Goal: Task Accomplishment & Management: Complete application form

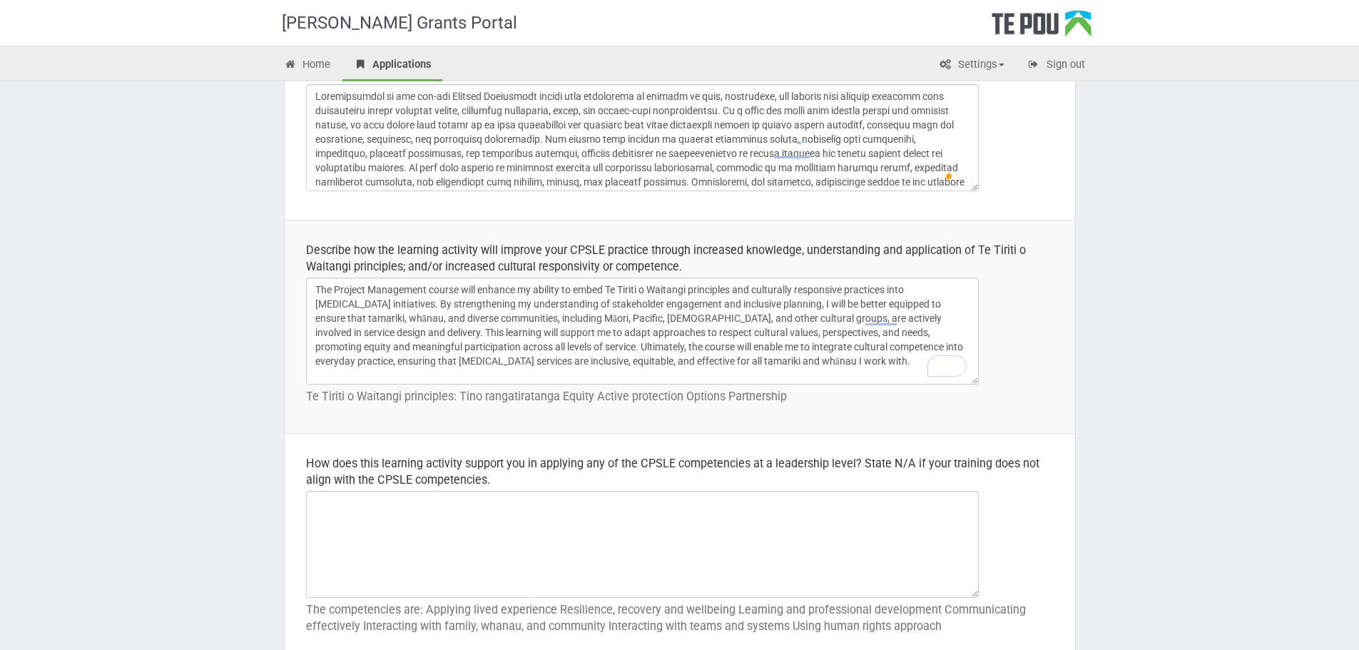
scroll to position [45, 0]
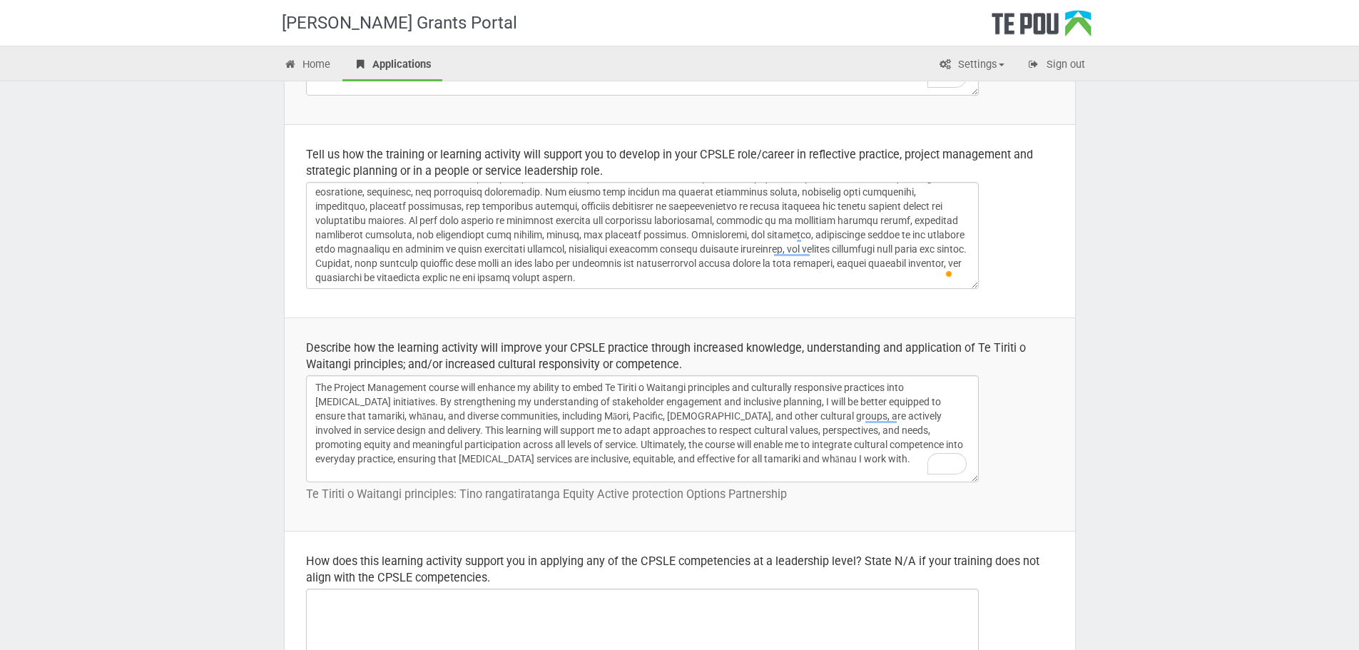
scroll to position [365, 0]
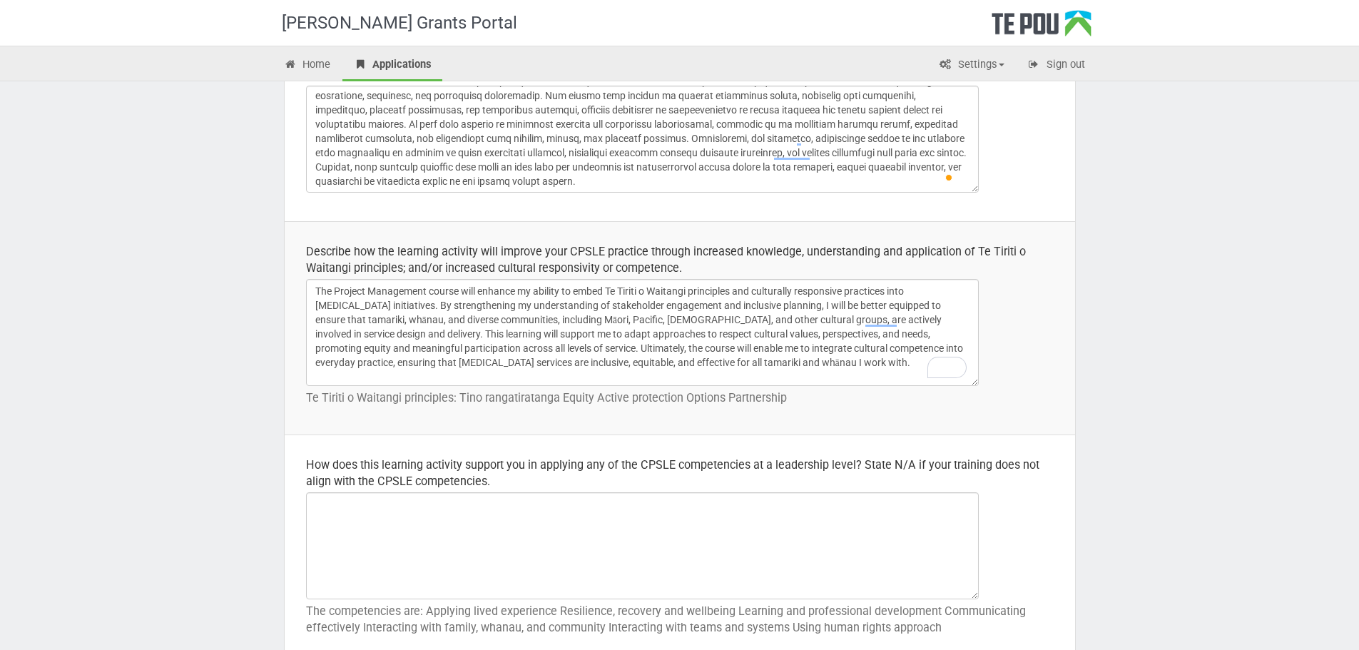
scroll to position [436, 0]
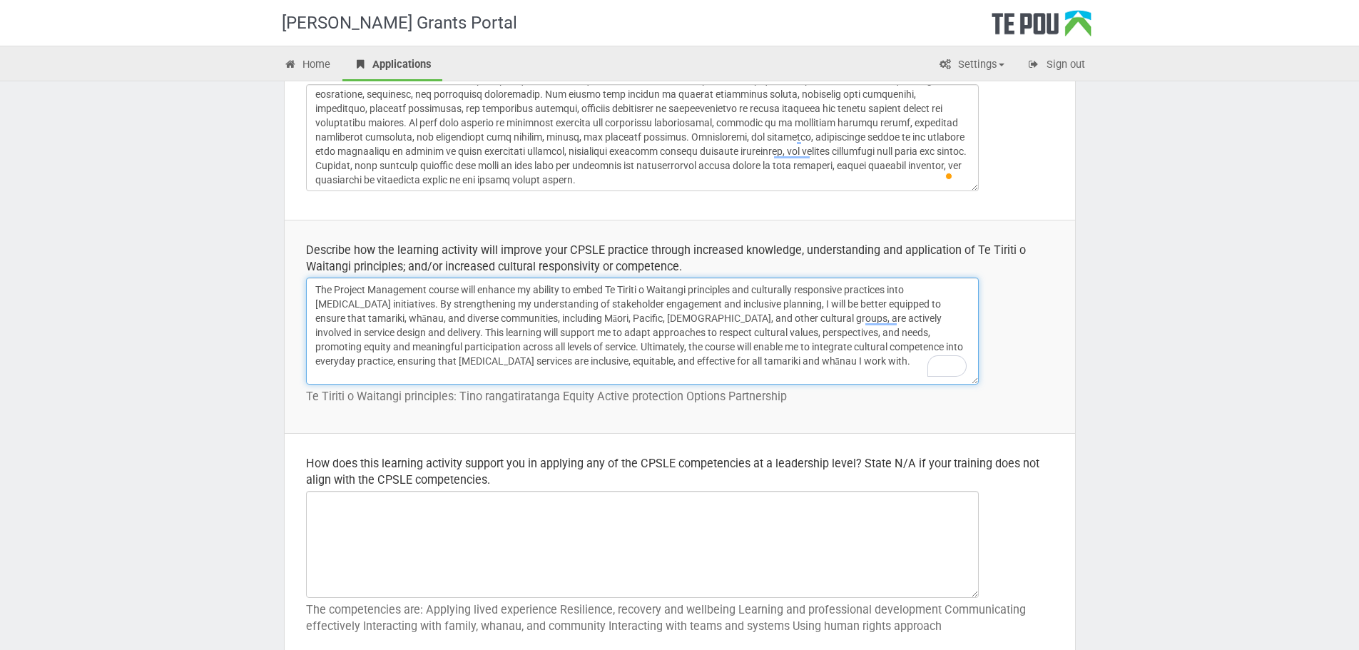
click at [524, 340] on textarea "The Project Management course will enhance my ability to embed Te Tiriti o Wait…" at bounding box center [642, 331] width 673 height 107
click at [525, 340] on textarea "The Project Management course will enhance my ability to embed Te Tiriti o Wait…" at bounding box center [642, 331] width 673 height 107
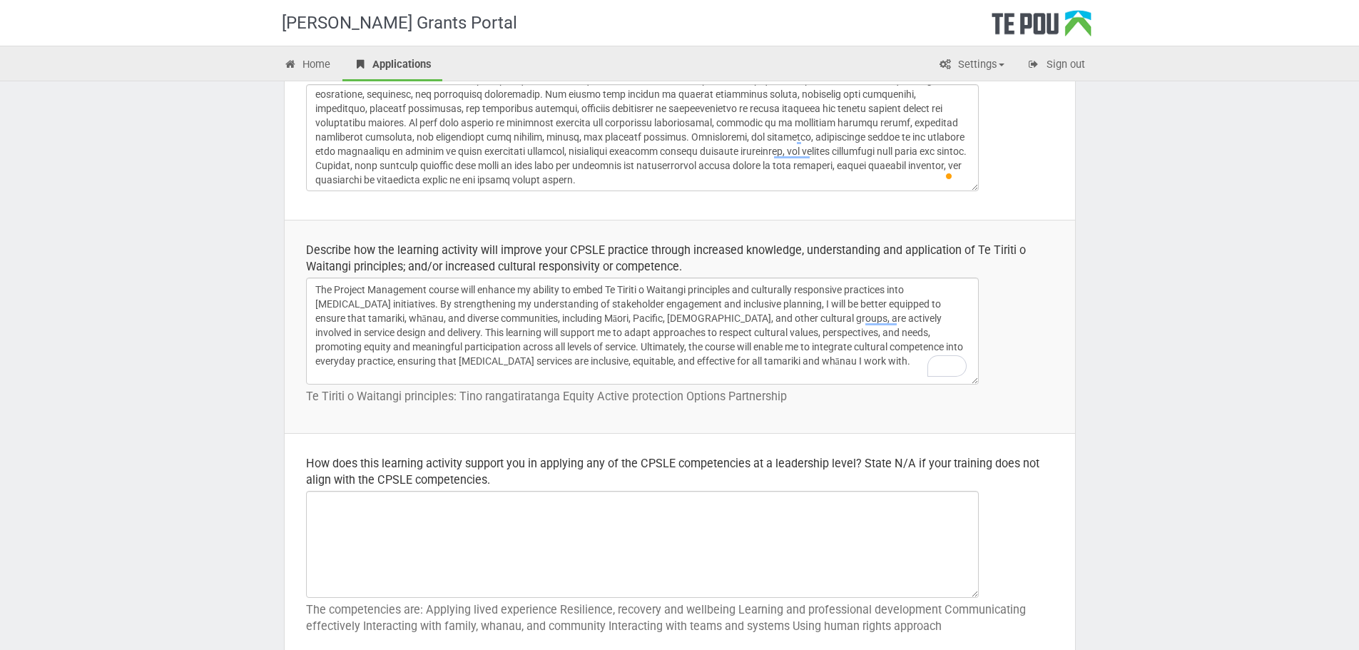
click at [1062, 321] on td "Describe how the learning activity will improve your CPSLE practice through inc…" at bounding box center [680, 326] width 791 height 213
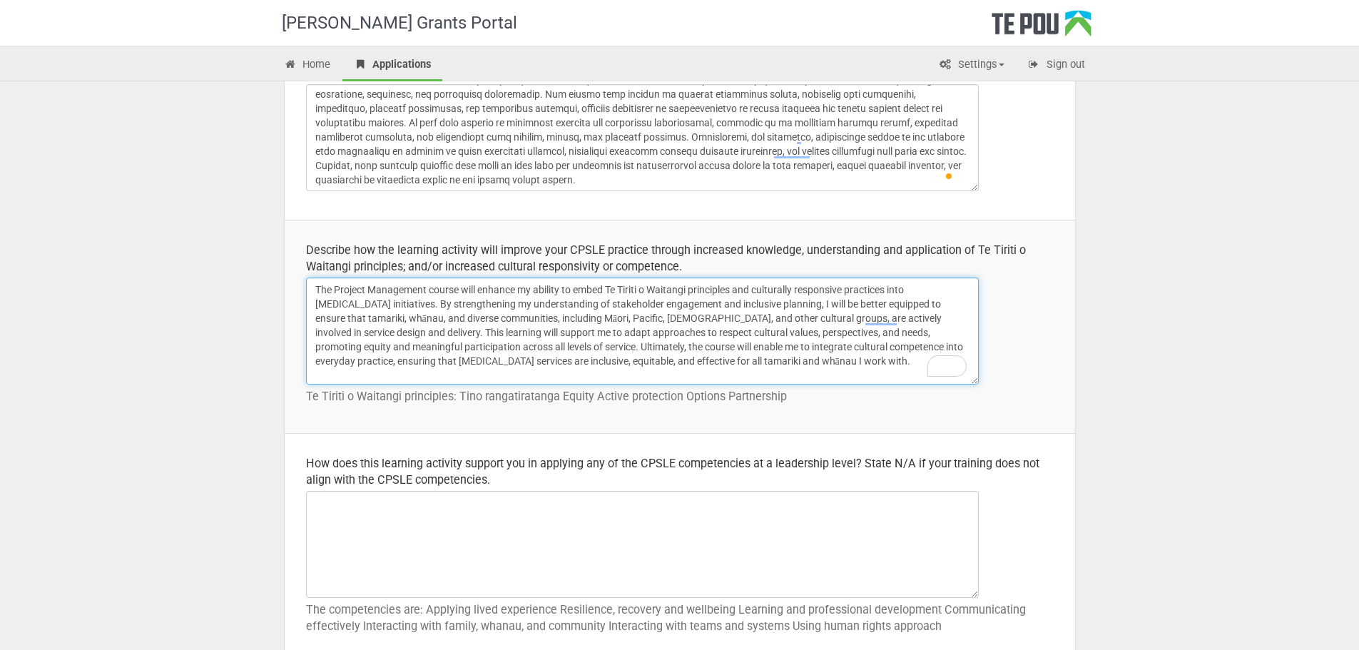
click at [821, 338] on textarea "The Project Management course will enhance my ability to embed Te Tiriti o Wait…" at bounding box center [642, 331] width 673 height 107
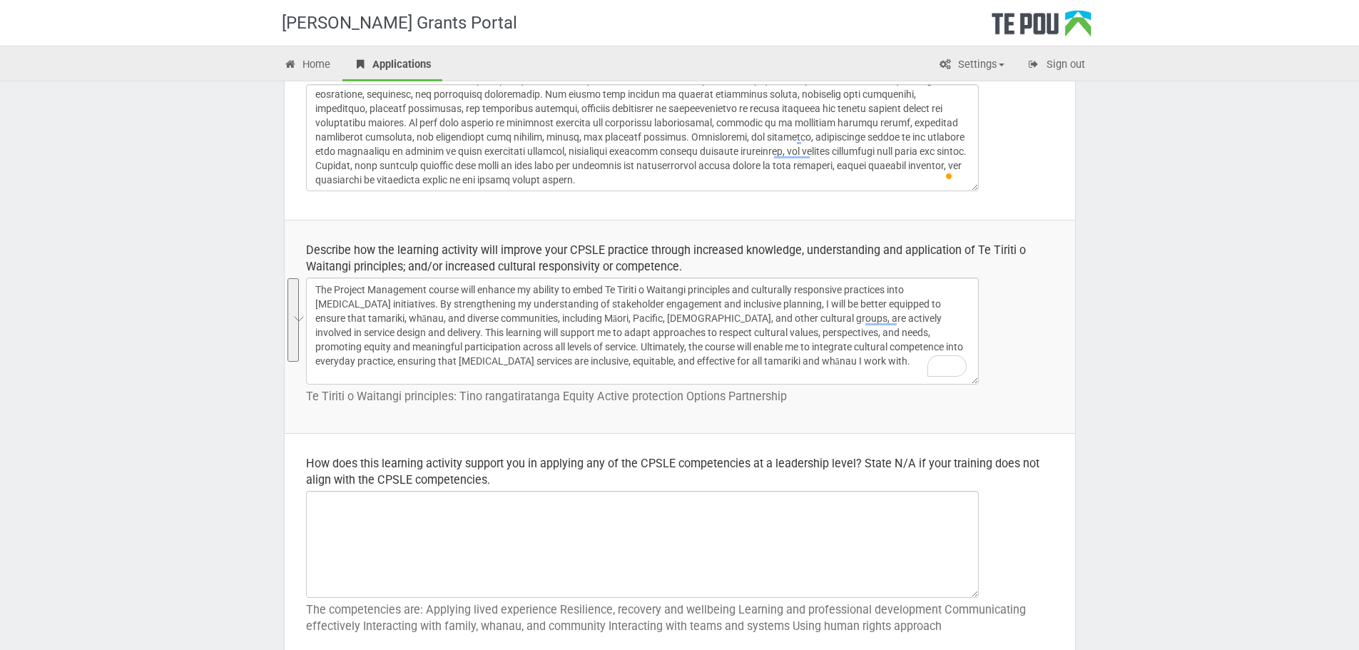
click at [1062, 402] on td "Describe how the learning activity will improve your CPSLE practice through inc…" at bounding box center [680, 326] width 791 height 213
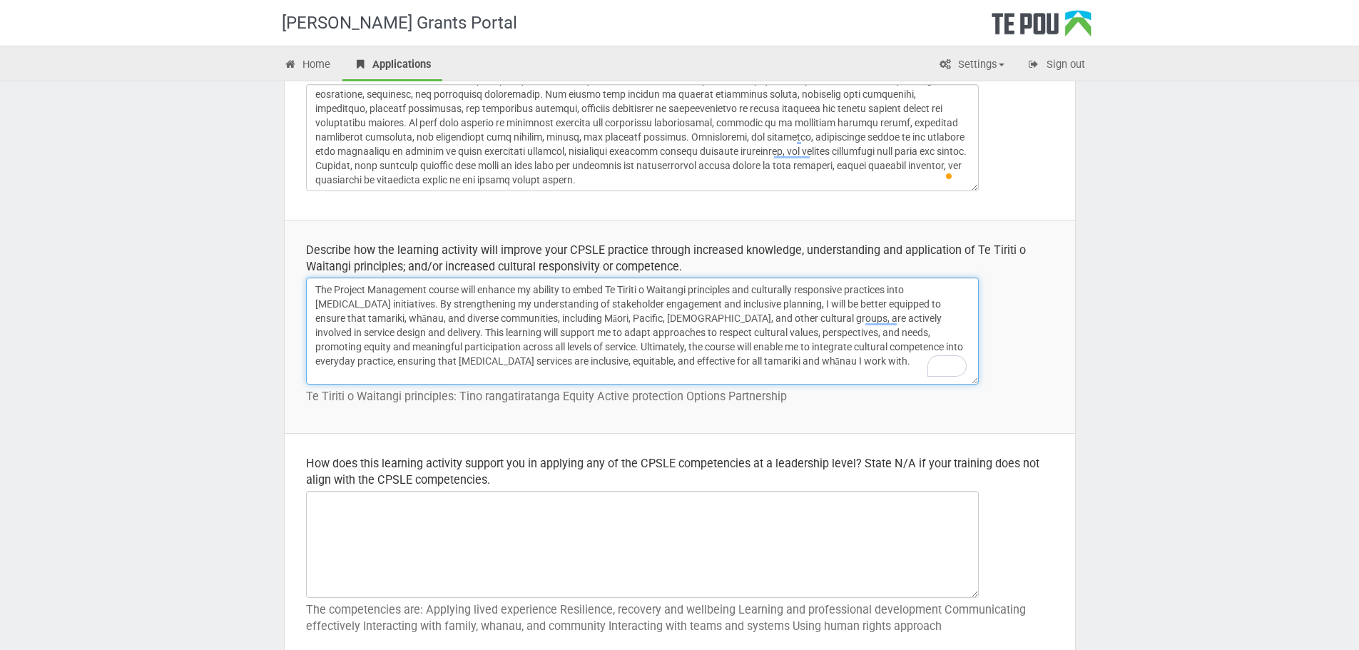
click at [848, 363] on textarea "The Project Management course will enhance my ability to embed Te Tiriti o Wait…" at bounding box center [642, 331] width 673 height 107
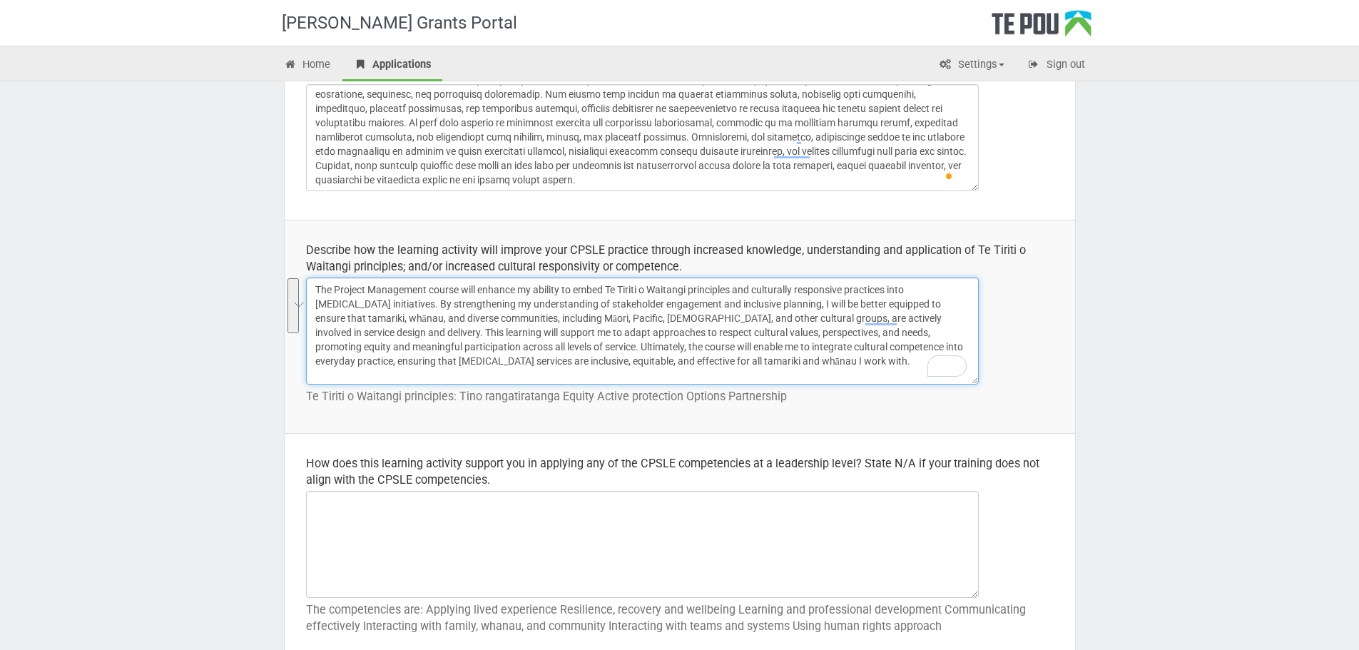
drag, startPoint x: 829, startPoint y: 366, endPoint x: 197, endPoint y: 286, distance: 637.3
click at [564, 346] on textarea "The Project Management course will enhance my ability to embed Te Tiriti o Wait…" at bounding box center [642, 331] width 673 height 107
click at [564, 349] on textarea "The Project Management course will enhance my ability to embed Te Tiriti o Wait…" at bounding box center [642, 331] width 673 height 107
click at [564, 350] on textarea "The Project Management course will enhance my ability to embed Te Tiriti o Wait…" at bounding box center [642, 331] width 673 height 107
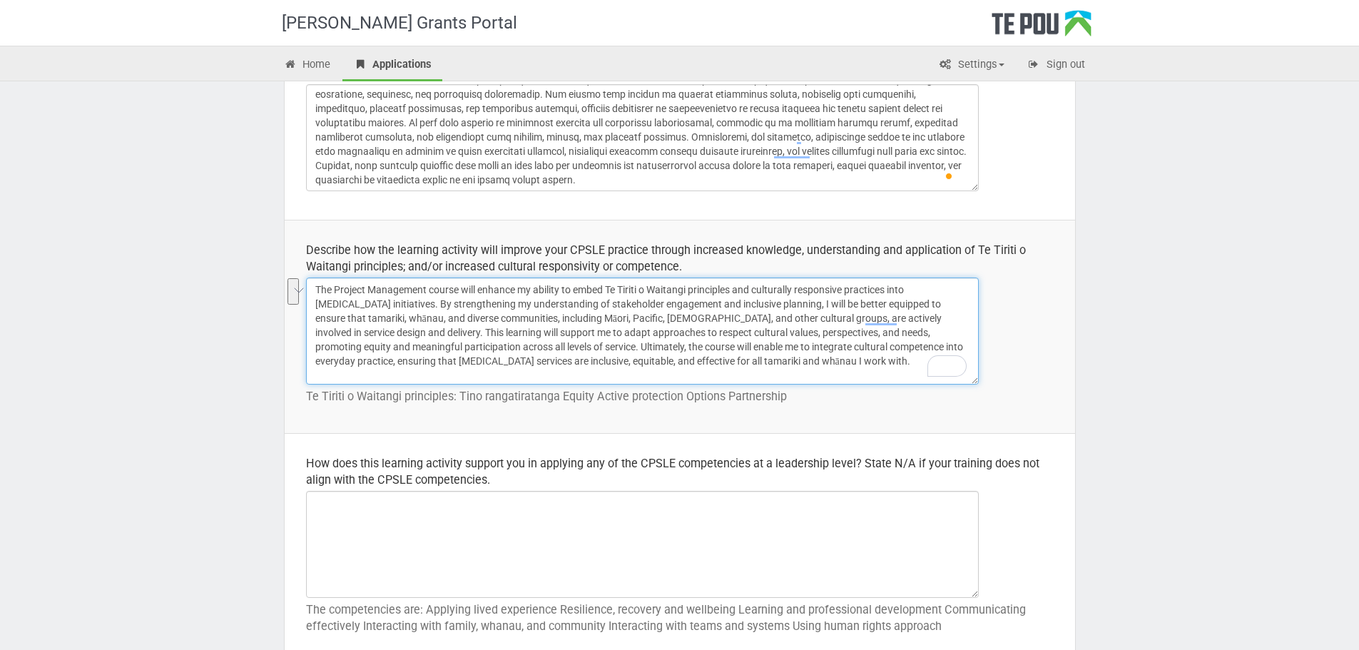
click at [564, 322] on textarea "The Project Management course will enhance my ability to embed Te Tiriti o Wait…" at bounding box center [642, 331] width 673 height 107
click at [564, 320] on textarea "The Project Management course will enhance my ability to embed Te Tiriti o Wait…" at bounding box center [642, 331] width 673 height 107
click at [564, 340] on textarea "The Project Management course will enhance my ability to embed Te Tiriti o Wait…" at bounding box center [642, 331] width 673 height 107
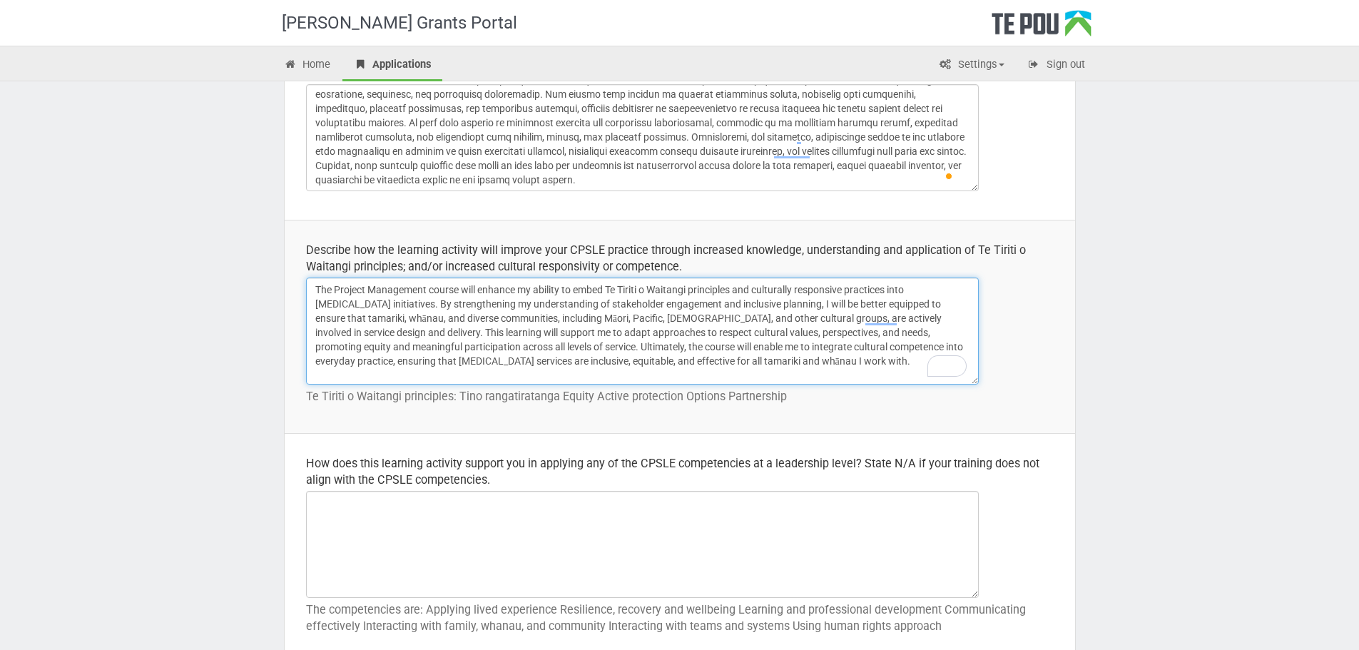
click at [564, 340] on textarea "The Project Management course will enhance my ability to embed Te Tiriti o Wait…" at bounding box center [642, 331] width 673 height 107
paste textarea "As a child and youth peer support worker, this training will enhance my ability…"
click at [629, 285] on textarea "To enrich screen reader interactions, please activate Accessibility in Grammarl…" at bounding box center [642, 331] width 673 height 107
drag, startPoint x: 574, startPoint y: 293, endPoint x: 378, endPoint y: 319, distance: 197.9
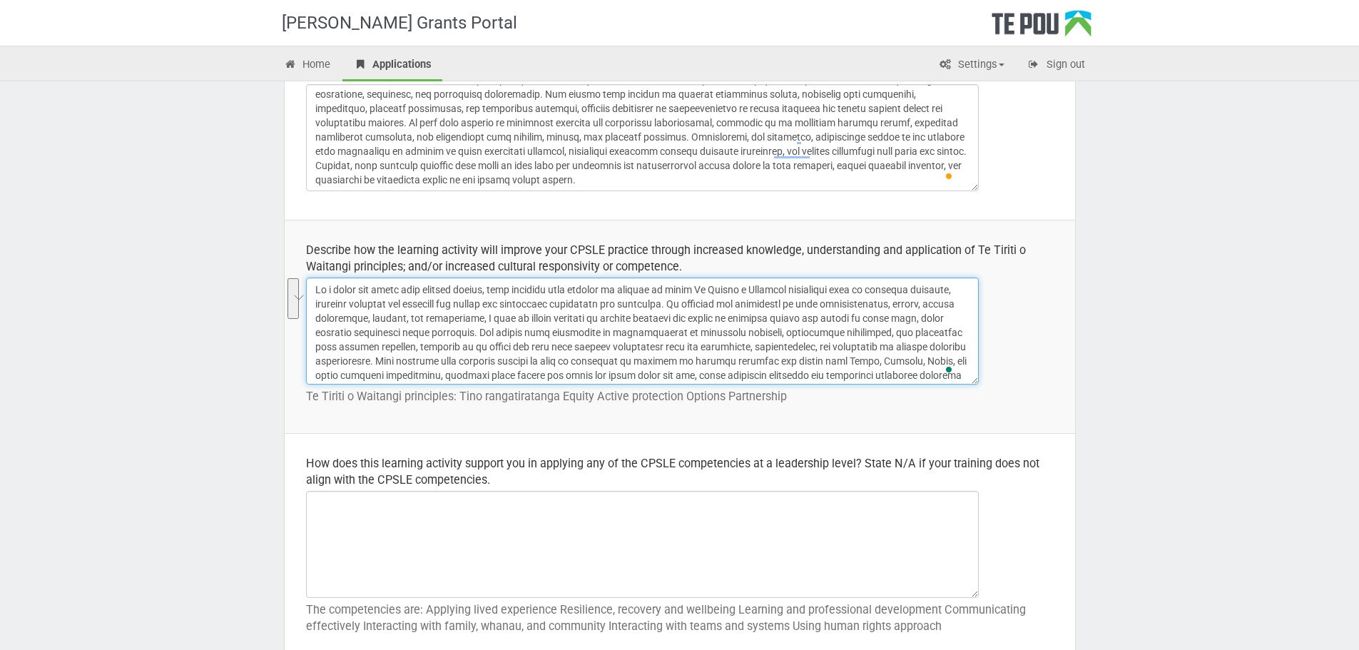
click at [378, 319] on textarea "To enrich screen reader interactions, please activate Accessibility in Grammarl…" at bounding box center [642, 331] width 673 height 107
drag, startPoint x: 375, startPoint y: 361, endPoint x: 569, endPoint y: 354, distance: 193.5
click at [569, 354] on textarea "To enrich screen reader interactions, please activate Accessibility in Grammarl…" at bounding box center [642, 331] width 673 height 107
click at [569, 355] on textarea "To enrich screen reader interactions, please activate Accessibility in Grammarl…" at bounding box center [642, 331] width 673 height 107
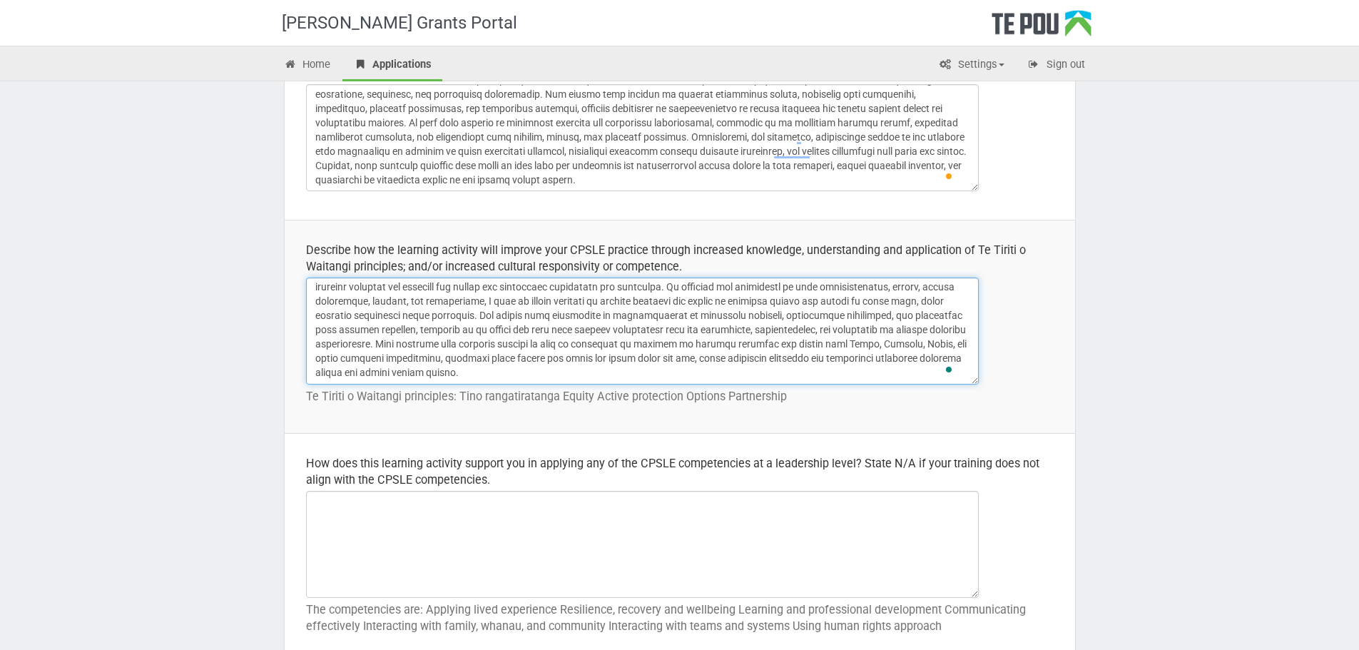
scroll to position [17, 0]
click at [604, 340] on textarea "To enrich screen reader interactions, please activate Accessibility in Grammarl…" at bounding box center [642, 331] width 673 height 107
click at [493, 372] on textarea "To enrich screen reader interactions, please activate Accessibility in Grammarl…" at bounding box center [642, 331] width 673 height 107
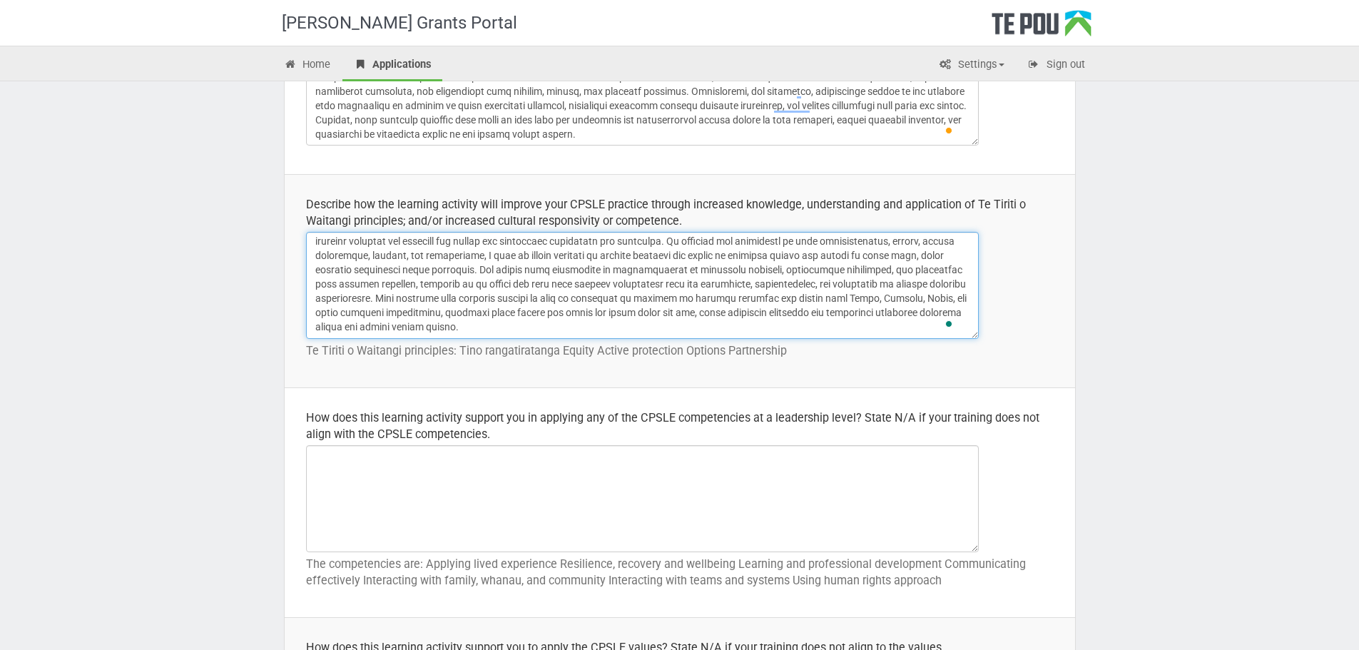
scroll to position [507, 0]
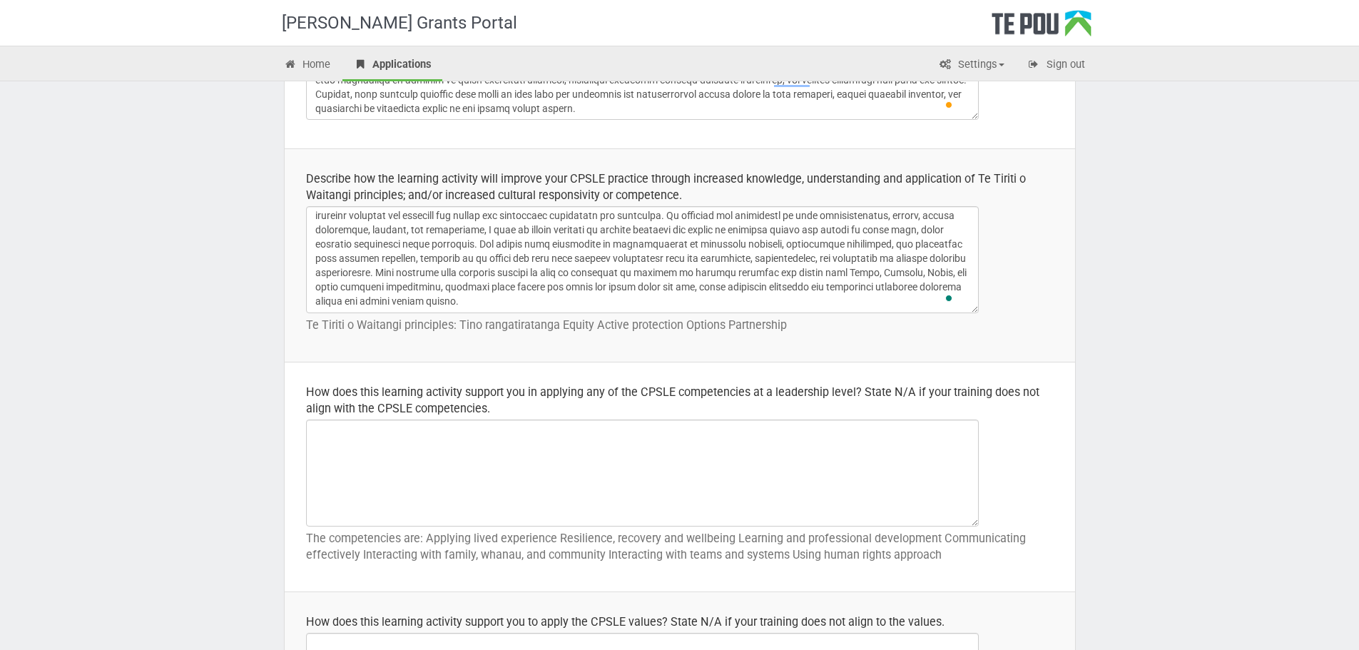
click at [365, 393] on div "How does this learning activity support you in applying any of the CPSLE compet…" at bounding box center [680, 400] width 748 height 33
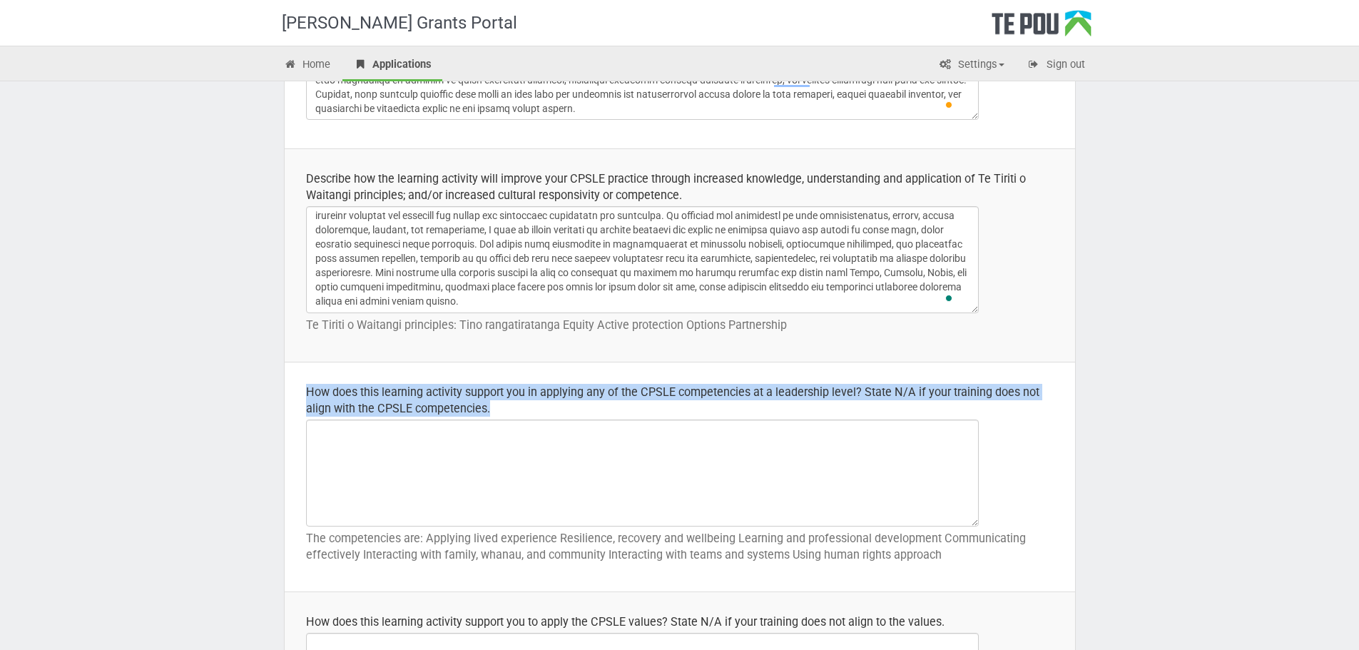
click at [368, 395] on div "How does this learning activity support you in applying any of the CPSLE compet…" at bounding box center [680, 400] width 748 height 33
copy div "How does this learning activity support you in applying any of the CPSLE compet…"
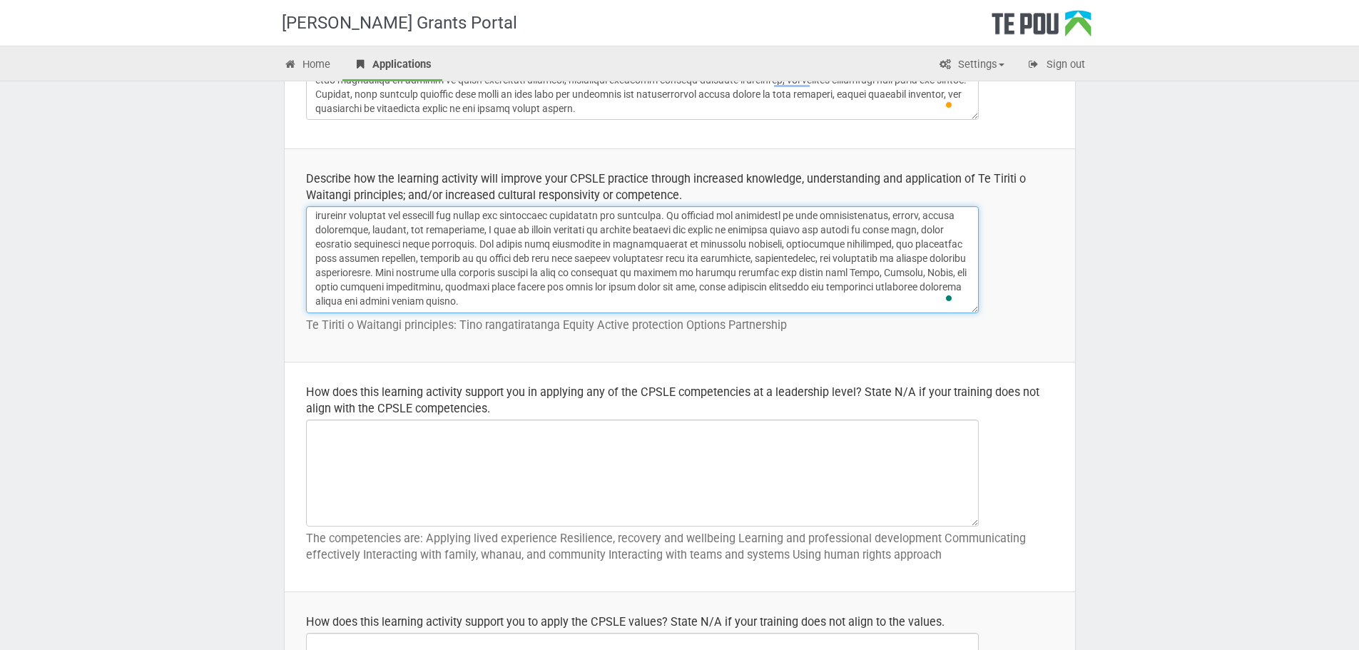
click at [478, 285] on textarea "To enrich screen reader interactions, please activate Accessibility in Grammarl…" at bounding box center [642, 259] width 673 height 107
paste textarea "Child and Youth Peer Support Lived Experience (CPSLE) worker, this training wil…"
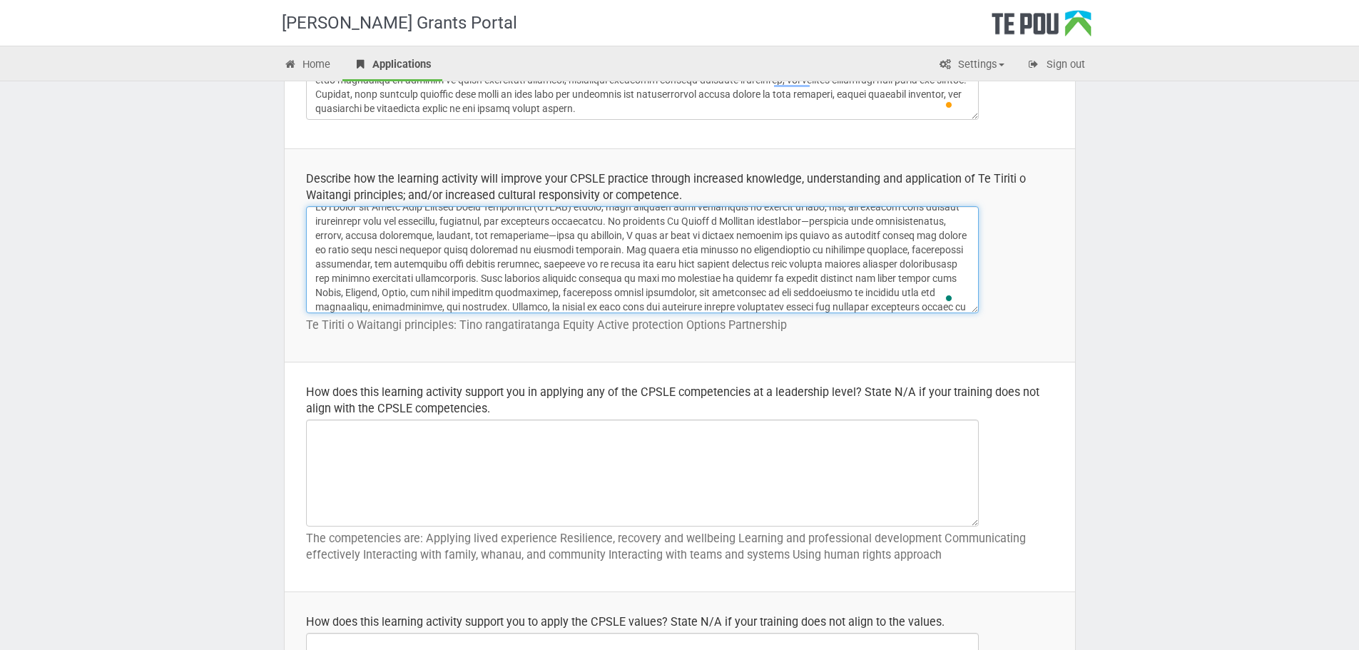
scroll to position [0, 0]
click at [537, 242] on textarea "To enrich screen reader interactions, please activate Accessibility in Grammarl…" at bounding box center [642, 259] width 673 height 107
click at [798, 232] on textarea "To enrich screen reader interactions, please activate Accessibility in Grammarl…" at bounding box center [642, 259] width 673 height 107
type textarea "As a Child and Youth Peer Support Lived Experience (CPSLE) worker, this trainin…"
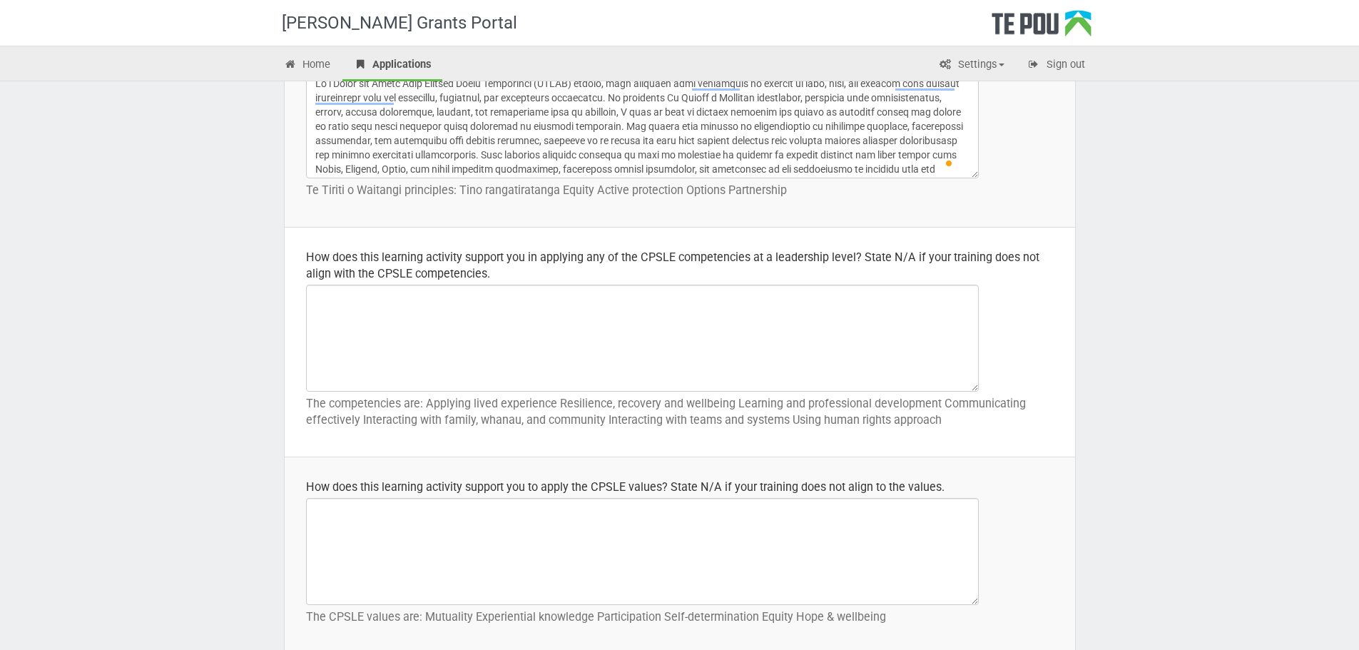
scroll to position [650, 0]
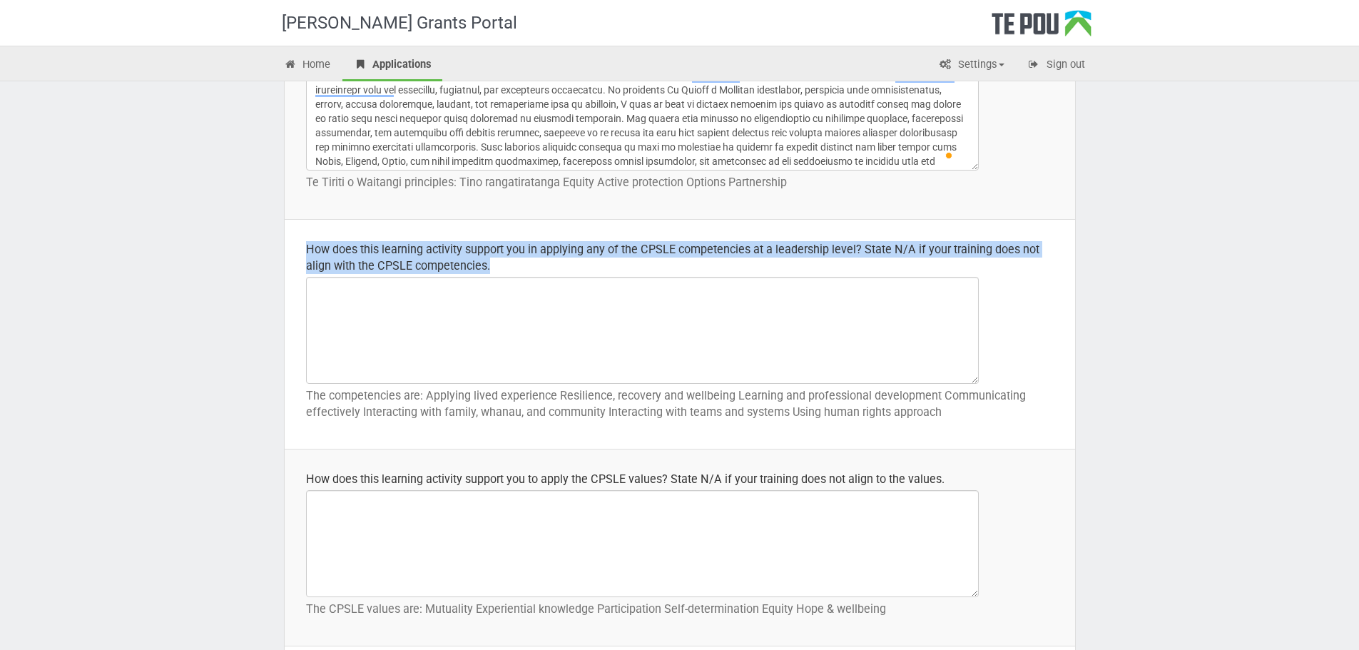
drag, startPoint x: 300, startPoint y: 248, endPoint x: 507, endPoint y: 262, distance: 207.4
click at [507, 262] on td "How does this learning activity support you in applying any of the CPSLE compet…" at bounding box center [680, 335] width 791 height 230
click at [507, 262] on div "How does this learning activity support you in applying any of the CPSLE compet…" at bounding box center [680, 257] width 748 height 33
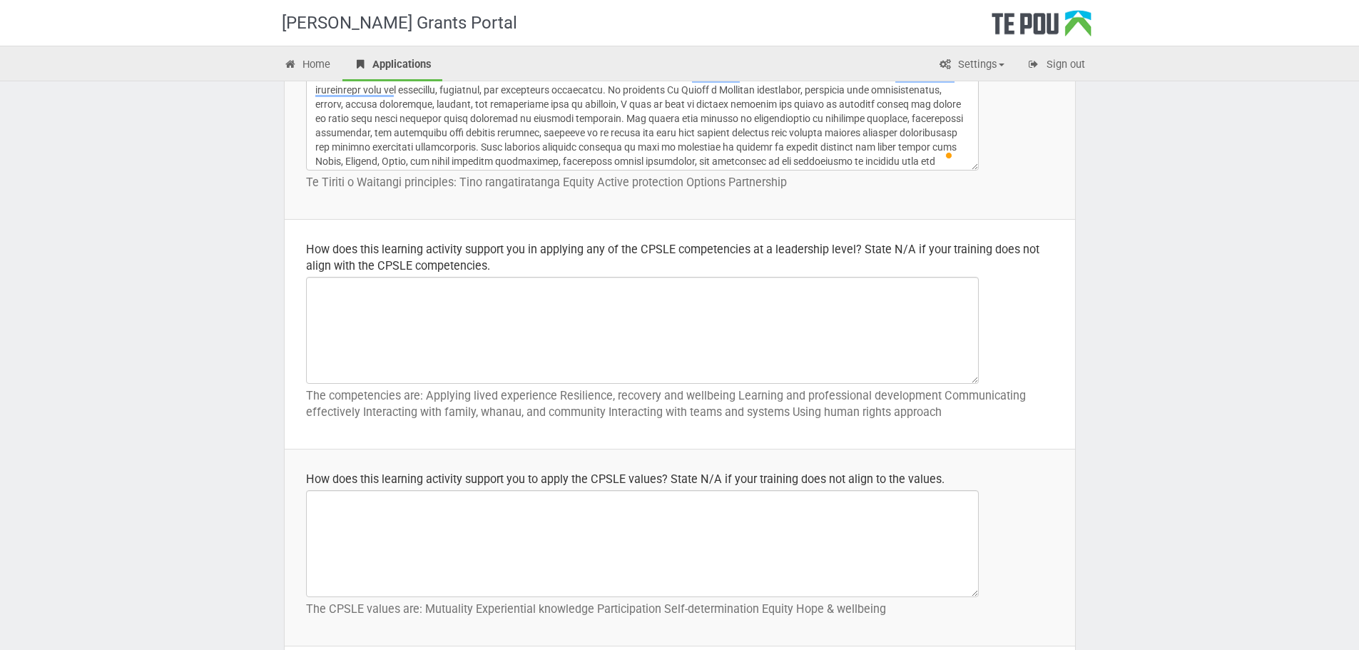
click at [509, 254] on div "How does this learning activity support you in applying any of the CPSLE compet…" at bounding box center [680, 257] width 748 height 33
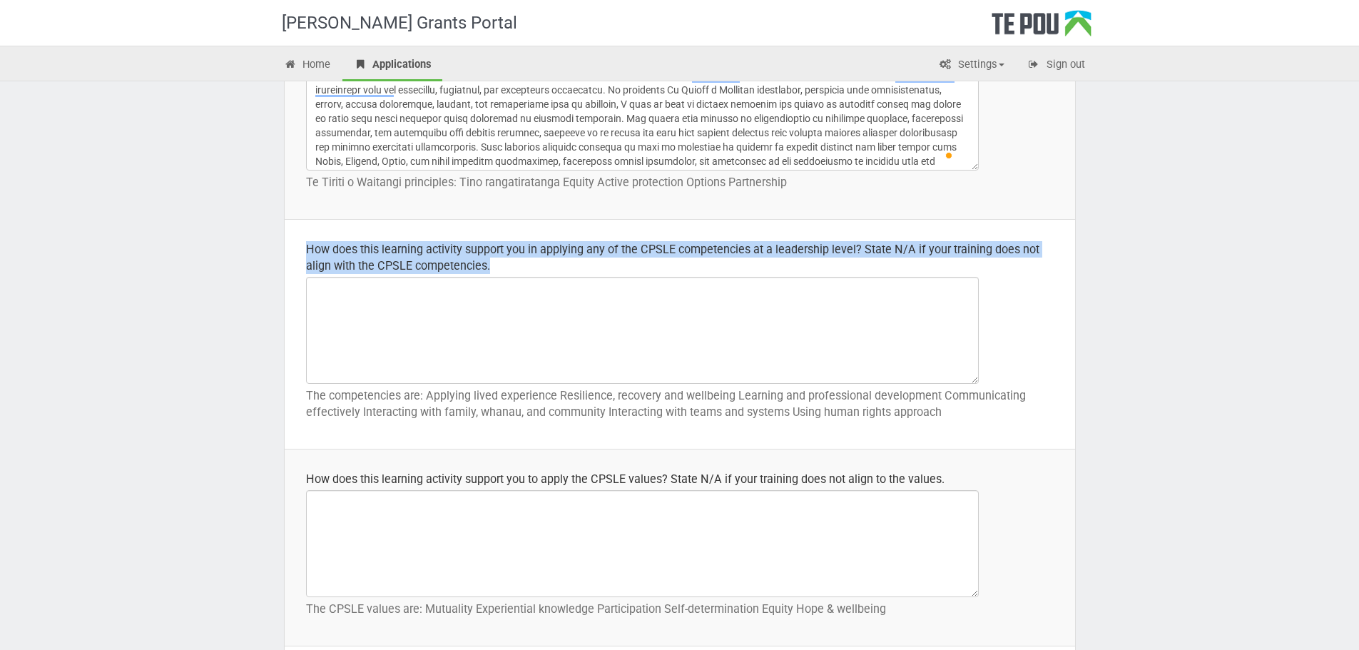
click at [509, 254] on div "How does this learning activity support you in applying any of the CPSLE compet…" at bounding box center [680, 257] width 748 height 33
copy div "How does this learning activity support you in applying any of the CPSLE compet…"
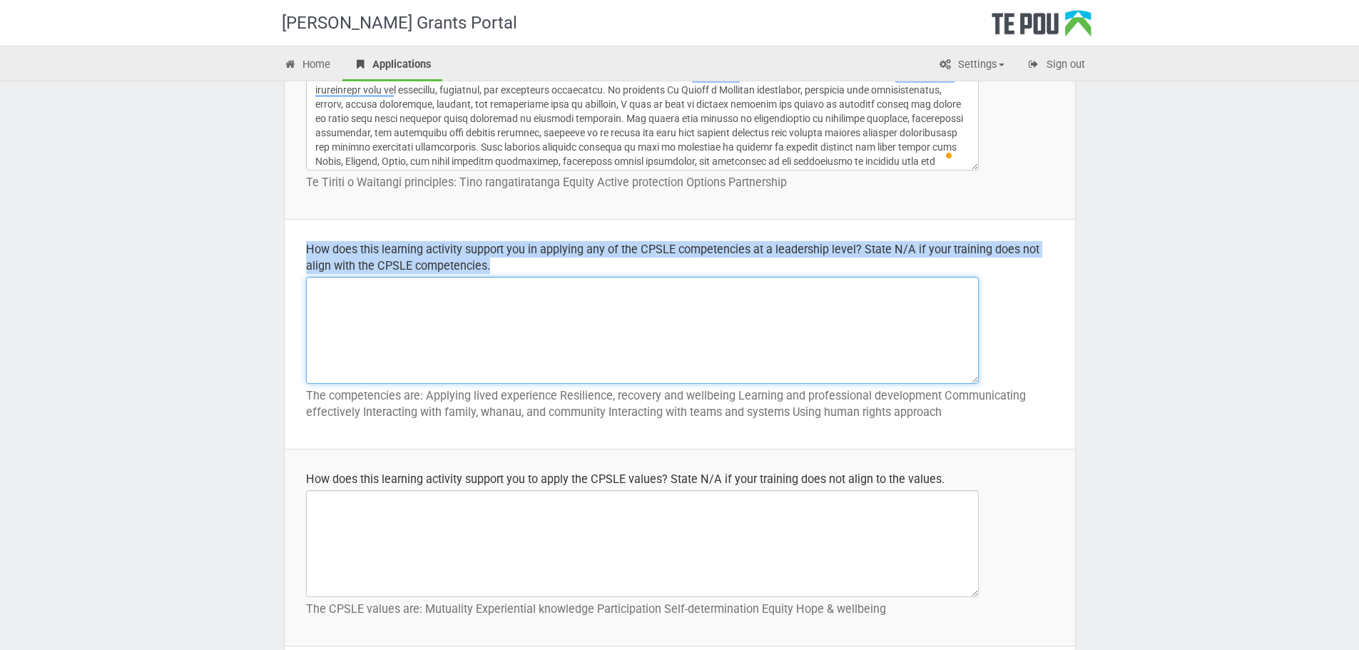
click at [395, 330] on textarea at bounding box center [642, 330] width 673 height 107
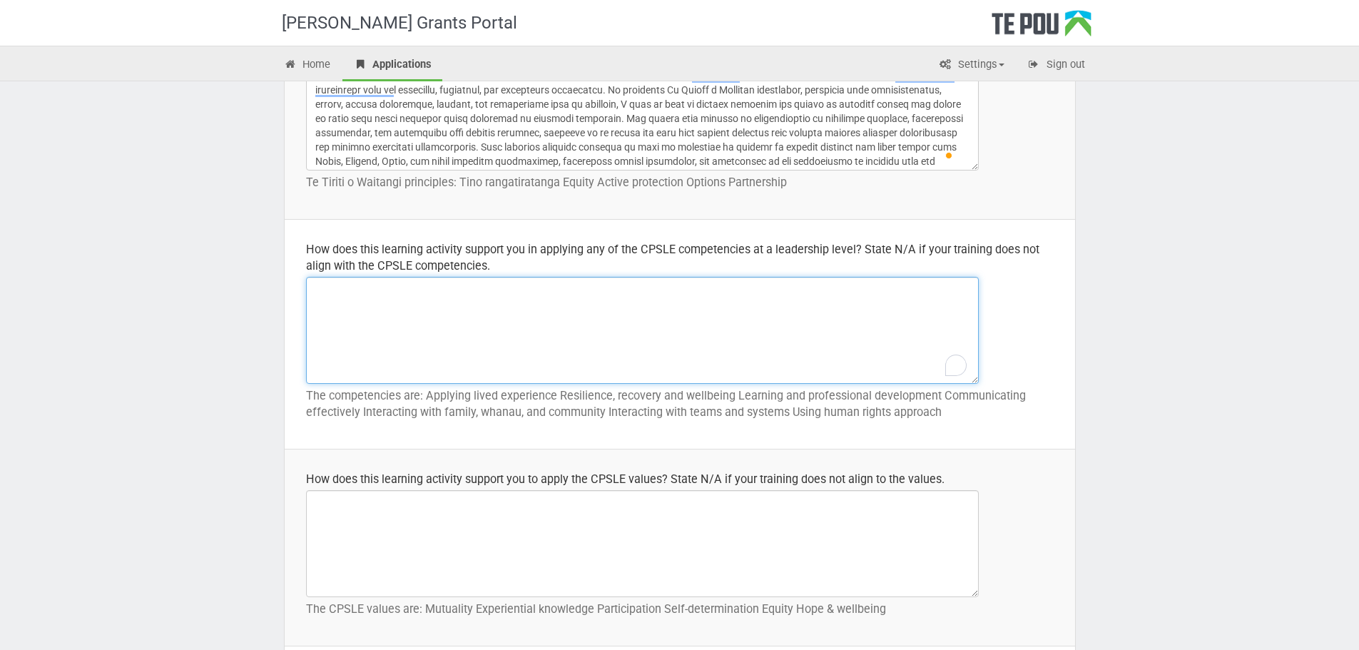
paste textarea "How does this learning activity support you in applying any of the CPSLE compet…"
type textarea "How does this learning activity support you in applying any of the CPSLE compet…"
click at [390, 350] on textarea "To enrich screen reader interactions, please activate Accessibility in Grammarl…" at bounding box center [642, 330] width 673 height 107
paste textarea "This Project Management training directly supports my development in applying C…"
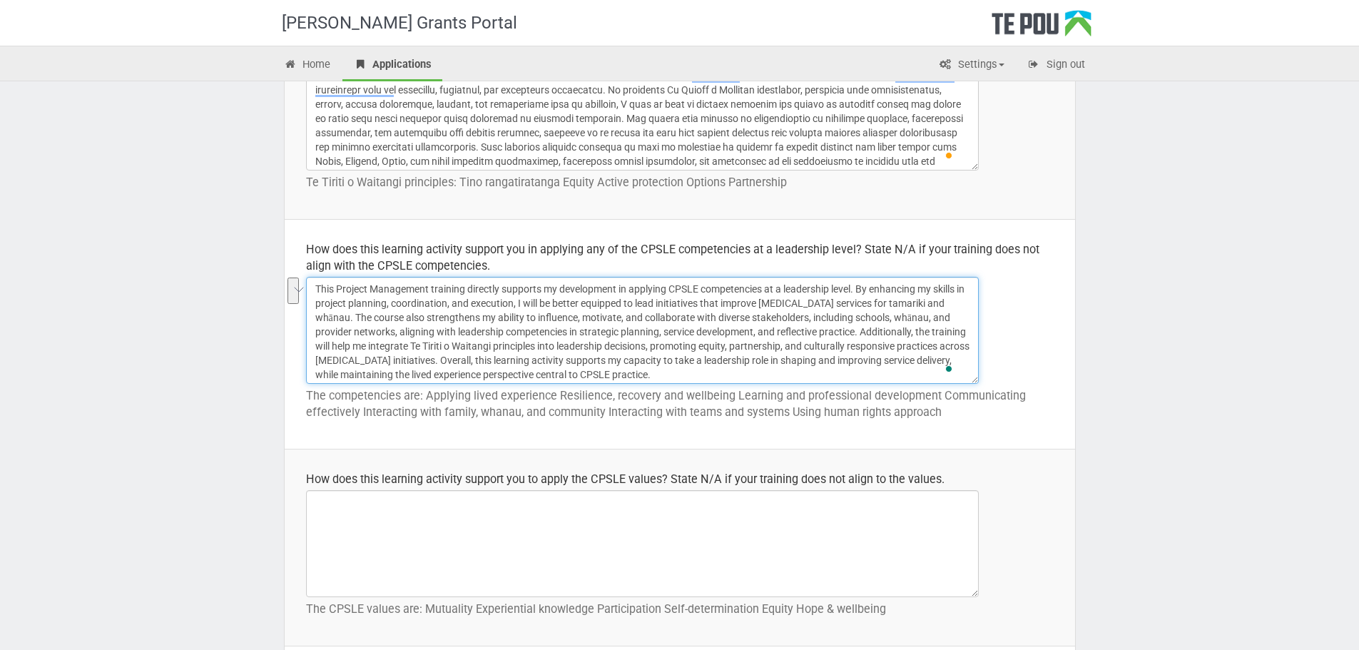
drag, startPoint x: 341, startPoint y: 290, endPoint x: 667, endPoint y: 303, distance: 326.4
click at [667, 303] on textarea "This Project Management training directly supports my development in applying C…" at bounding box center [642, 330] width 673 height 107
click at [566, 355] on textarea "This Project Management training directly supports my development in applying C…" at bounding box center [642, 330] width 673 height 107
click at [566, 333] on textarea "This Project Management training directly supports my development in applying C…" at bounding box center [642, 330] width 673 height 107
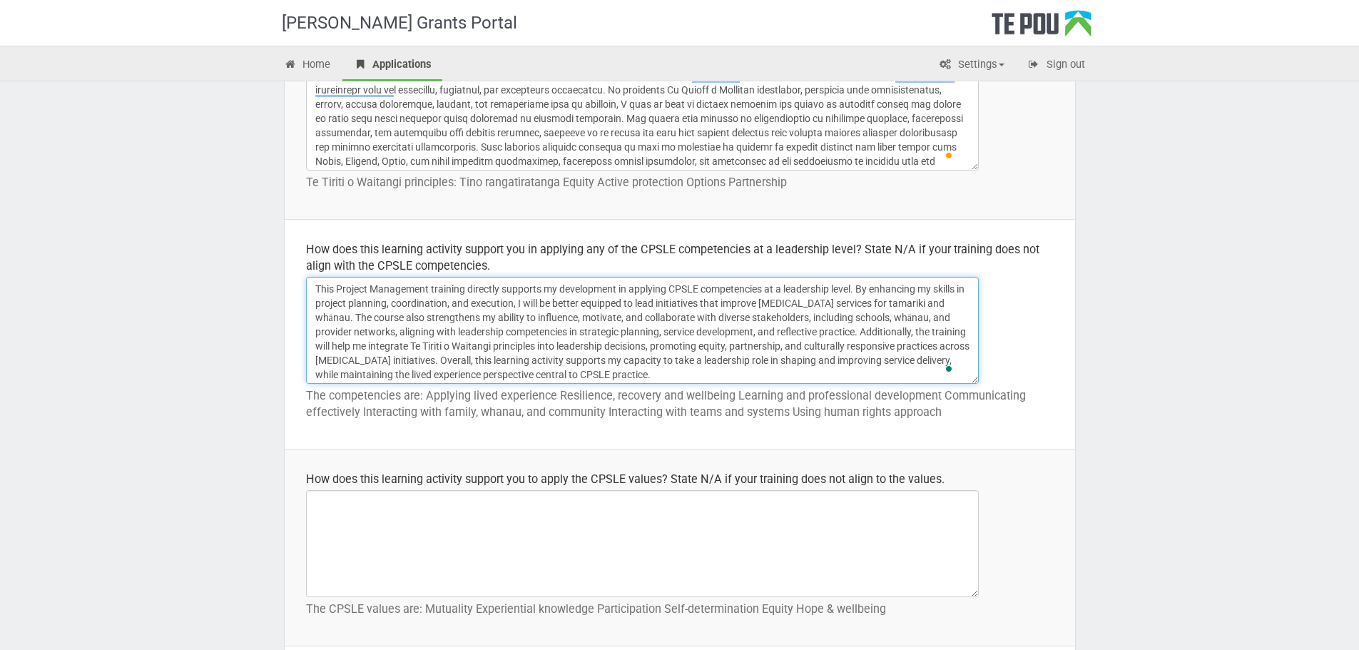
click at [612, 325] on textarea "This Project Management training directly supports my development in applying C…" at bounding box center [642, 330] width 673 height 107
click at [613, 325] on textarea "This Project Management training directly supports my development in applying C…" at bounding box center [642, 330] width 673 height 107
click at [614, 325] on textarea "This Project Management training directly supports my development in applying C…" at bounding box center [642, 330] width 673 height 107
paste textarea "course will help me take a stronger leadership role in my work as a Child and Y…"
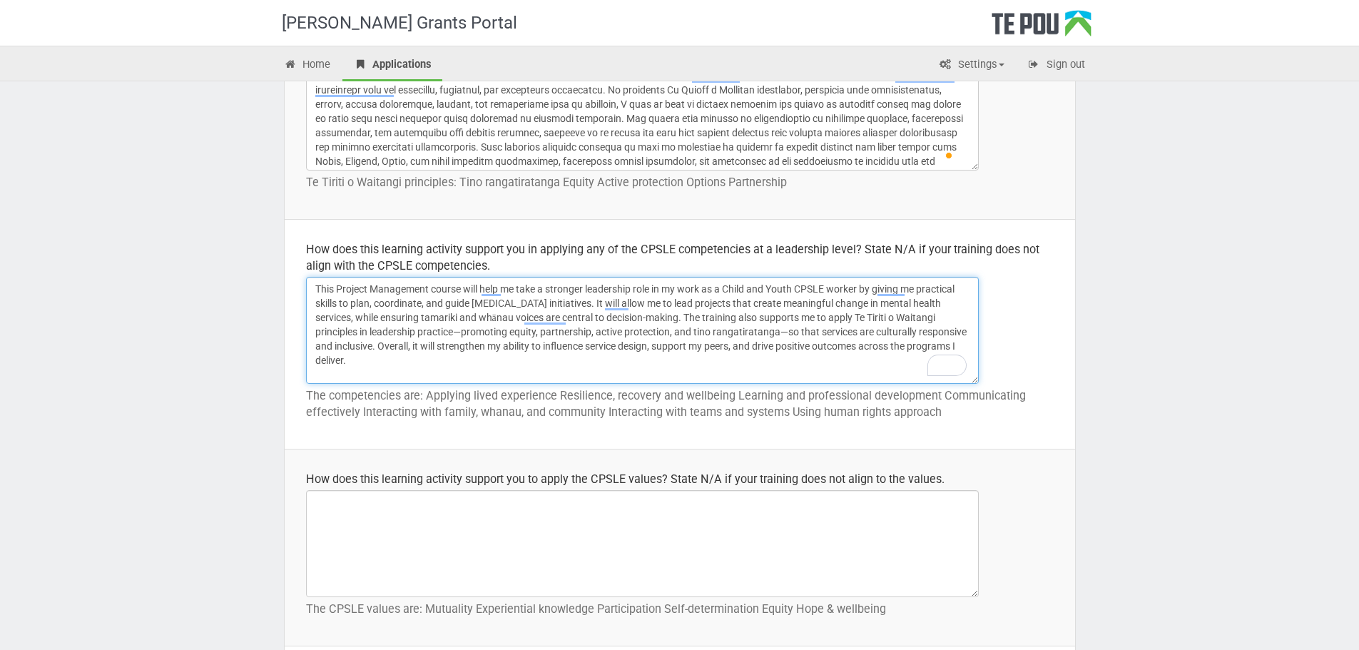
click at [733, 328] on textarea "This Project Management course will help me take a stronger leadership role in …" at bounding box center [642, 330] width 673 height 107
click at [407, 332] on textarea "This Project Management course will help me take a stronger leadership role in …" at bounding box center [642, 330] width 673 height 107
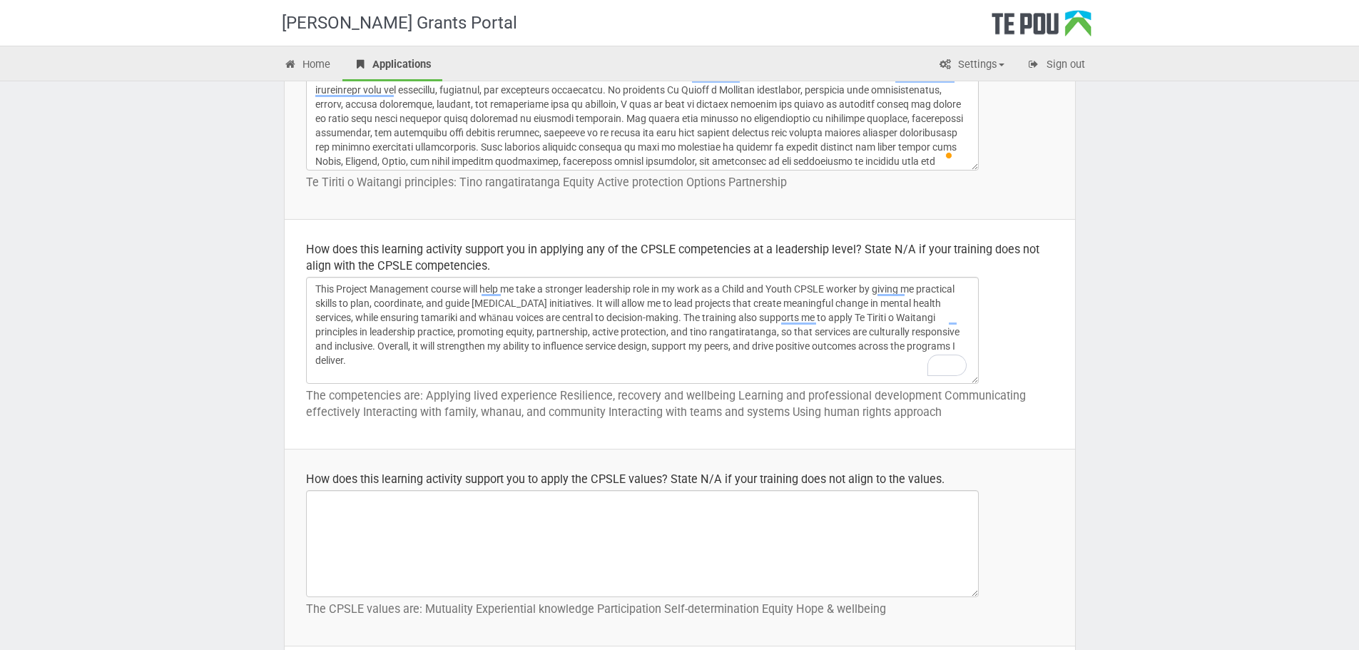
click at [400, 404] on p "The competencies are: Applying lived experience Resilience, recovery and wellbe…" at bounding box center [680, 403] width 748 height 33
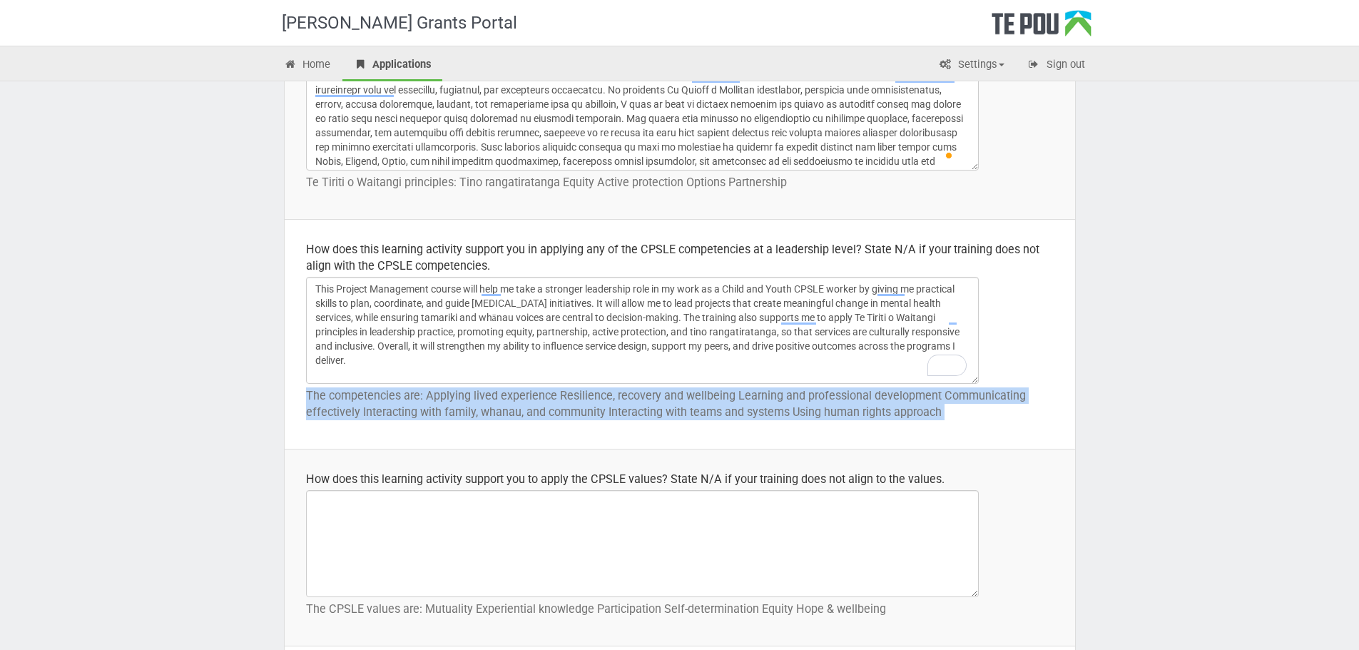
click at [400, 404] on p "The competencies are: Applying lived experience Resilience, recovery and wellbe…" at bounding box center [680, 403] width 748 height 33
copy tbody "The competencies are: Applying lived experience Resilience, recovery and wellbe…"
click at [447, 304] on textarea "This Project Management course will help me take a stronger leadership role in …" at bounding box center [642, 330] width 673 height 107
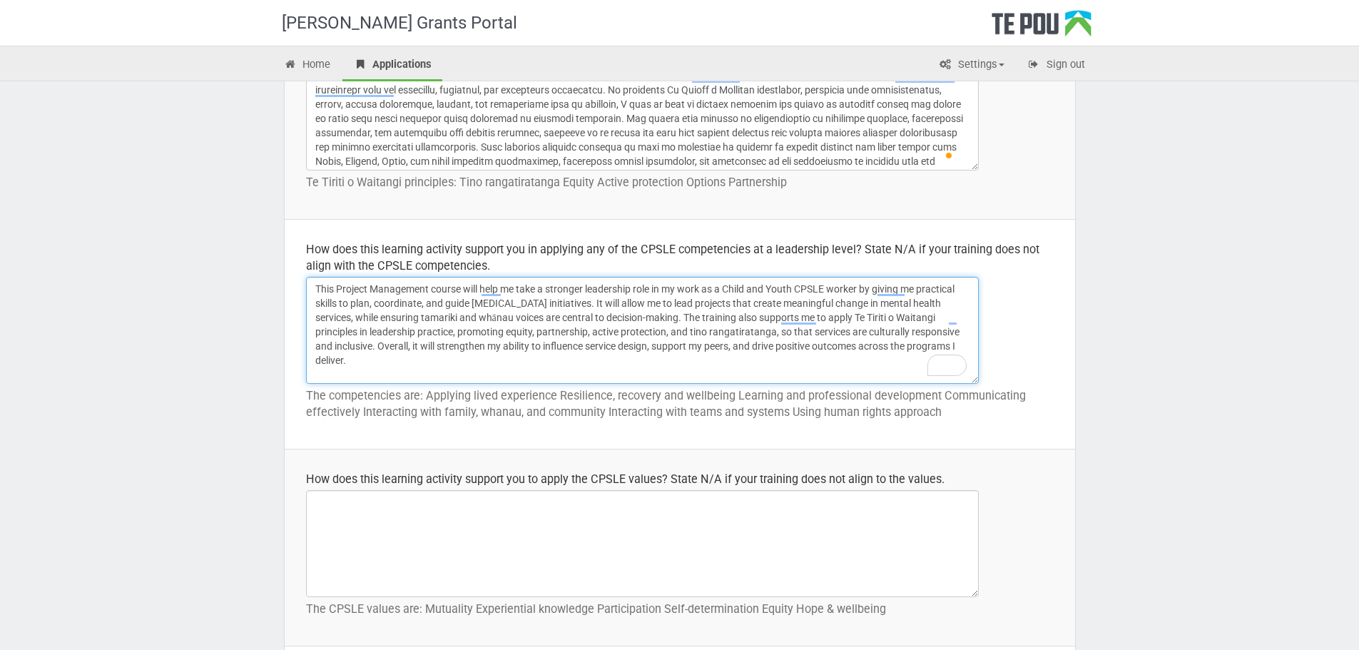
click at [448, 305] on textarea "This Project Management course will help me take a stronger leadership role in …" at bounding box center [642, 330] width 673 height 107
paste textarea "support me in applying lived experience at a leadership level by enabling me to…"
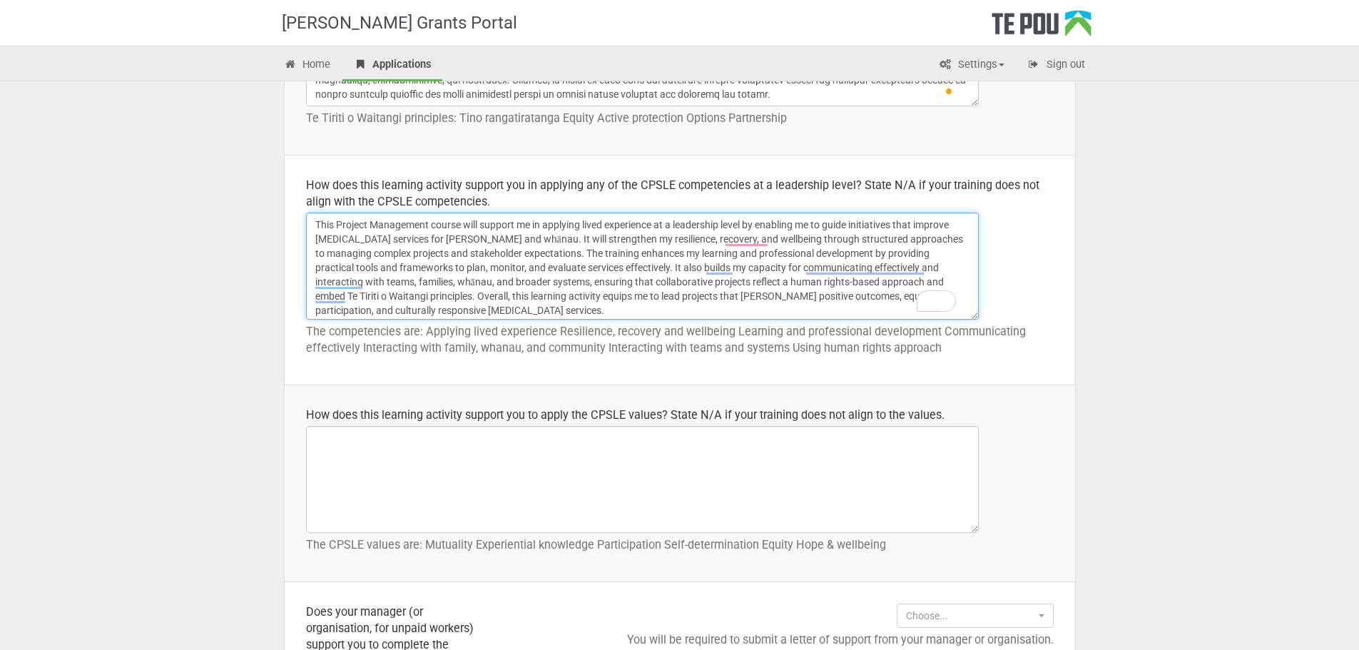
scroll to position [721, 0]
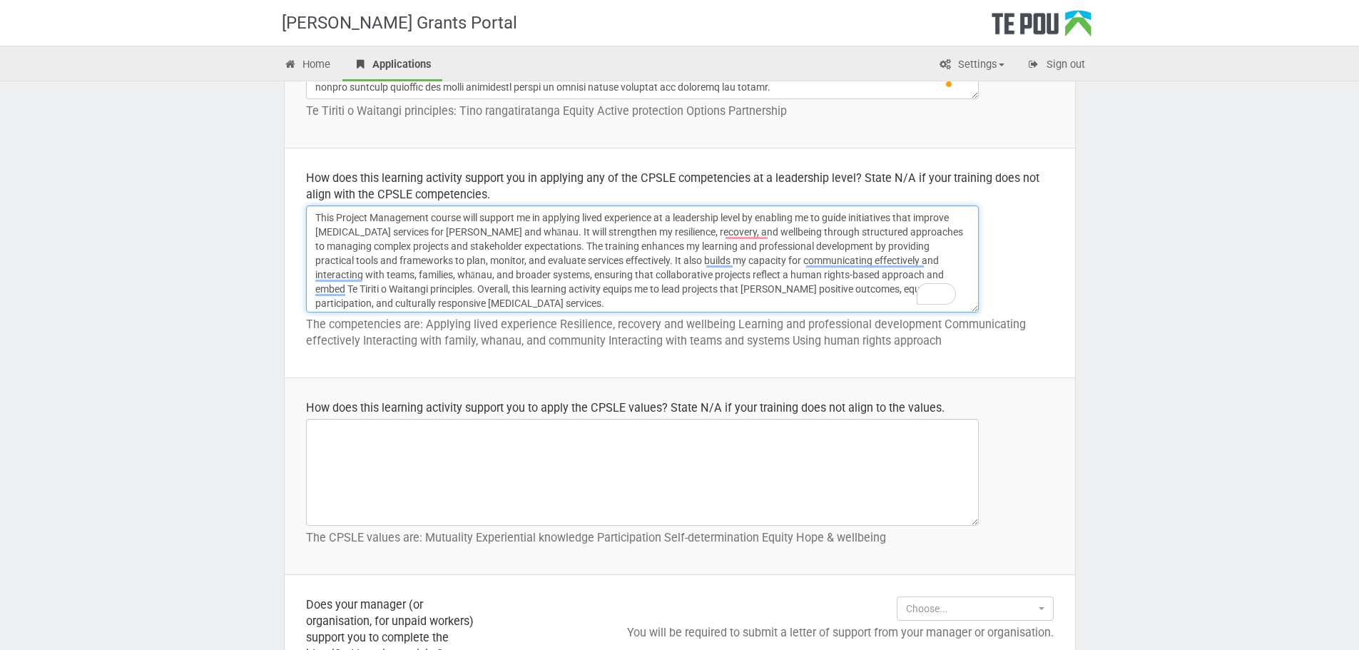
type textarea "This Project Management course will support me in applying lived experience at …"
click at [359, 405] on div "How does this learning activity support you to apply the CPSLE values? State N/…" at bounding box center [680, 408] width 748 height 16
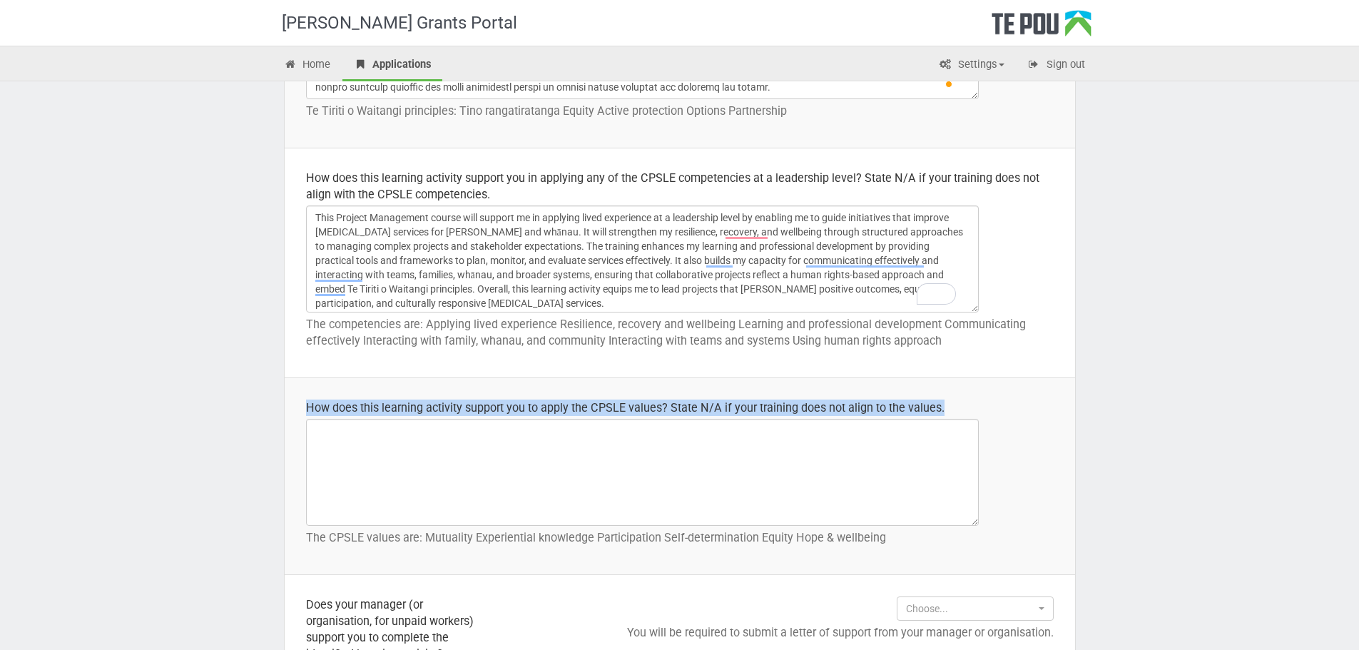
click at [359, 405] on div "How does this learning activity support you to apply the CPSLE values? State N/…" at bounding box center [680, 408] width 748 height 16
copy div "How does this learning activity support you to apply the CPSLE values? State N/…"
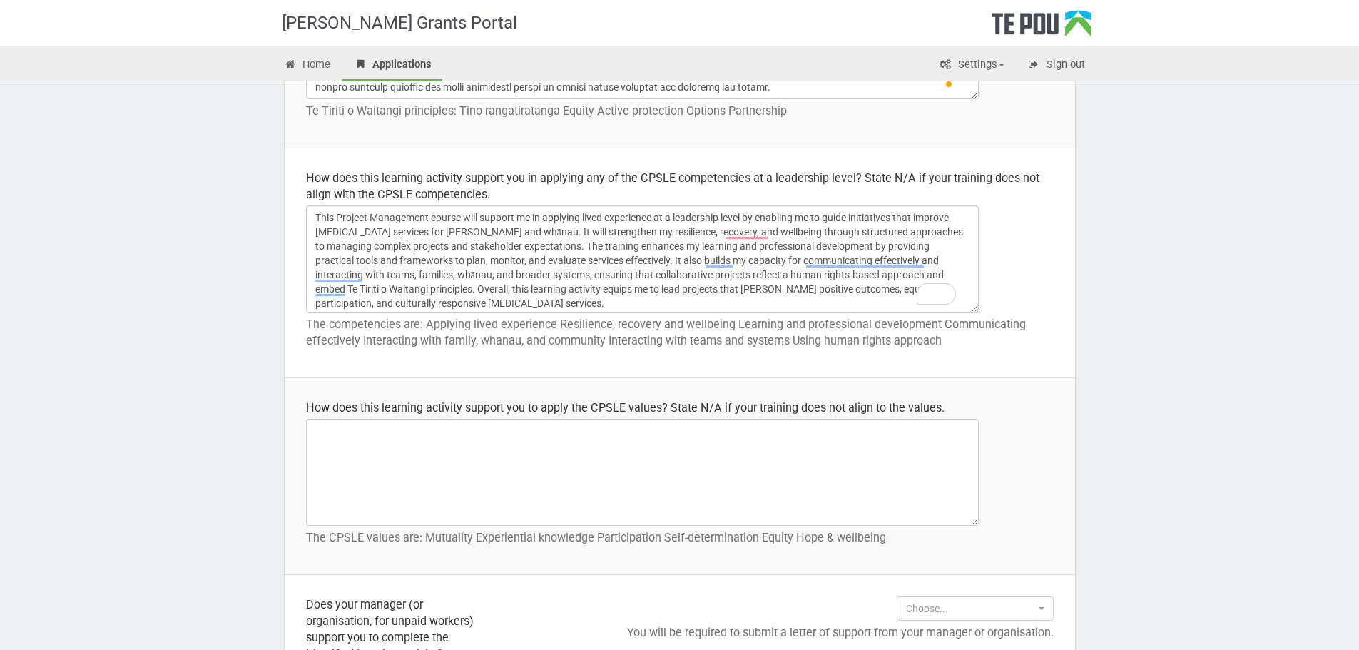
click at [398, 542] on p "The CPSLE values are: Mutuality Experiential knowledge Participation Self-deter…" at bounding box center [680, 537] width 748 height 16
click at [398, 541] on p "The CPSLE values are: Mutuality Experiential knowledge Participation Self-deter…" at bounding box center [680, 537] width 748 height 16
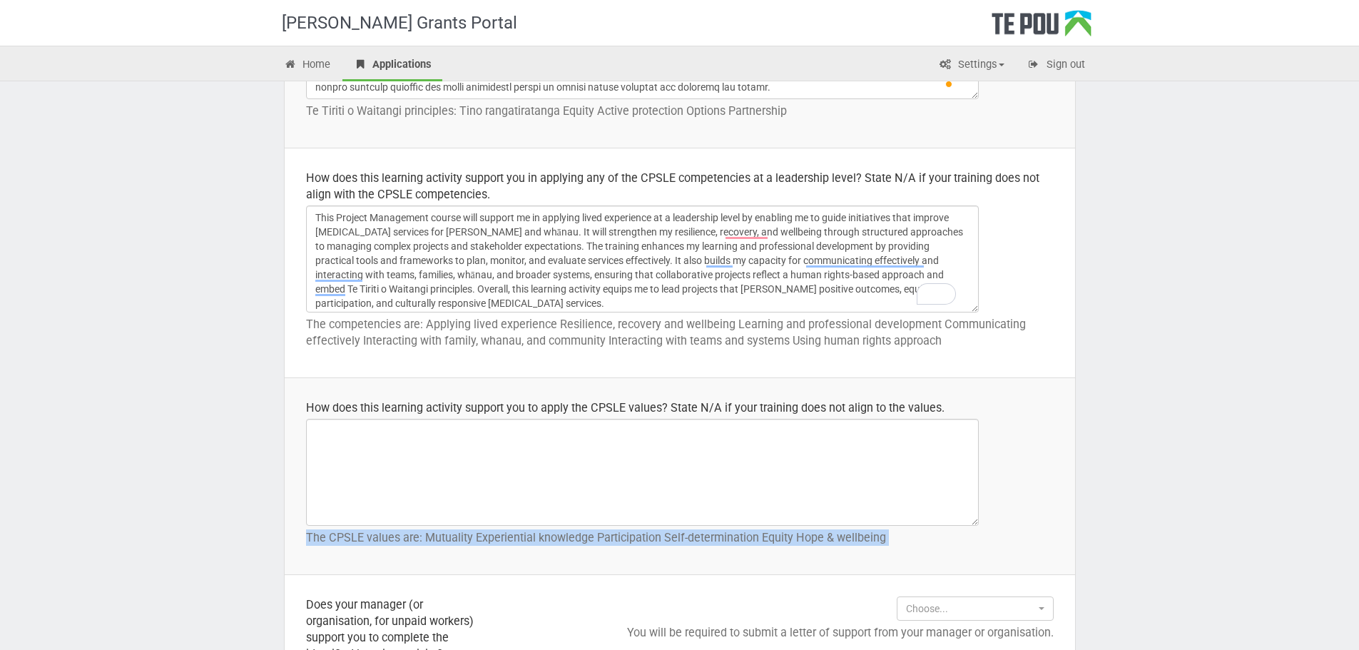
click at [398, 540] on p "The CPSLE values are: Mutuality Experiential knowledge Participation Self-deter…" at bounding box center [680, 537] width 748 height 16
copy tbody "The CPSLE values are: Mutuality Experiential knowledge Participation Self-deter…"
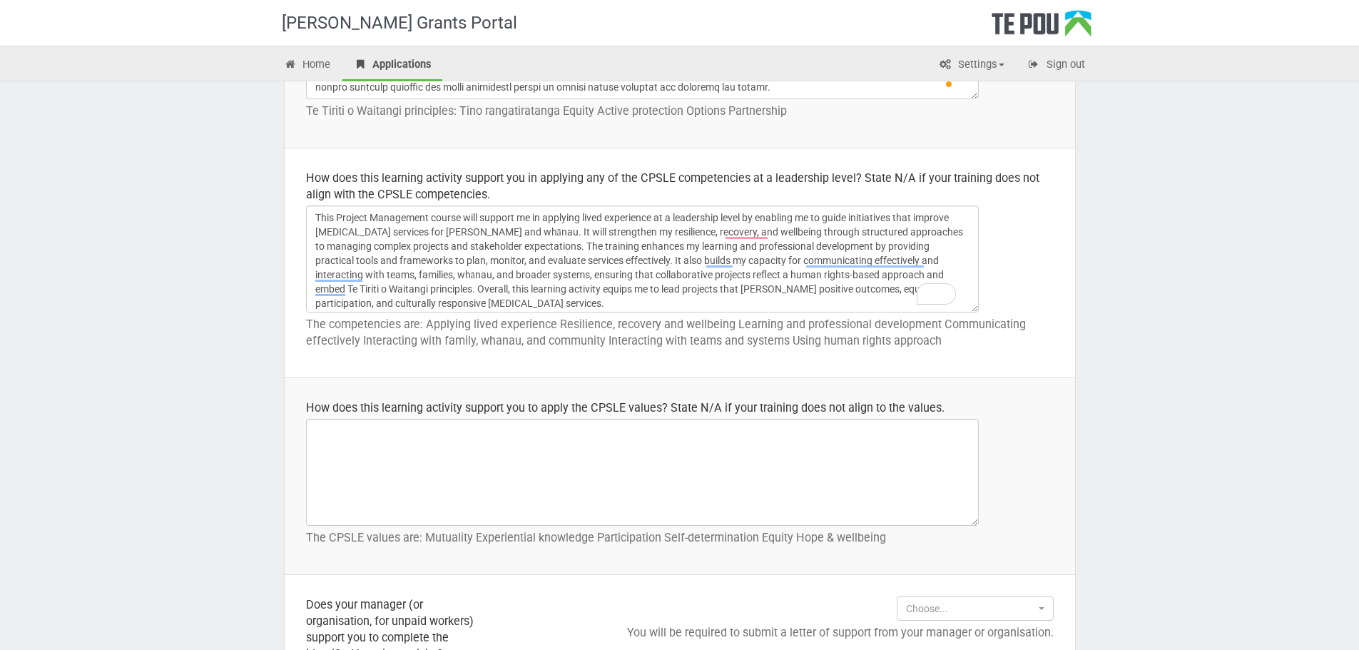
click at [353, 397] on td "How does this learning activity support you to apply the CPSLE values? State N/…" at bounding box center [680, 476] width 791 height 197
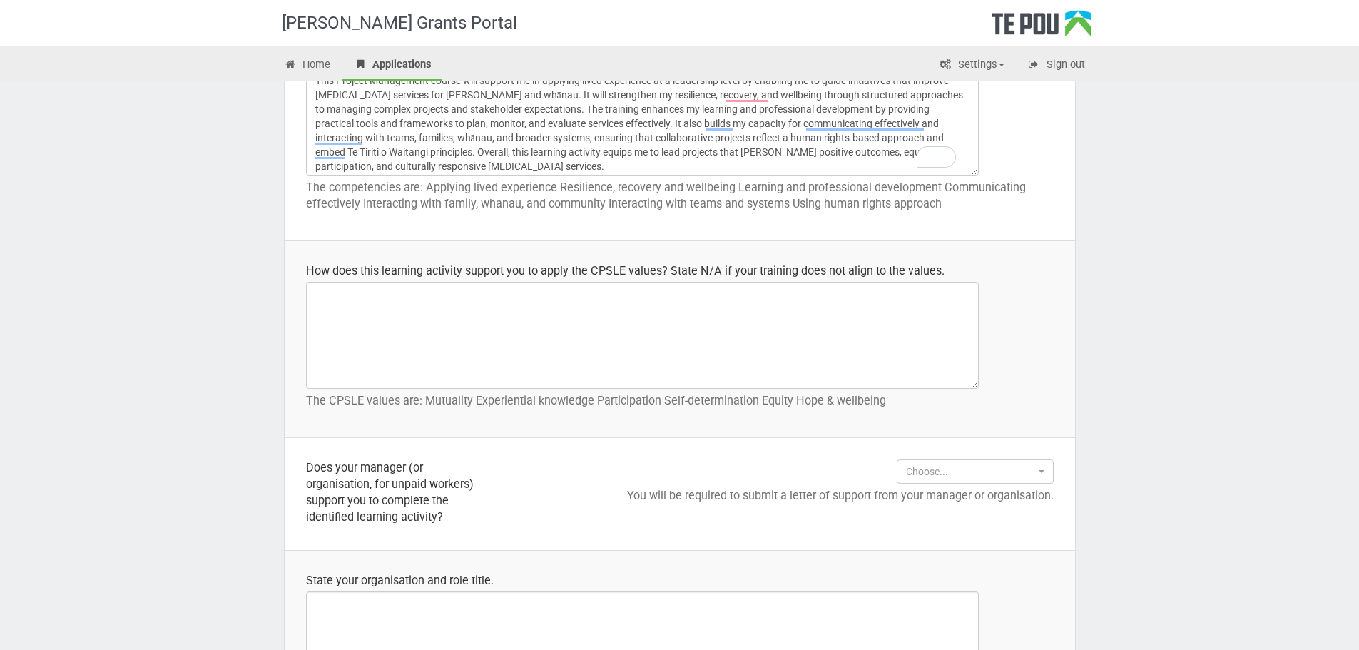
scroll to position [864, 0]
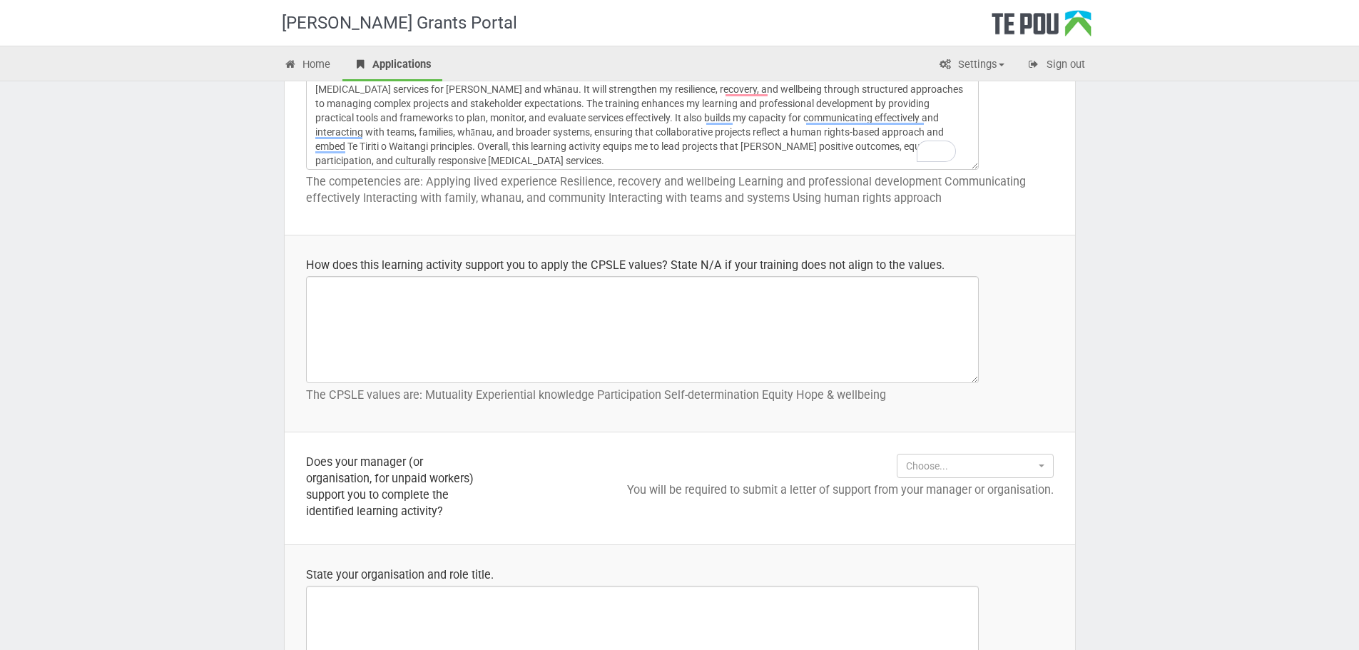
click at [452, 419] on td "How does this learning activity support you to apply the CPSLE values? State N/…" at bounding box center [680, 333] width 791 height 197
click at [510, 280] on textarea at bounding box center [642, 329] width 673 height 107
paste textarea "This Project Management course supports CPSLE values by strengthening my abilit…"
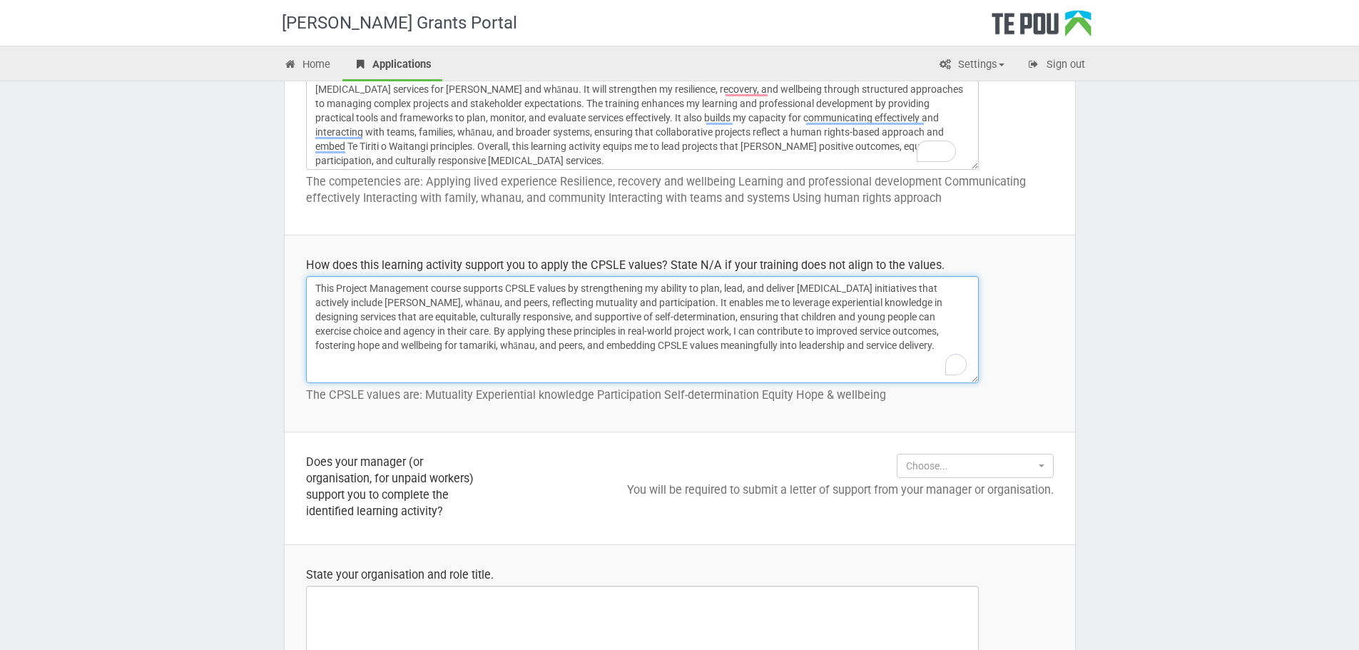
type textarea "This Project Management course supports CPSLE values by strengthening my abilit…"
click at [299, 397] on td "How does this learning activity support you to apply the CPSLE values? State N/…" at bounding box center [680, 333] width 791 height 197
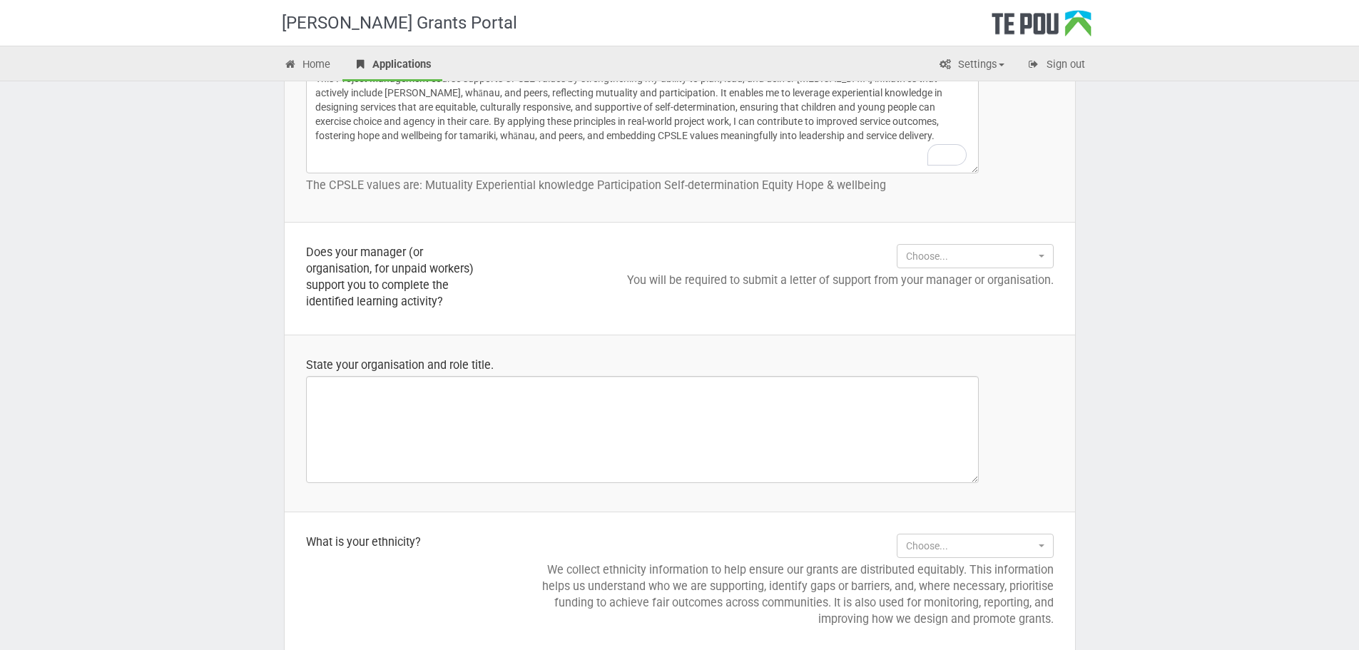
scroll to position [1078, 0]
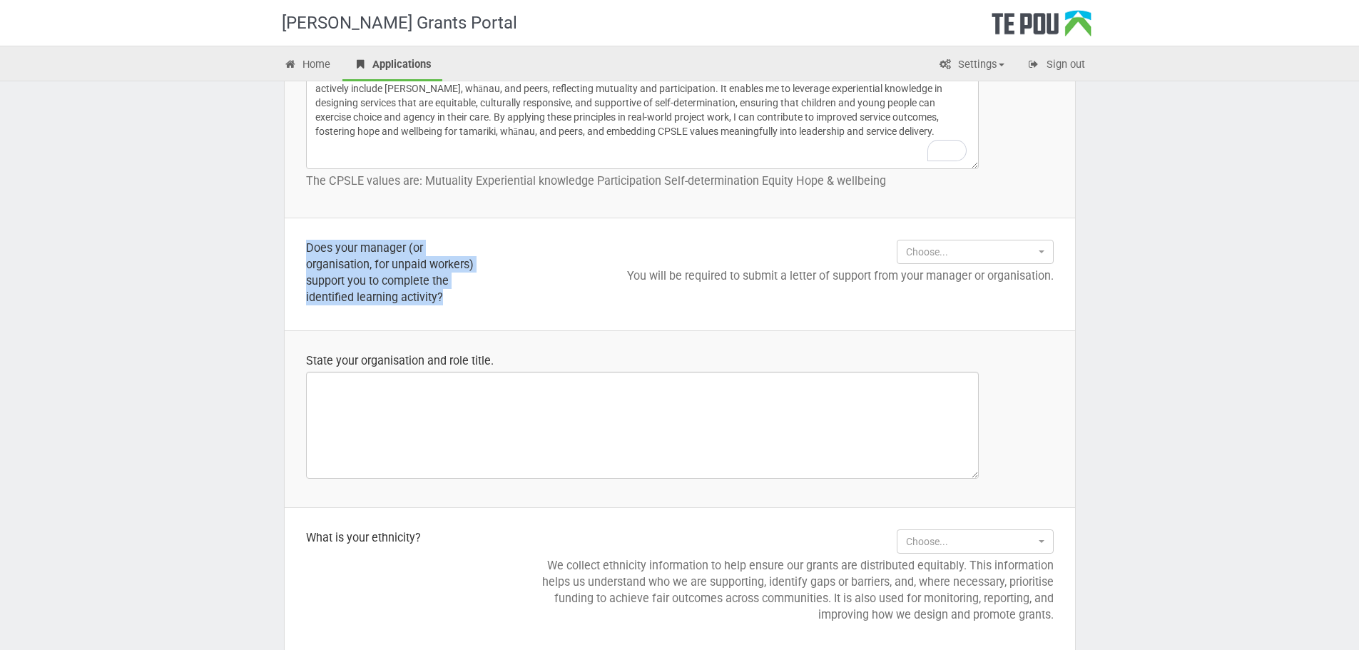
drag, startPoint x: 303, startPoint y: 244, endPoint x: 479, endPoint y: 309, distance: 187.2
click at [479, 309] on td "Does your manager (or organisation, for unpaid workers) support you to complete…" at bounding box center [397, 274] width 224 height 112
drag, startPoint x: 567, startPoint y: 280, endPoint x: 588, endPoint y: 279, distance: 21.4
click at [567, 280] on p "You will be required to submit a letter of support from your manager or organis…" at bounding box center [792, 276] width 524 height 16
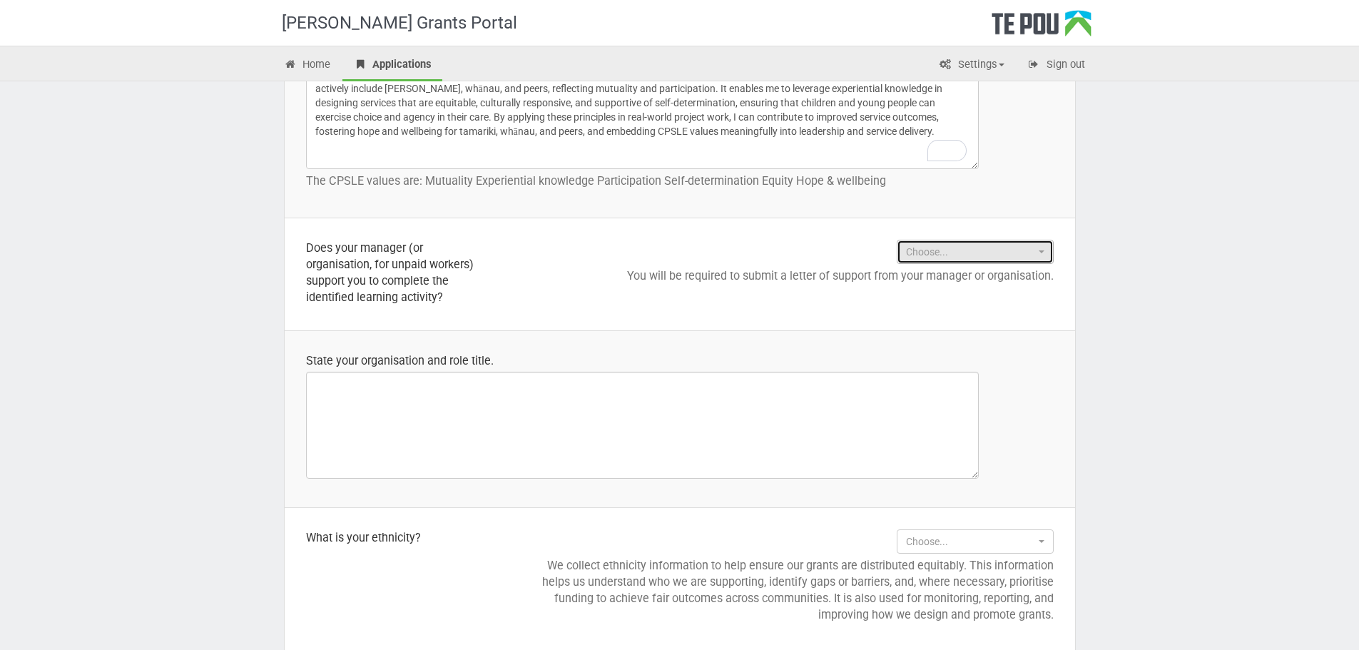
click at [943, 245] on span "Choose..." at bounding box center [970, 252] width 129 height 14
click at [749, 280] on p "You will be required to submit a letter of support from your manager or organis…" at bounding box center [792, 276] width 524 height 16
click at [397, 273] on div "Does your manager (or organisation, for unpaid workers) support you to complete…" at bounding box center [396, 273] width 181 height 66
click at [970, 254] on span "Choose..." at bounding box center [970, 252] width 129 height 14
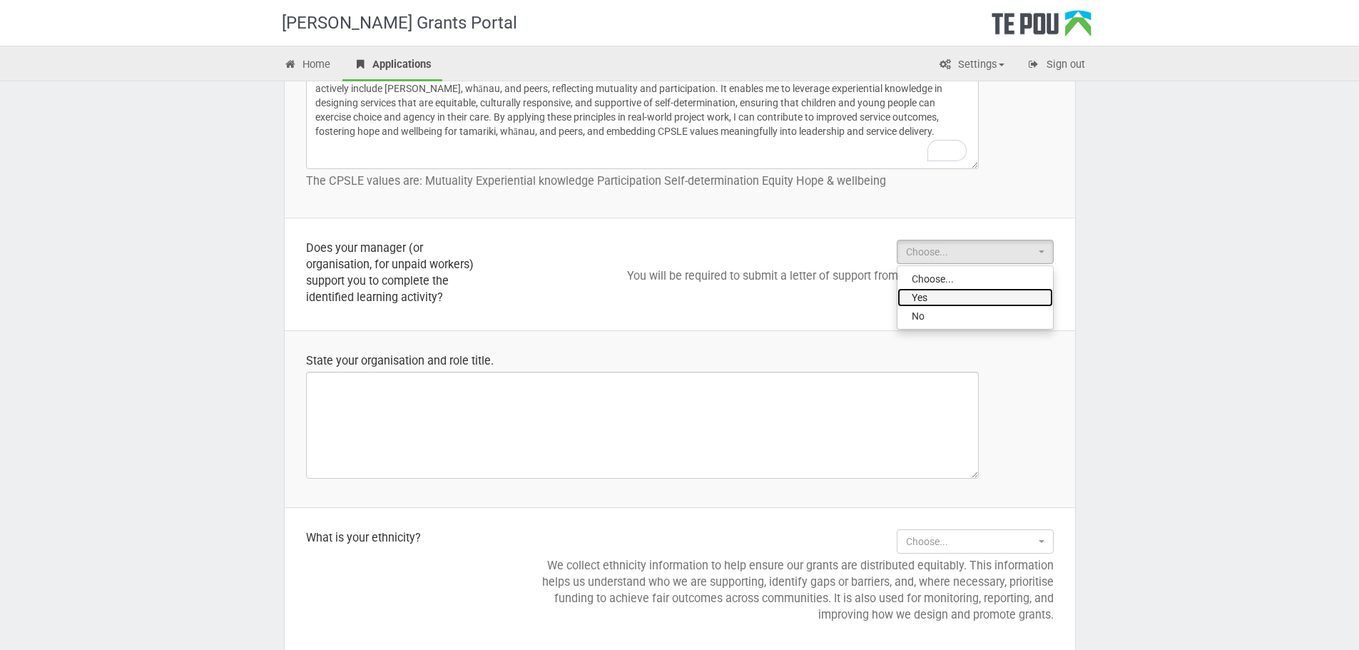
click at [965, 293] on link "Yes" at bounding box center [976, 297] width 156 height 19
select select "Yes"
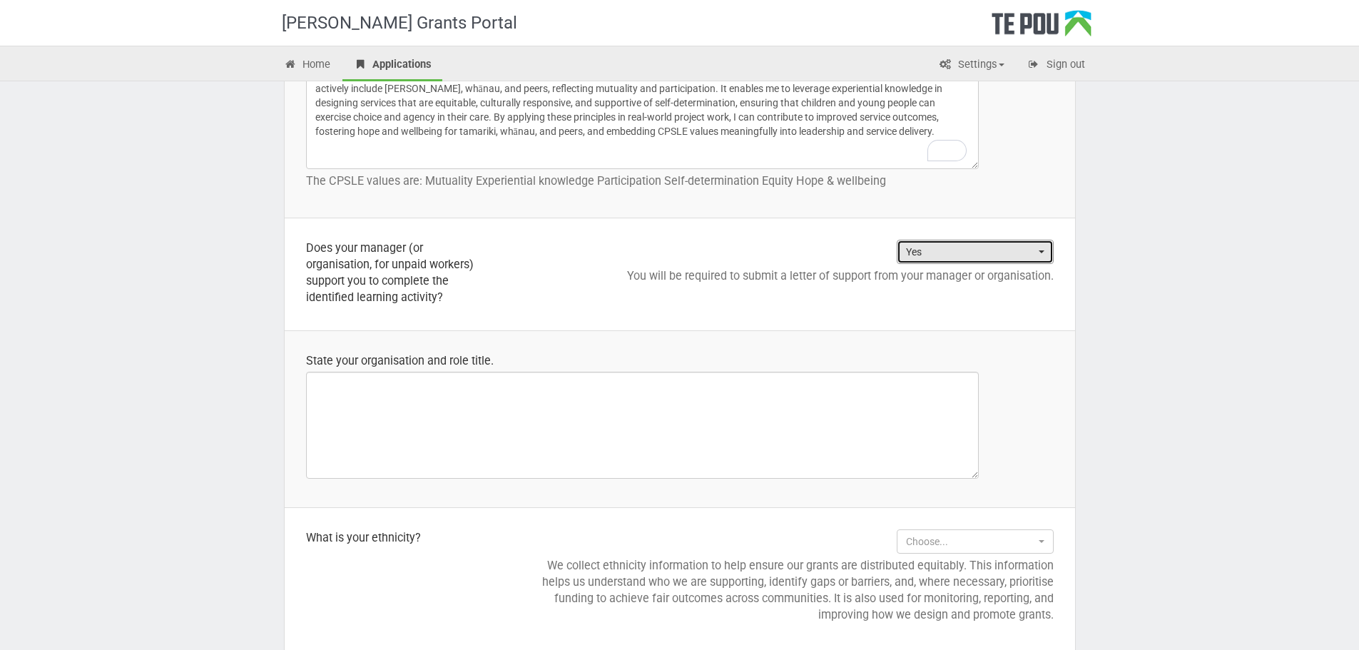
scroll to position [1221, 0]
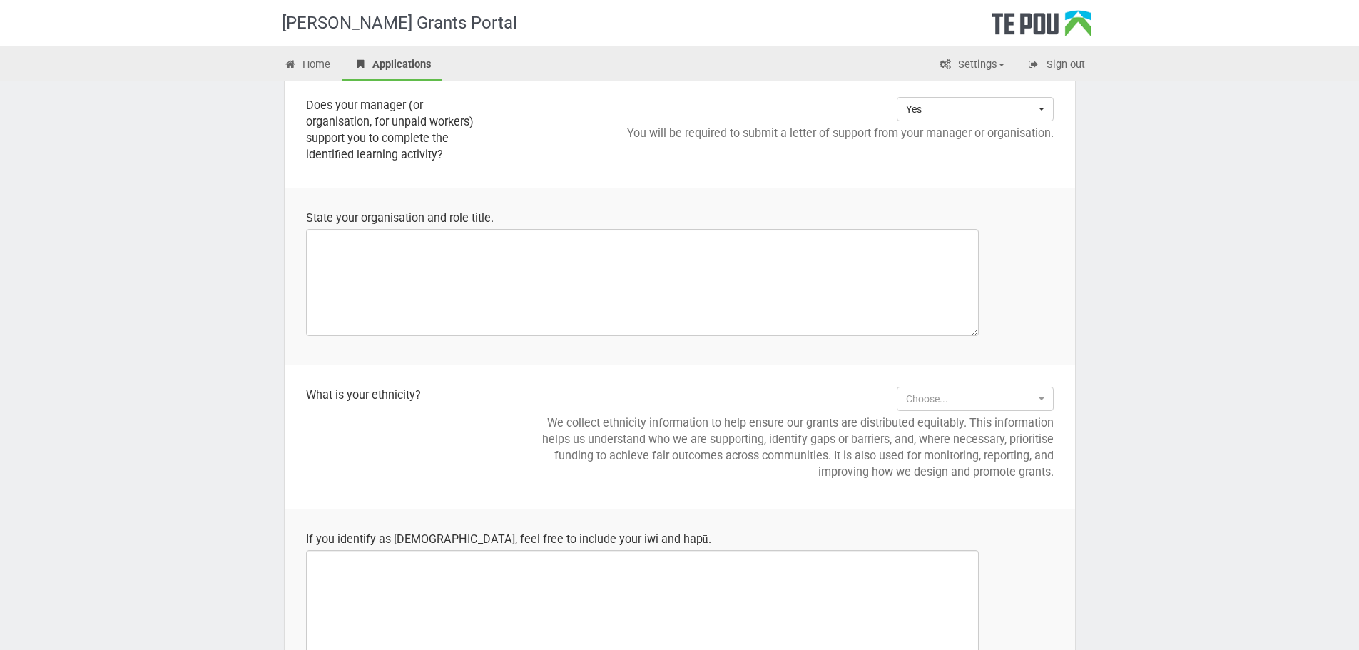
click at [224, 218] on div "Te Pou Grants Portal Home Applications Settings Profile My account FAQs Sign ou…" at bounding box center [679, 107] width 1359 height 2656
click at [331, 216] on div "State your organisation and role title." at bounding box center [680, 218] width 748 height 16
copy div "State your organisation and role title."
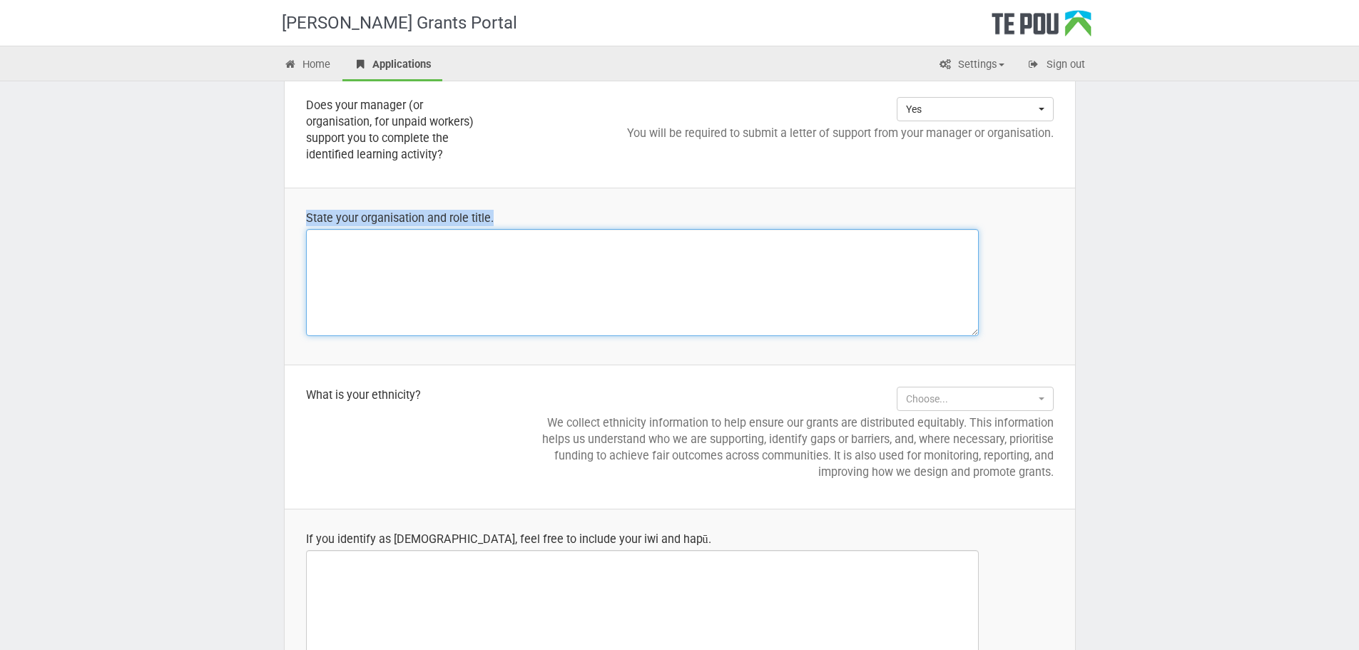
click at [524, 271] on textarea at bounding box center [642, 282] width 673 height 107
paste textarea "Organisation: AFS (Auckland Family Support) Role Title: Child and Youth Peer Su…"
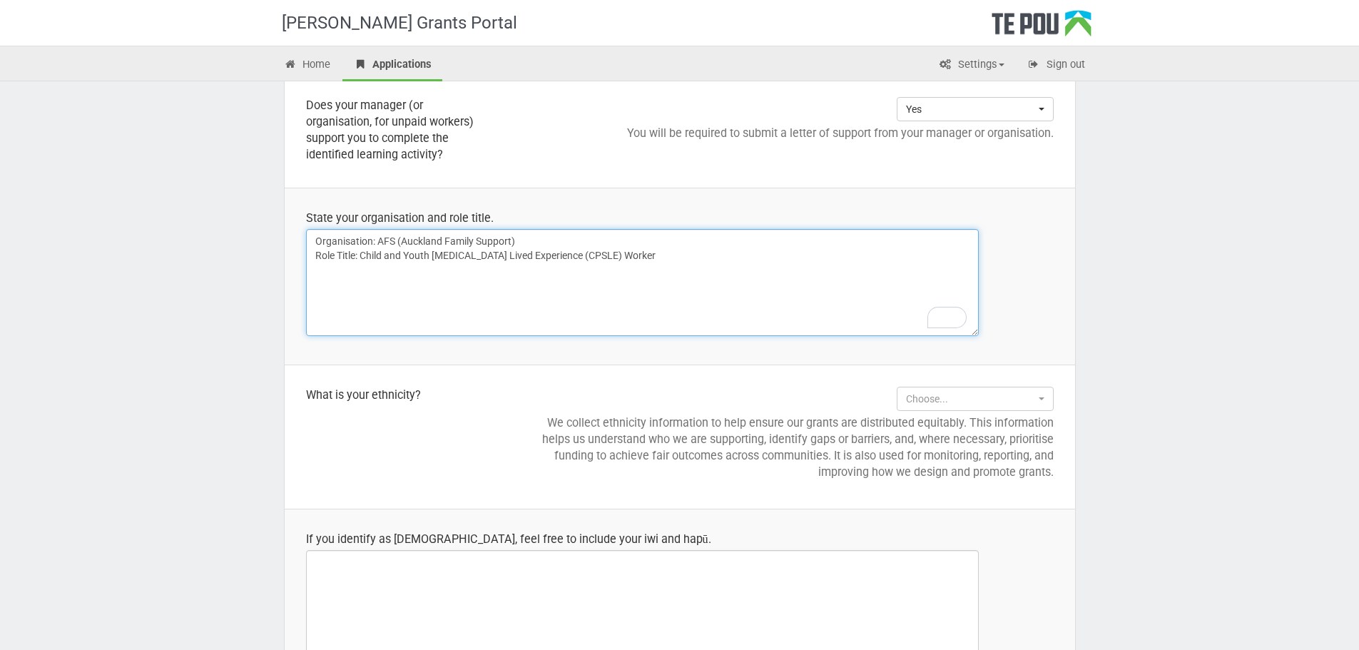
drag, startPoint x: 397, startPoint y: 238, endPoint x: 587, endPoint y: 233, distance: 189.9
click at [587, 233] on textarea "Organisation: AFS (Auckland Family Support) Role Title: Child and Youth Peer Su…" at bounding box center [642, 282] width 673 height 107
click at [578, 258] on textarea "Organisation: Asian Family Services Role Title: Child and Youth Peer Support Li…" at bounding box center [642, 282] width 673 height 107
click at [361, 250] on textarea "Organisation: Asian Family Services Role Title: Child and Youth Peer Support Wo…" at bounding box center [642, 282] width 673 height 107
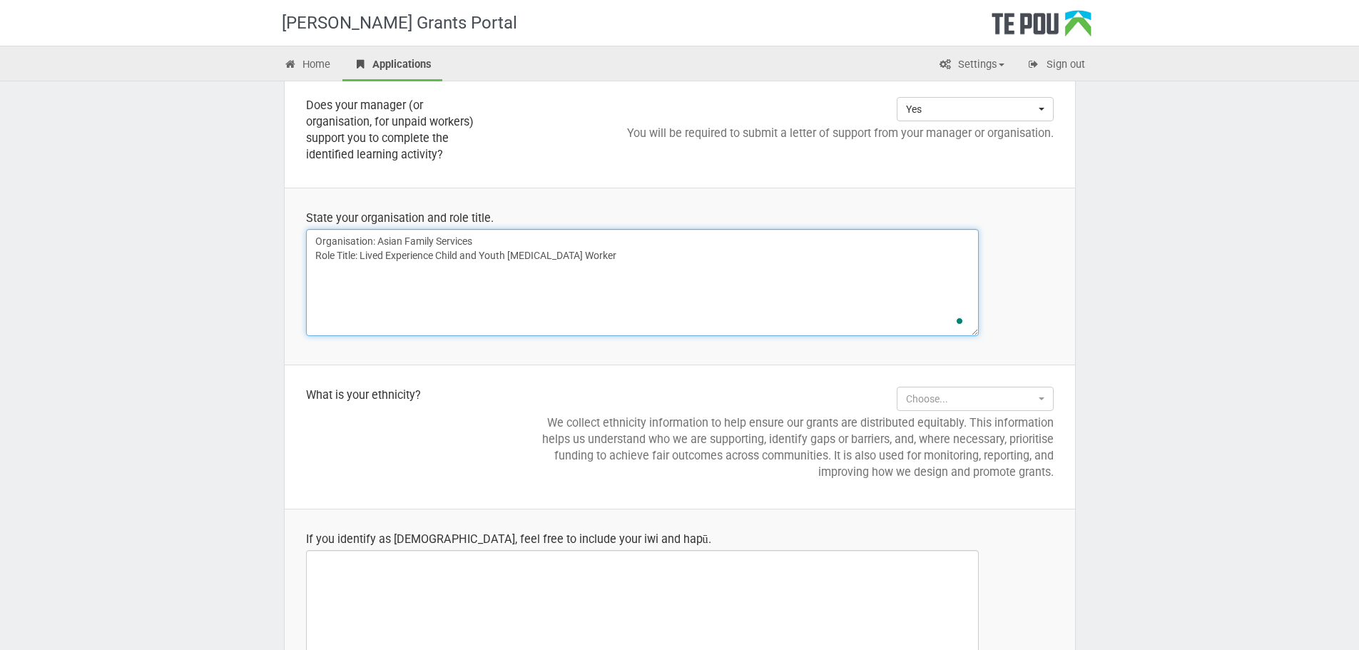
click at [458, 290] on textarea "Organisation: Asian Family Services Role Title: Lived Experience Child and Yout…" at bounding box center [642, 282] width 673 height 107
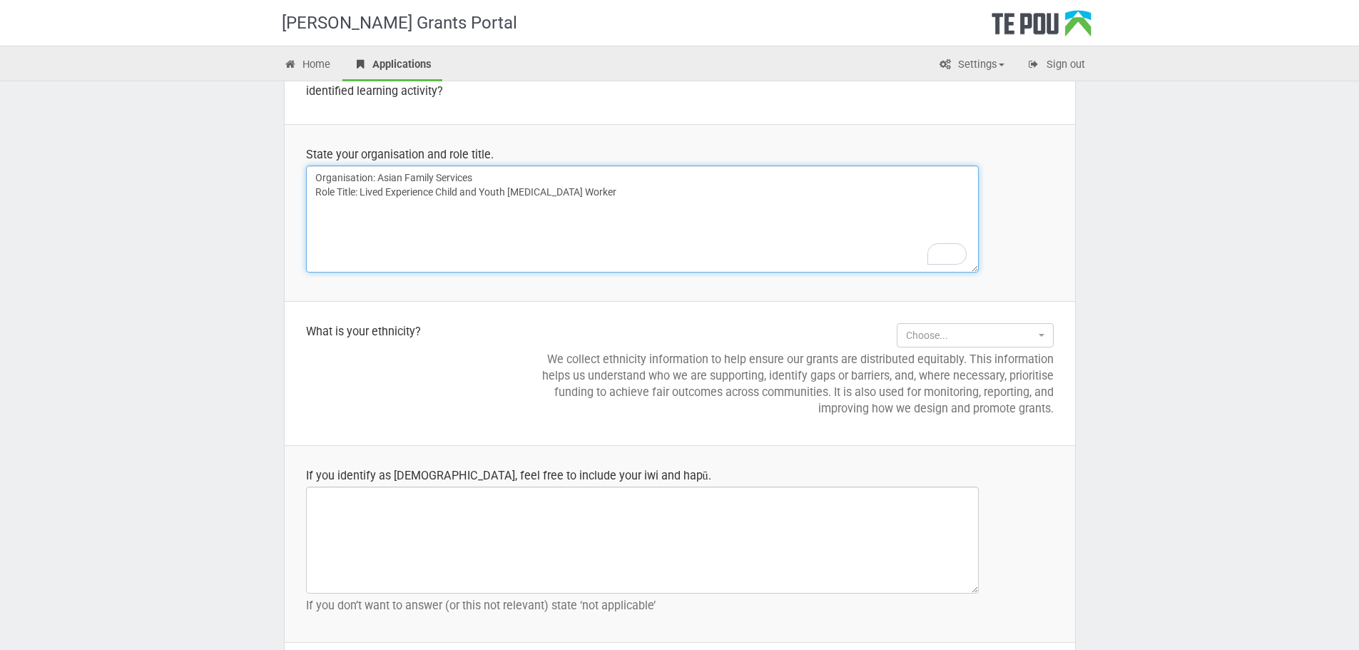
scroll to position [1364, 0]
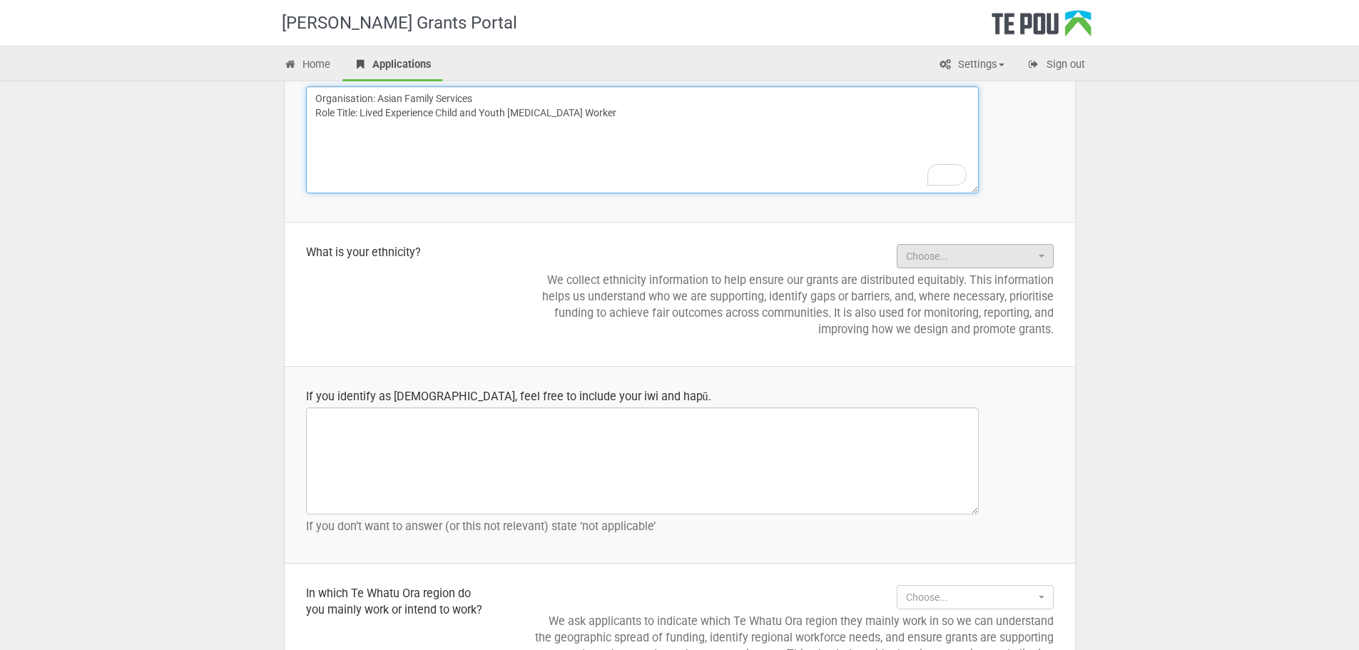
type textarea "Organisation: Asian Family Services Role Title: Lived Experience Child and Yout…"
click at [960, 254] on span "Choose..." at bounding box center [970, 256] width 129 height 14
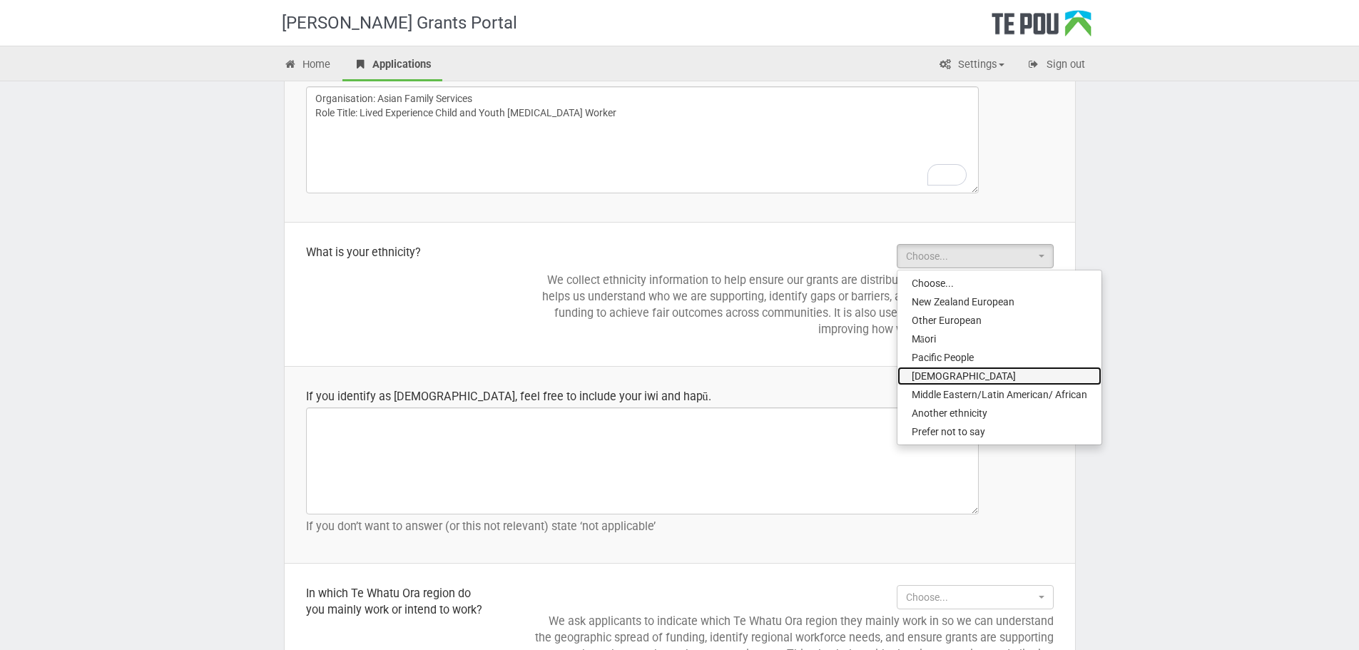
click at [1000, 372] on link "Asian" at bounding box center [1000, 376] width 204 height 19
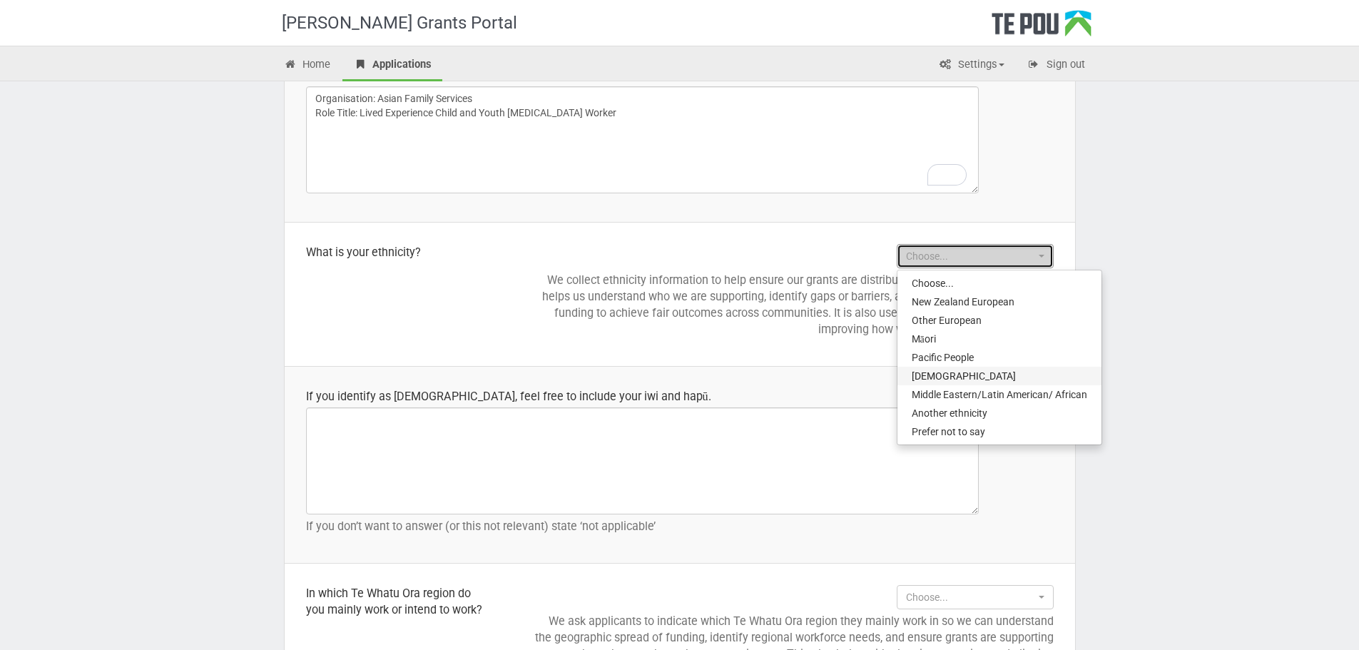
select select "Asian"
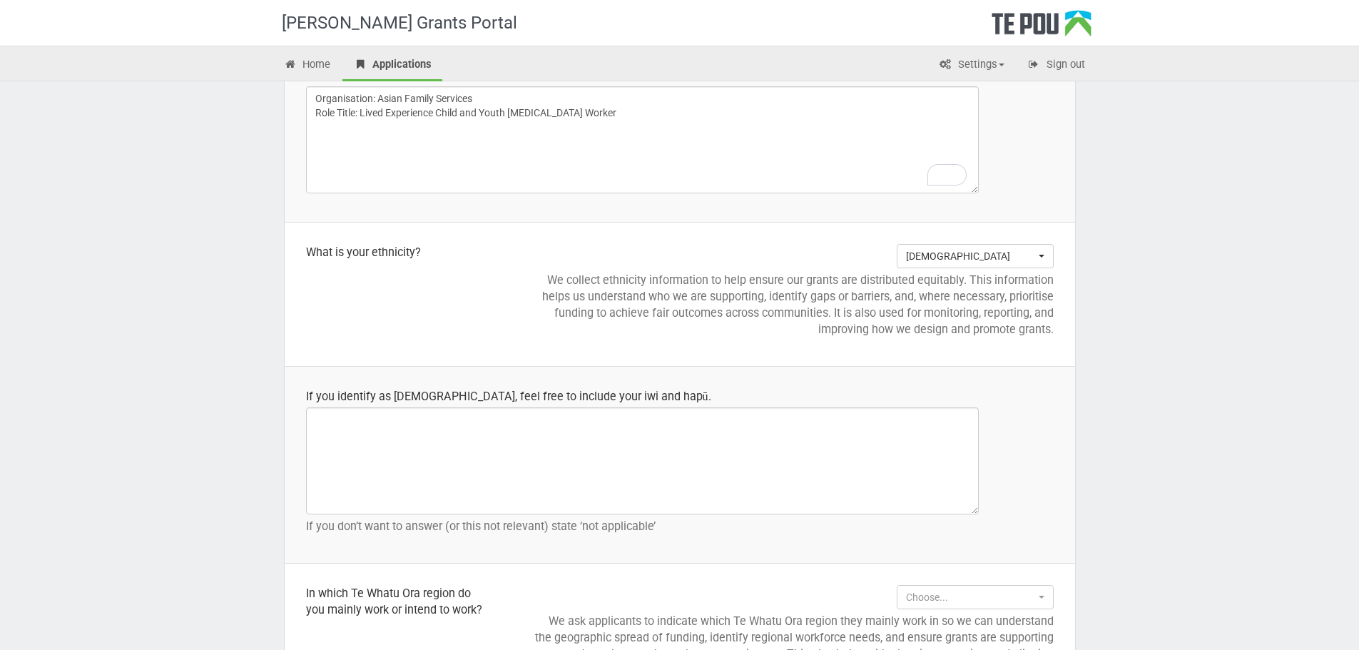
click at [889, 342] on td "Asian Choose... New Zealand European Other European Māori Pacific People Asian …" at bounding box center [792, 294] width 567 height 144
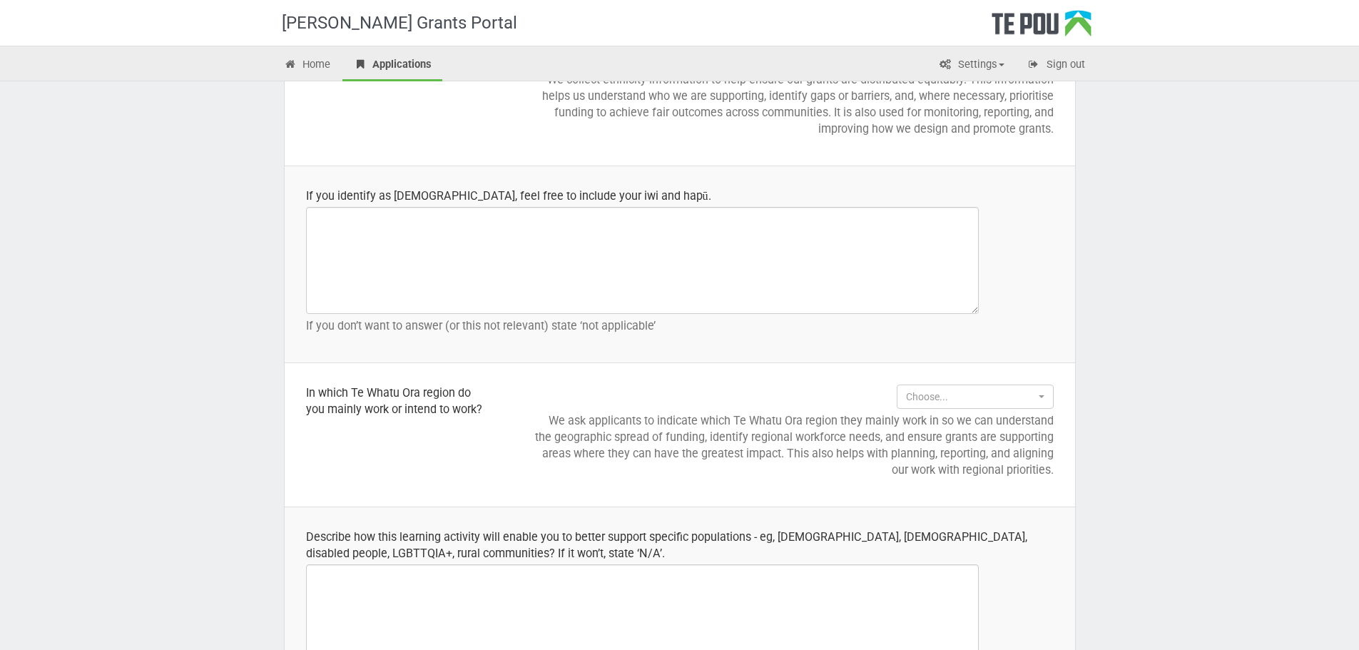
scroll to position [1649, 0]
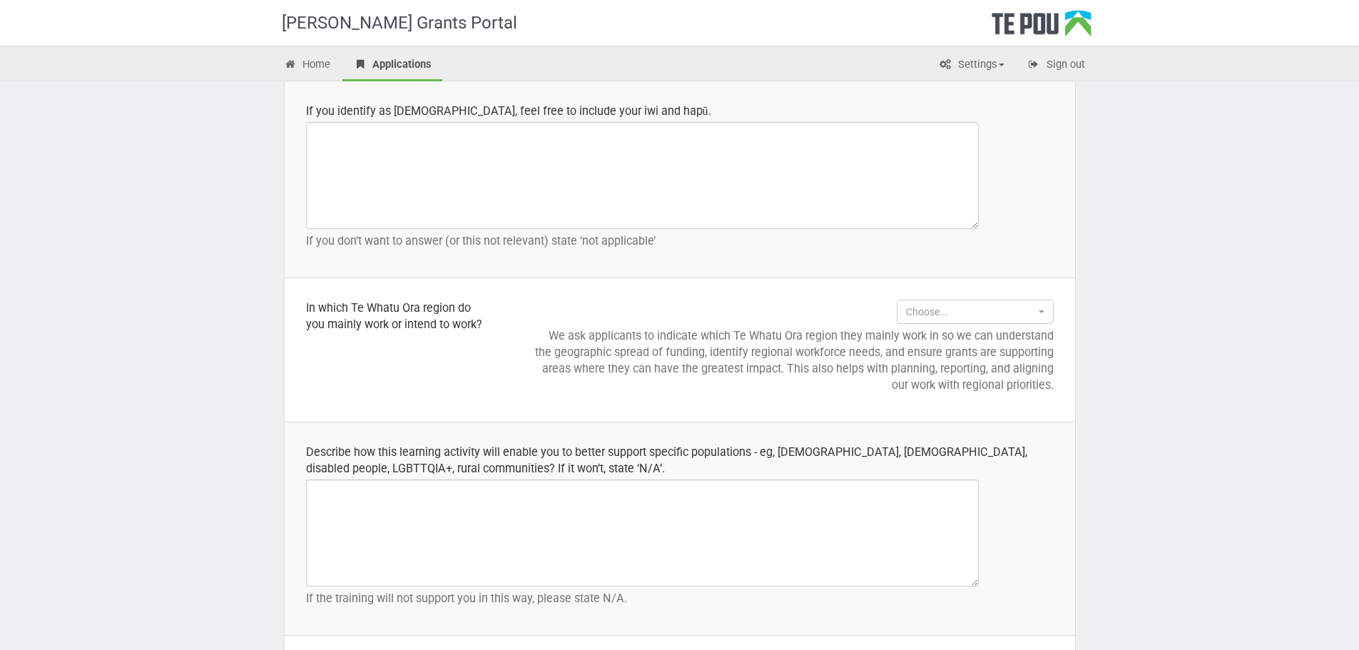
click at [312, 306] on div "In which Te Whatu Ora region do you mainly work or intend to work?" at bounding box center [396, 316] width 181 height 33
click at [948, 305] on span "Choose..." at bounding box center [970, 312] width 129 height 14
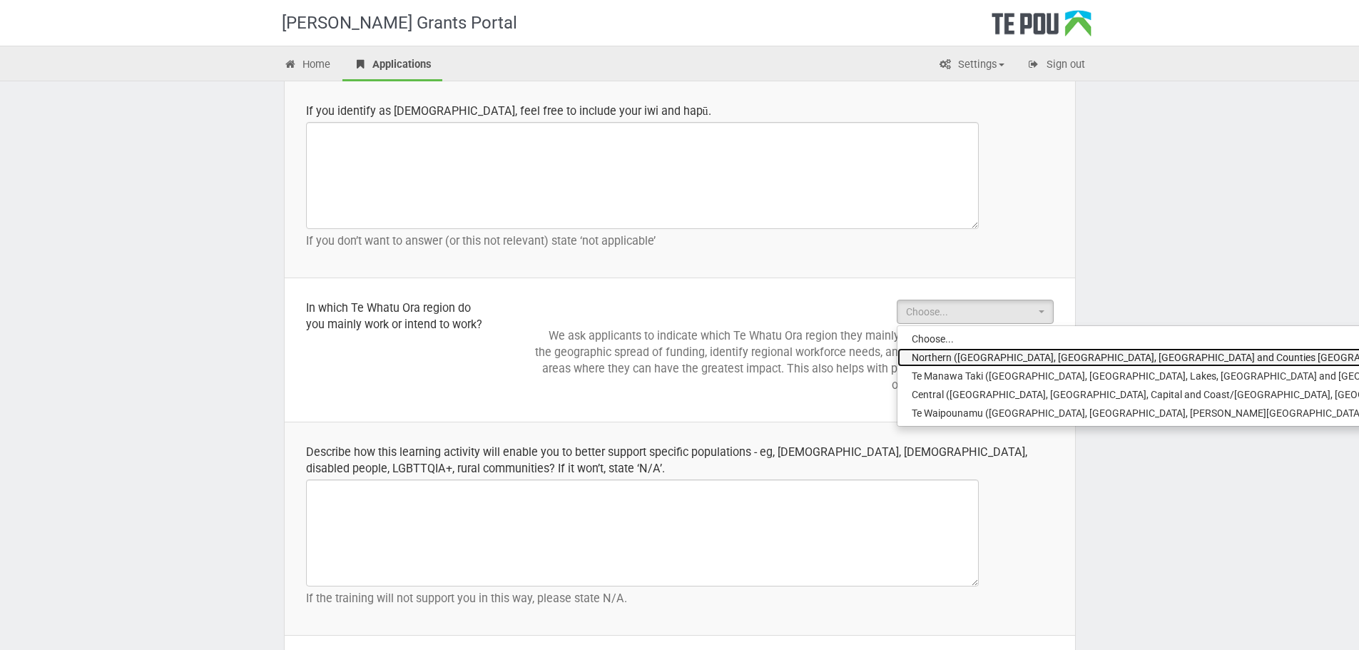
click at [985, 361] on span "Northern (Northland, Auckland, Waitematā and Counties Manukau)" at bounding box center [1165, 357] width 506 height 14
select select "Northern (Northland, Auckland, Waitematā and Counties Manukau)"
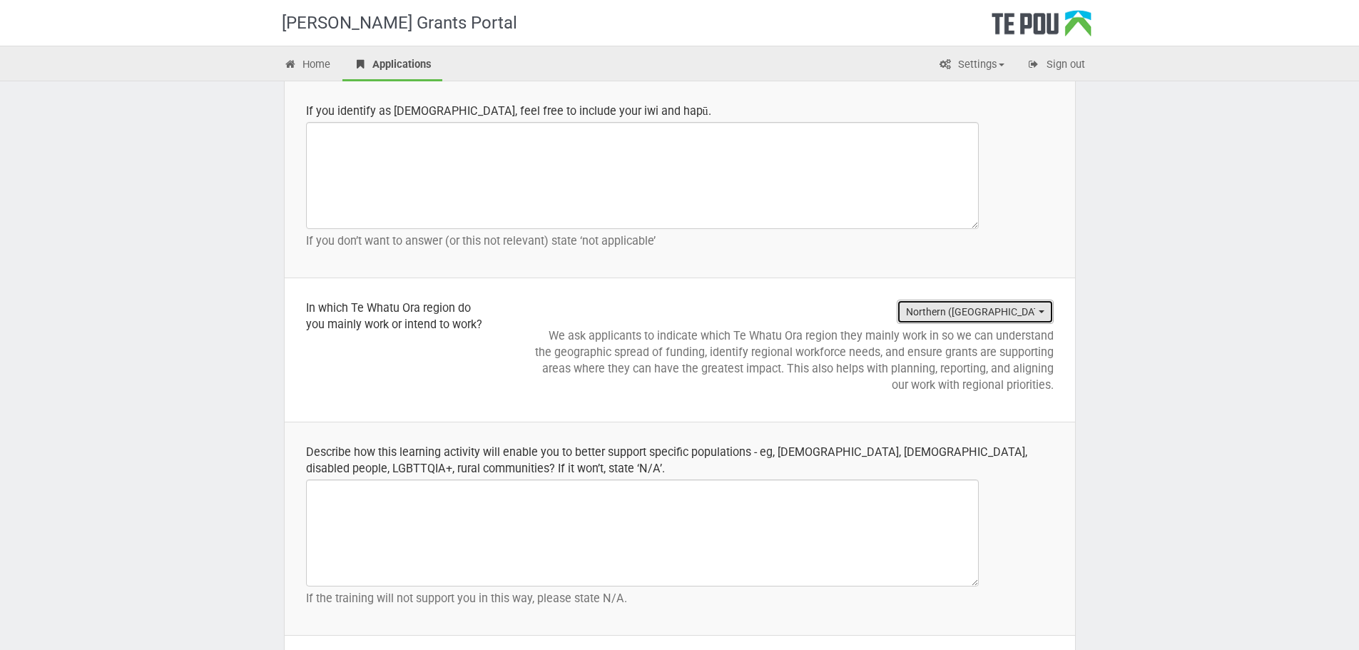
click at [985, 307] on span "Northern (Northland, Auckland, Waitematā and Counties Manukau)" at bounding box center [970, 312] width 129 height 14
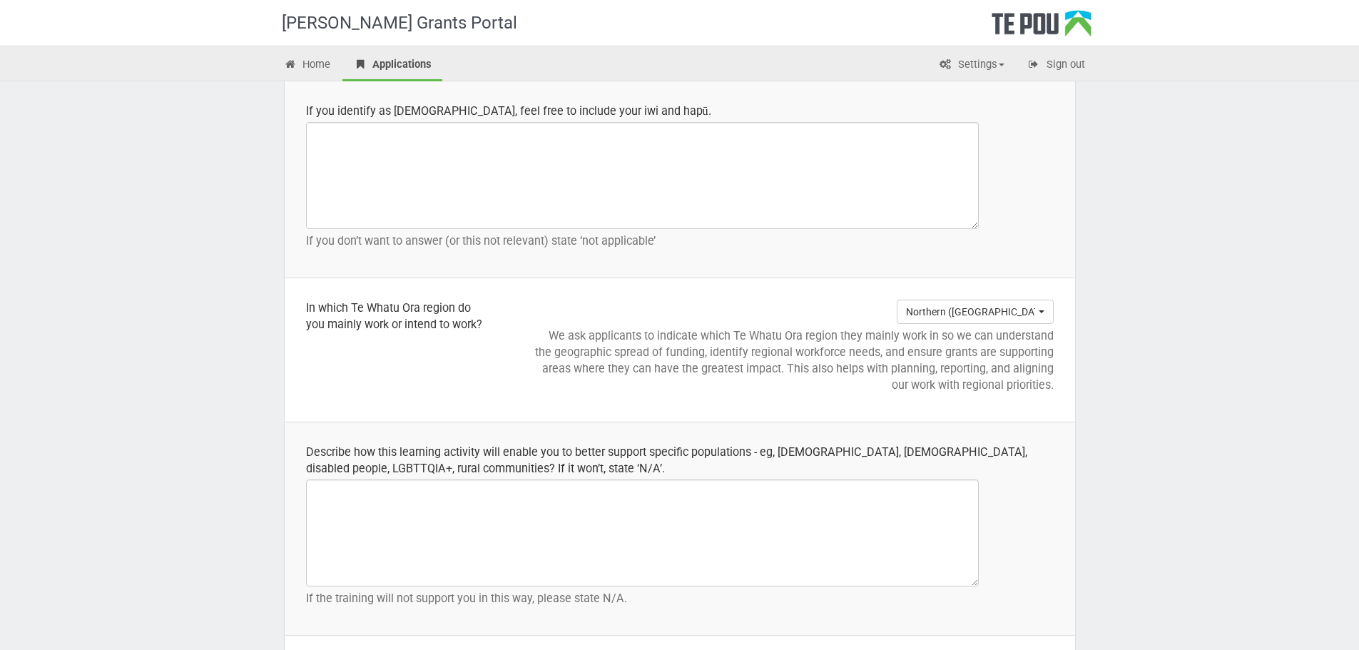
click at [854, 406] on td "Northern (Northland, Auckland, Waitematā and Counties Manukau) Choose... Northe…" at bounding box center [792, 350] width 567 height 144
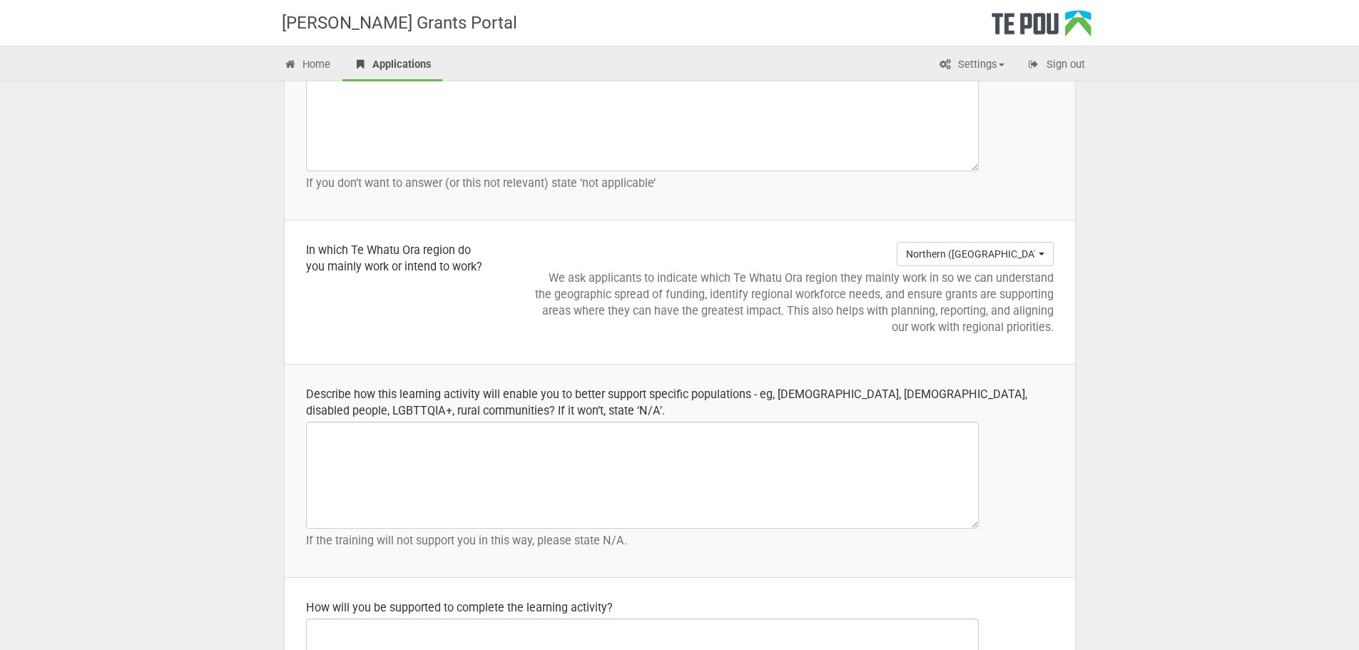
scroll to position [1792, 0]
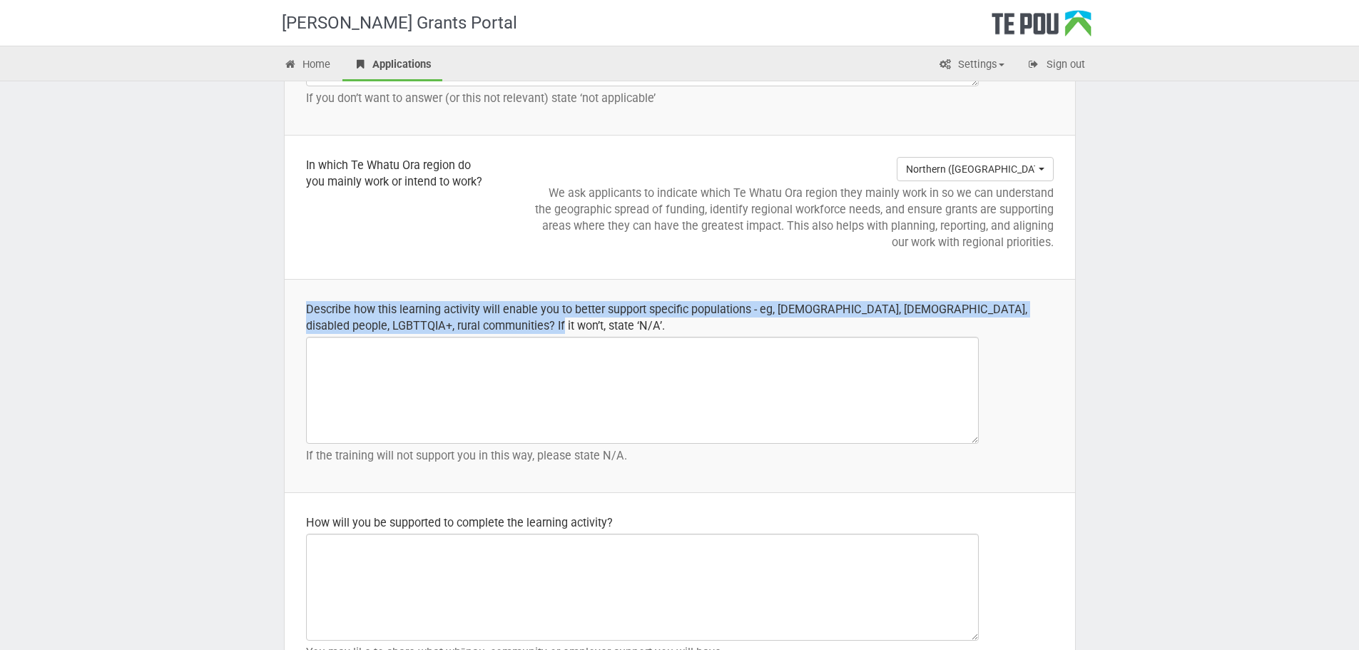
drag, startPoint x: 307, startPoint y: 305, endPoint x: 588, endPoint y: 320, distance: 281.6
click at [588, 320] on div "Describe how this learning activity will enable you to better support specific …" at bounding box center [680, 317] width 748 height 33
copy div "Describe how this learning activity will enable you to better support specific …"
click at [519, 332] on div "Describe how this learning activity will enable you to better support specific …" at bounding box center [680, 317] width 748 height 33
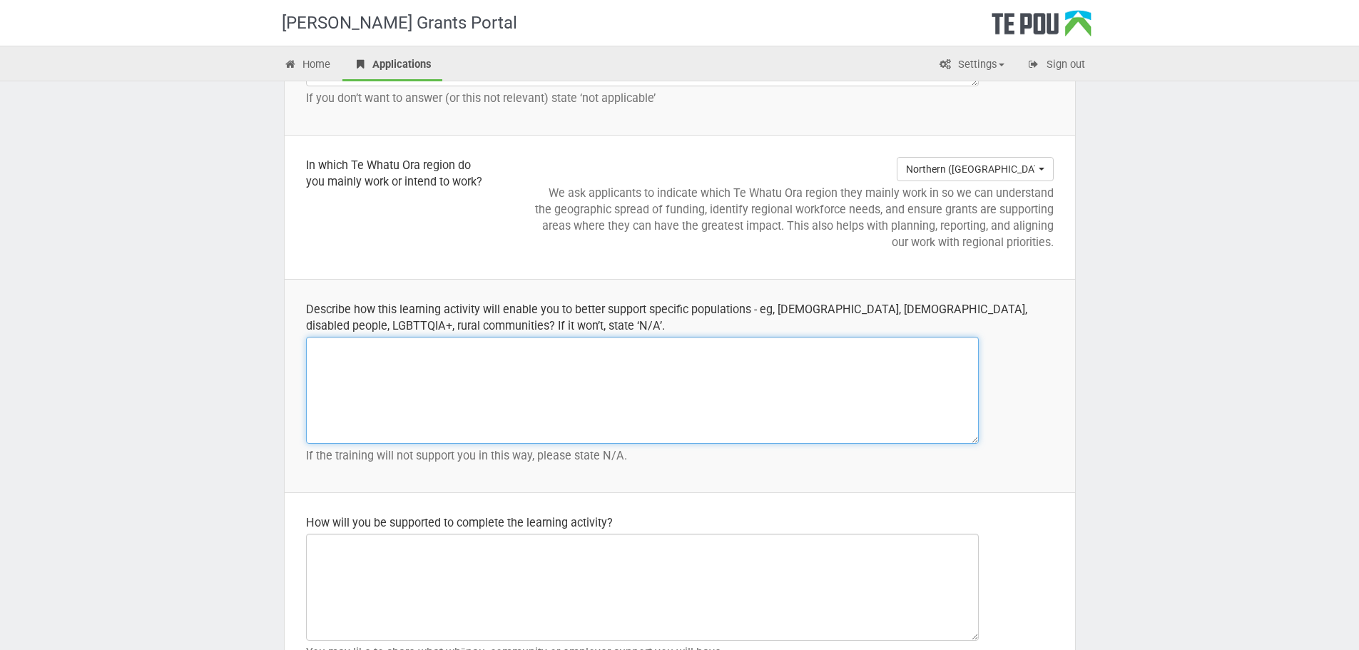
click at [505, 361] on textarea at bounding box center [642, 390] width 673 height 107
paste textarea "This Project Management course will strengthen my ability to plan, lead, and de…"
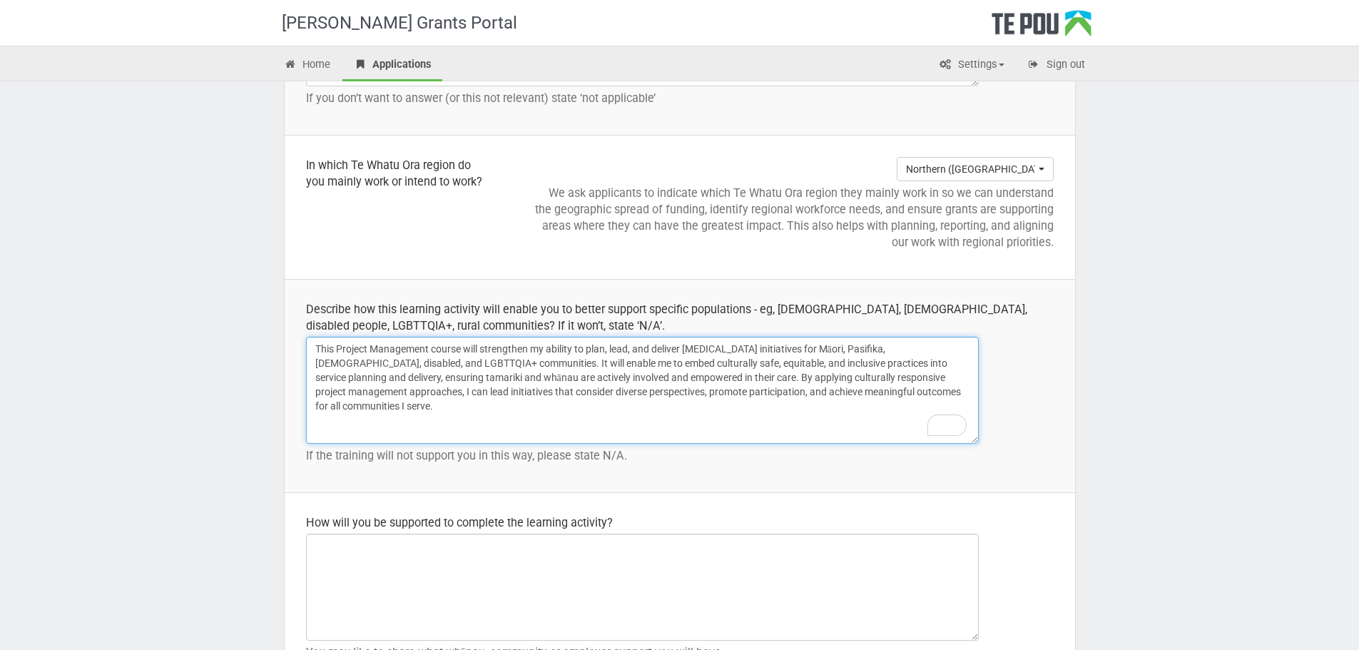
type textarea "This Project Management course will strengthen my ability to plan, lead, and de…"
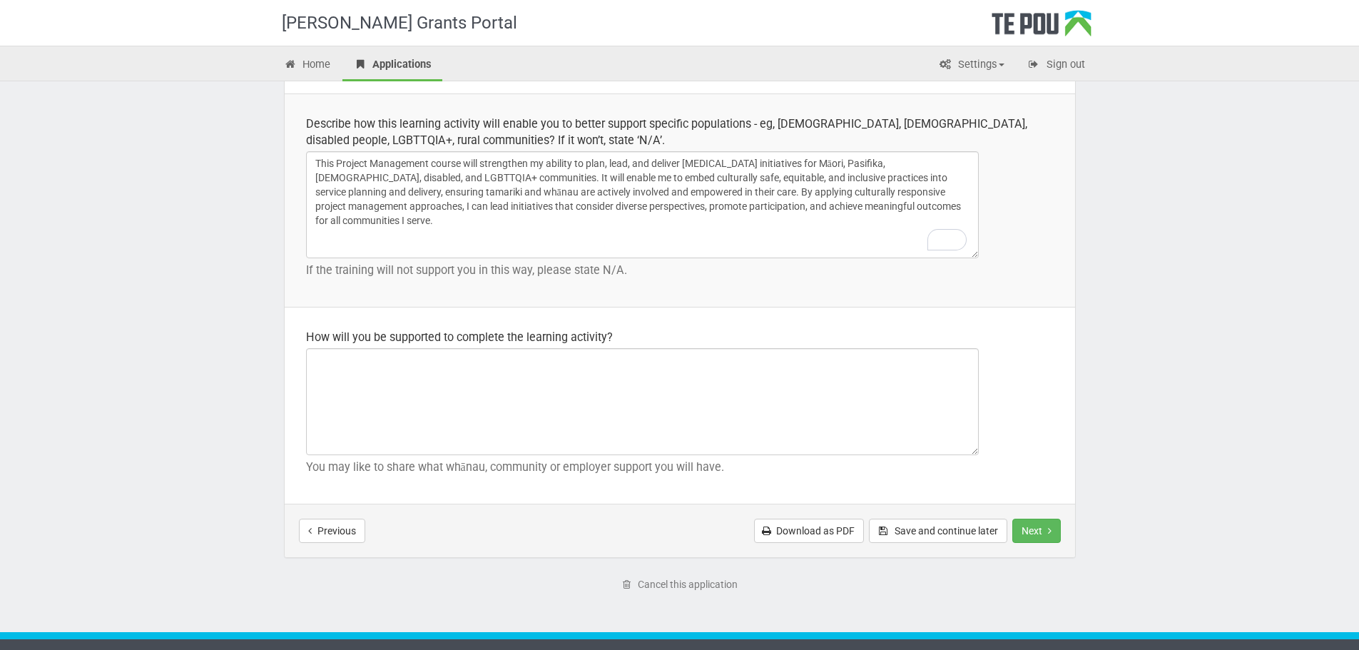
scroll to position [2006, 0]
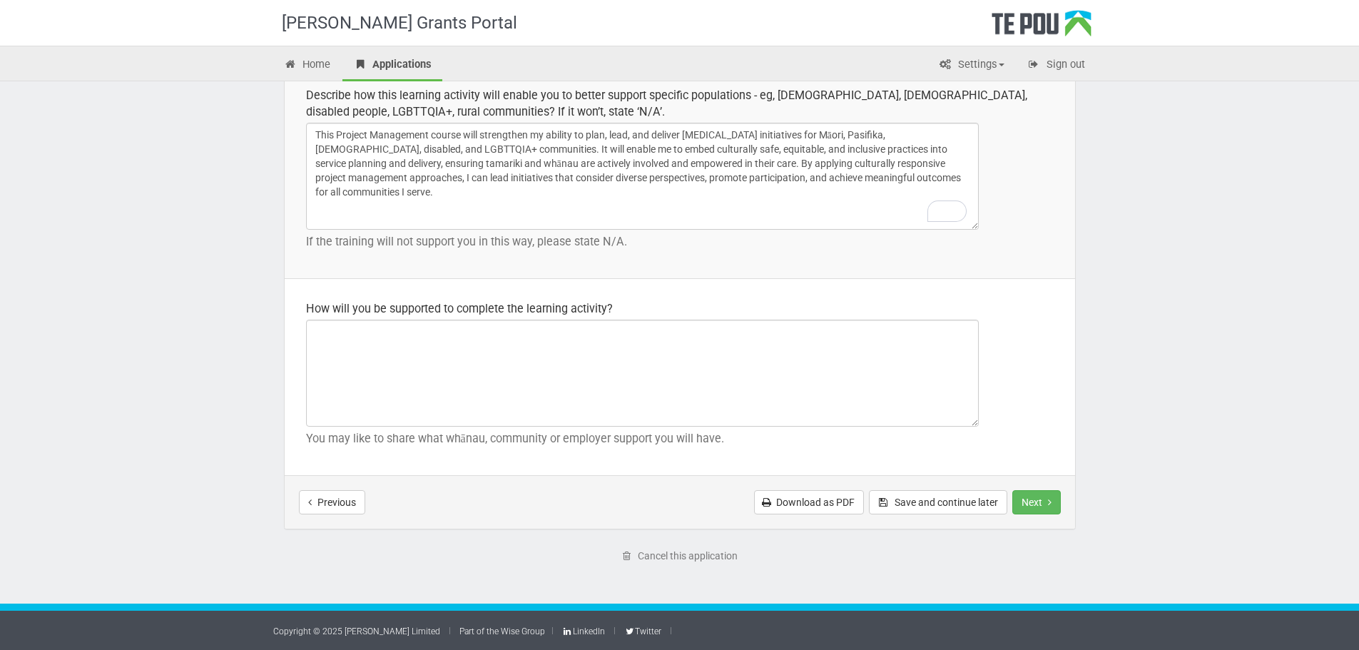
click at [363, 305] on div "How will you be supported to complete the learning activity?" at bounding box center [680, 308] width 748 height 16
click at [363, 303] on div "How will you be supported to complete the learning activity?" at bounding box center [680, 308] width 748 height 16
copy div "How will you be supported to complete the learning activity?"
click at [419, 440] on p "You may like to share what whānau, community or employer support you will have." at bounding box center [680, 438] width 748 height 16
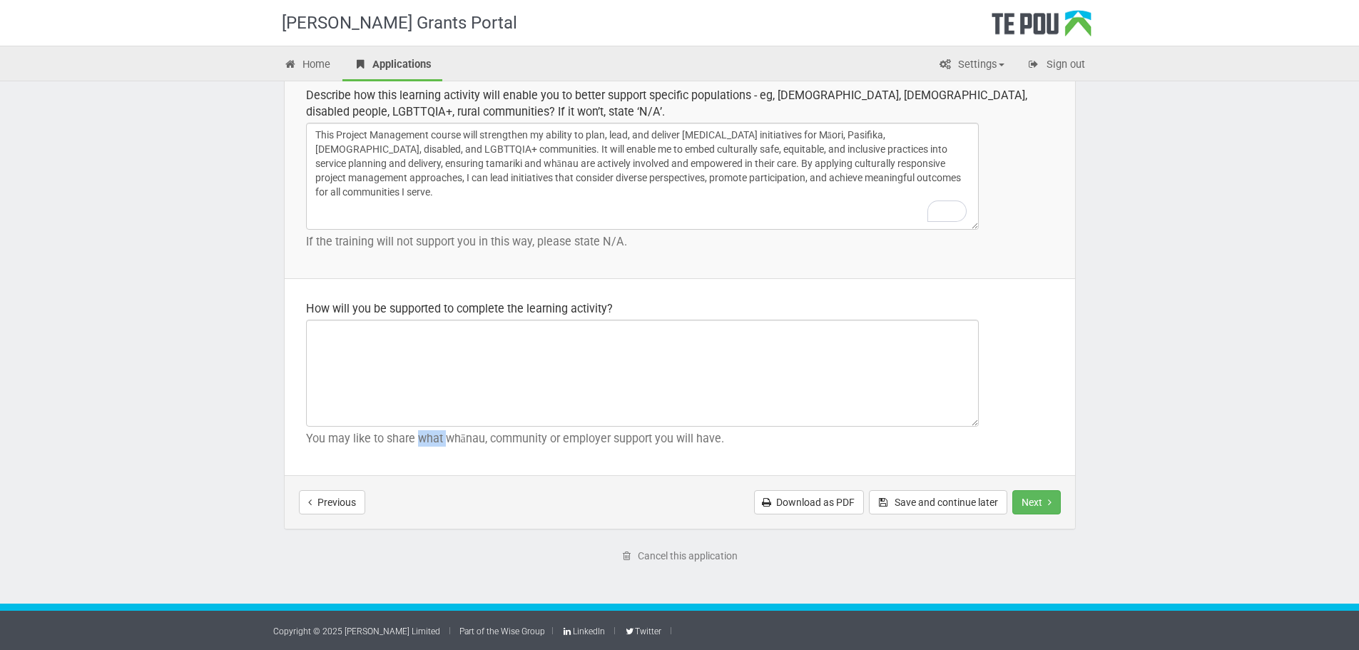
click at [419, 440] on p "You may like to share what whānau, community or employer support you will have." at bounding box center [680, 438] width 748 height 16
copy div "You may like to share what whānau, community or employer support you will have.…"
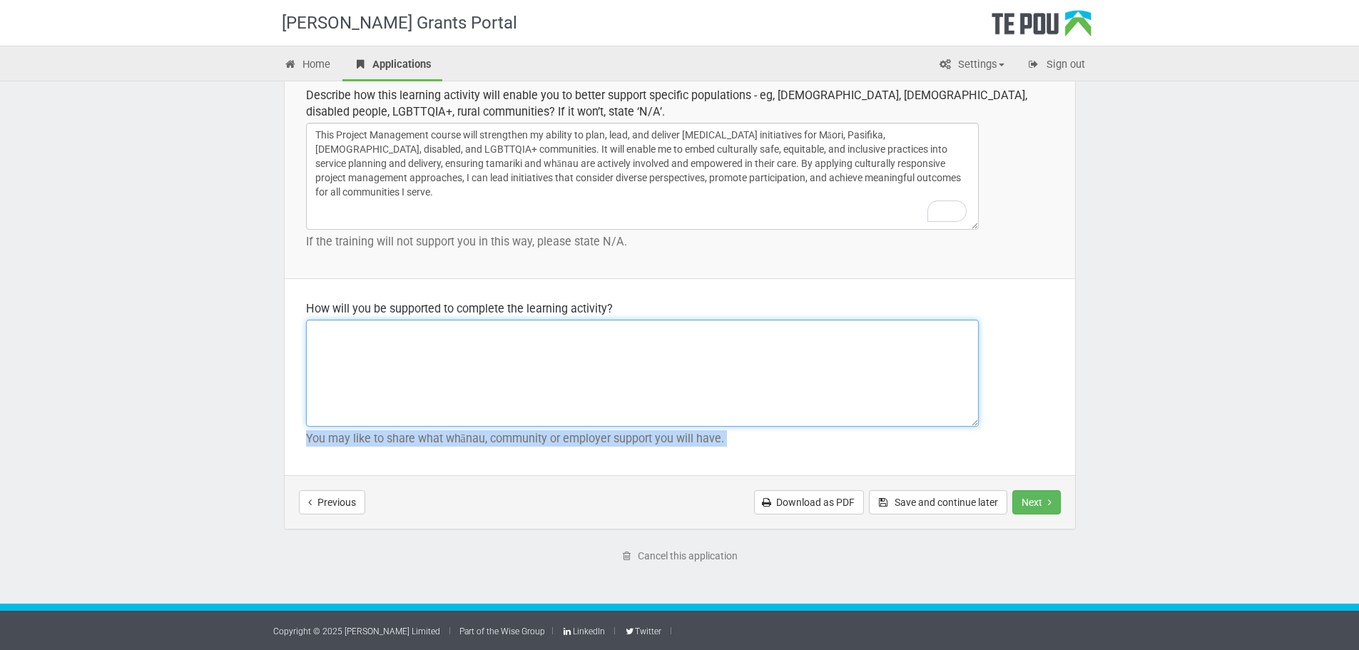
click at [414, 398] on textarea at bounding box center [642, 373] width 673 height 107
paste textarea "I will be supported by AFS (Auckland Family Support) through flexible schedulin…"
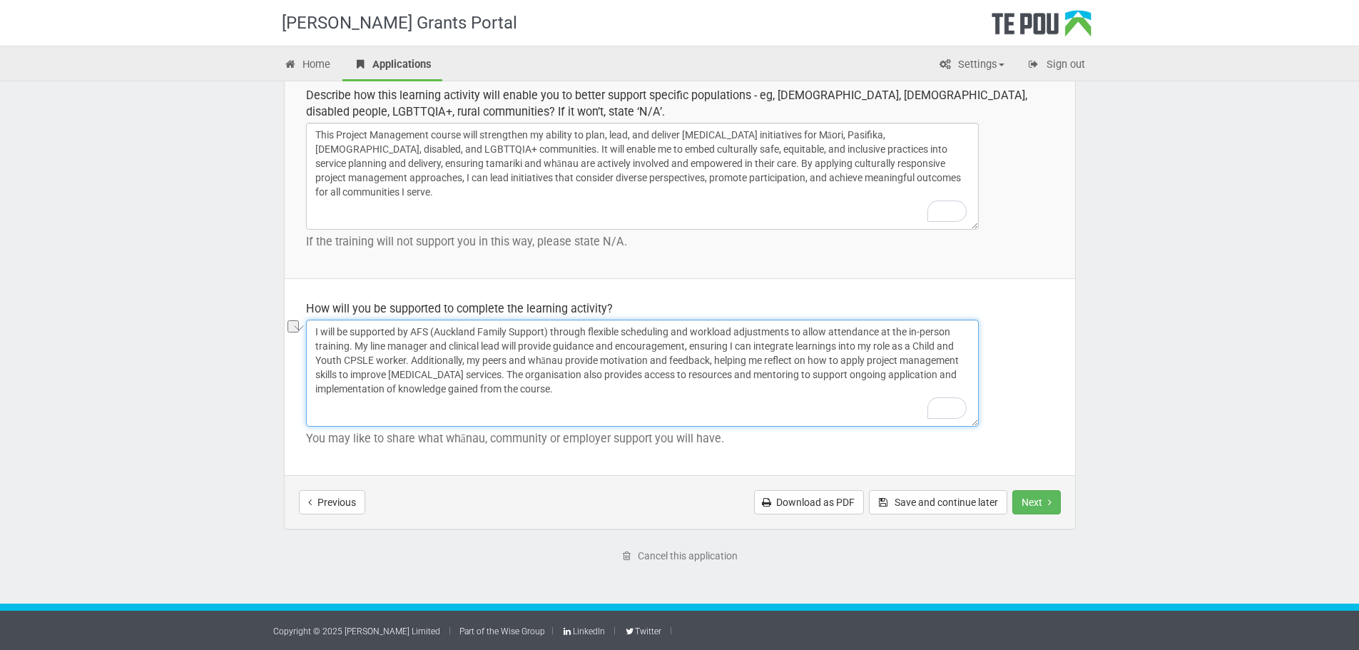
drag, startPoint x: 413, startPoint y: 333, endPoint x: 548, endPoint y: 330, distance: 134.9
click at [548, 330] on textarea "I will be supported by AFS (Auckland Family Support) through flexible schedulin…" at bounding box center [642, 373] width 673 height 107
drag, startPoint x: 445, startPoint y: 348, endPoint x: 396, endPoint y: 350, distance: 49.3
click at [396, 350] on textarea "I will be supported by Asian Family Services through flexible scheduling and wo…" at bounding box center [642, 373] width 673 height 107
click at [382, 347] on textarea "I will be supported by Asian Family Services through flexible scheduling and wo…" at bounding box center [642, 373] width 673 height 107
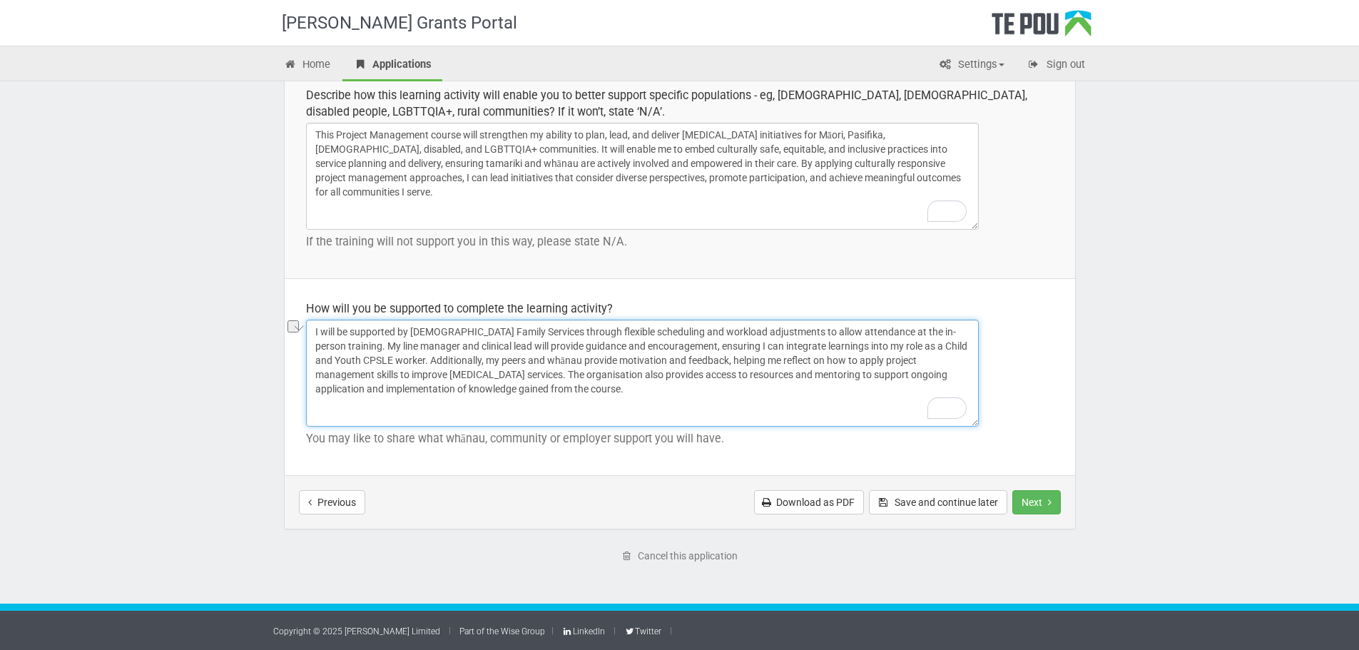
click at [382, 347] on textarea "I will be supported by Asian Family Services through flexible scheduling and wo…" at bounding box center [642, 373] width 673 height 107
click at [425, 347] on textarea "I will be supported by Asian Family Services through flexible scheduling and wo…" at bounding box center [642, 373] width 673 height 107
click at [379, 360] on textarea "I will be supported by Asian Family Services through flexible scheduling and wo…" at bounding box center [642, 373] width 673 height 107
click at [378, 361] on textarea "I will be supported by Asian Family Services through flexible scheduling and wo…" at bounding box center [642, 373] width 673 height 107
click at [676, 402] on textarea "I will be supported by Asian Family Services through flexible scheduling and wo…" at bounding box center [642, 373] width 673 height 107
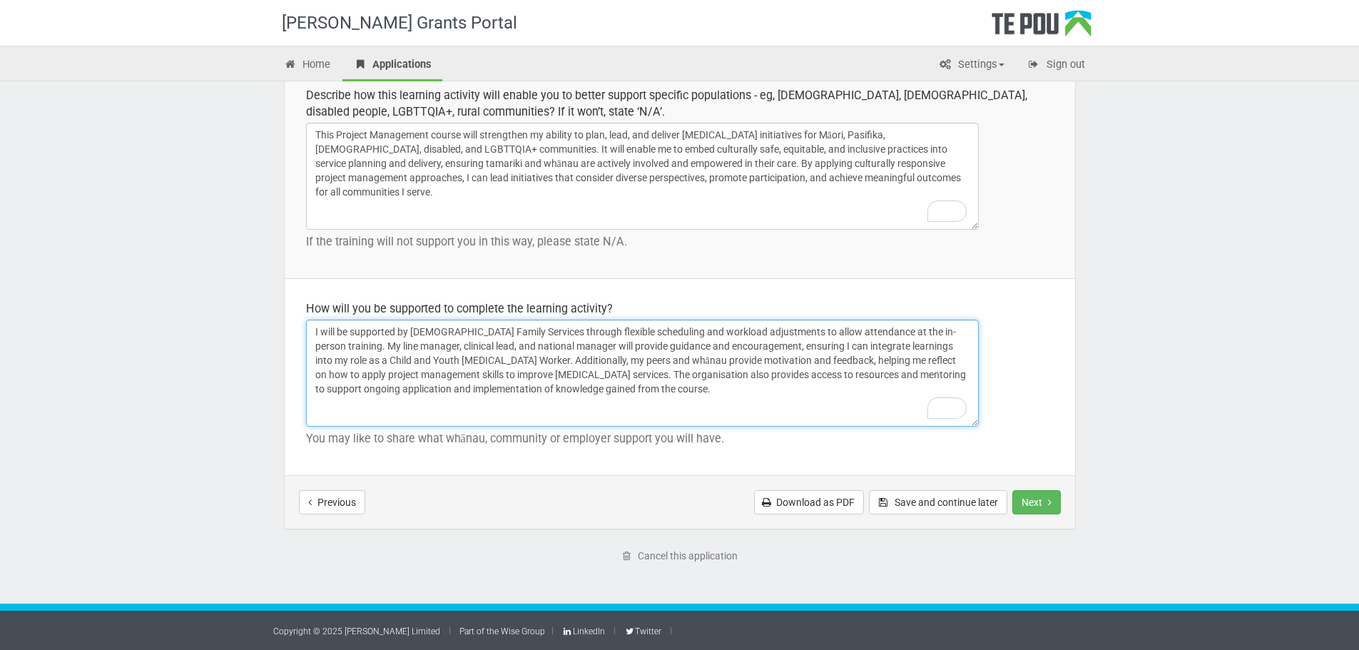
click at [585, 358] on textarea "I will be supported by Asian Family Services through flexible scheduling and wo…" at bounding box center [642, 373] width 673 height 107
click at [739, 397] on textarea "I will be supported by Asian Family Services through flexible scheduling and wo…" at bounding box center [642, 373] width 673 height 107
click at [735, 377] on textarea "I will be supported by Asian Family Services through flexible scheduling and wo…" at bounding box center [642, 373] width 673 height 107
click at [804, 370] on textarea "I will be supported by Asian Family Services through flexible scheduling and wo…" at bounding box center [642, 373] width 673 height 107
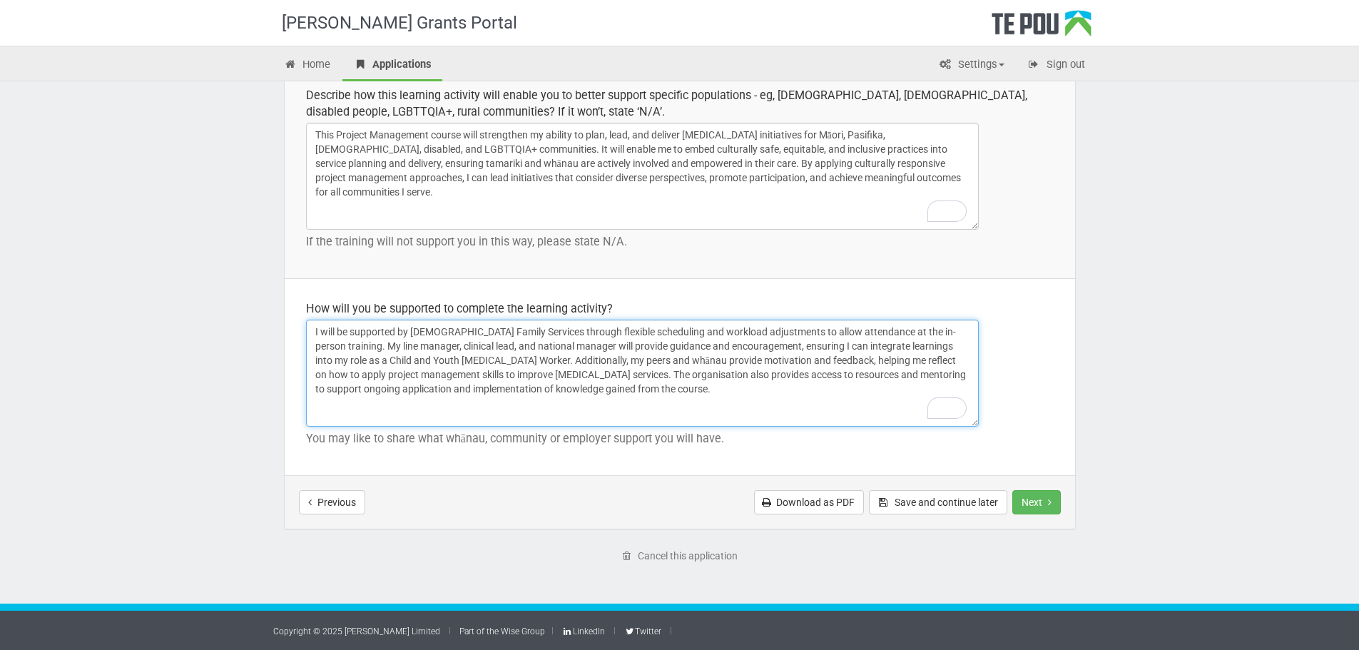
click at [804, 370] on textarea "I will be supported by Asian Family Services through flexible scheduling and wo…" at bounding box center [642, 373] width 673 height 107
type textarea "I will be supported by Asian Family Services through flexible scheduling and wo…"
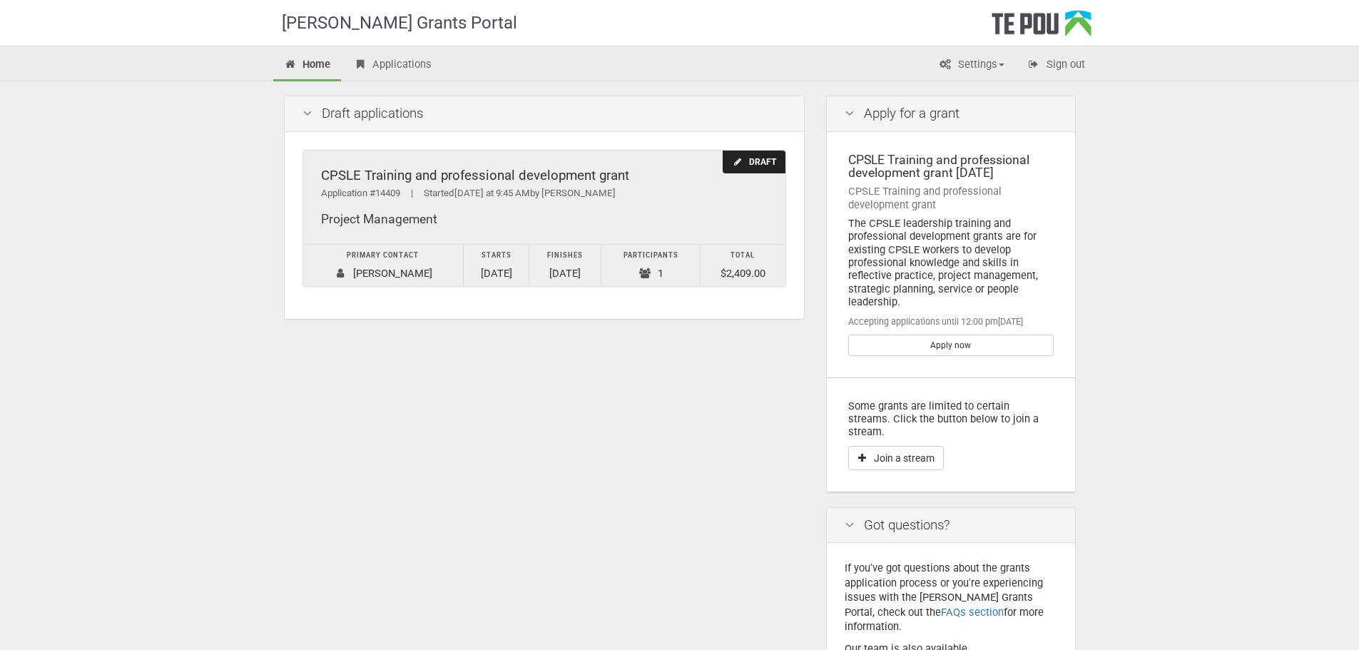
click at [734, 213] on div "Project Management" at bounding box center [544, 219] width 447 height 15
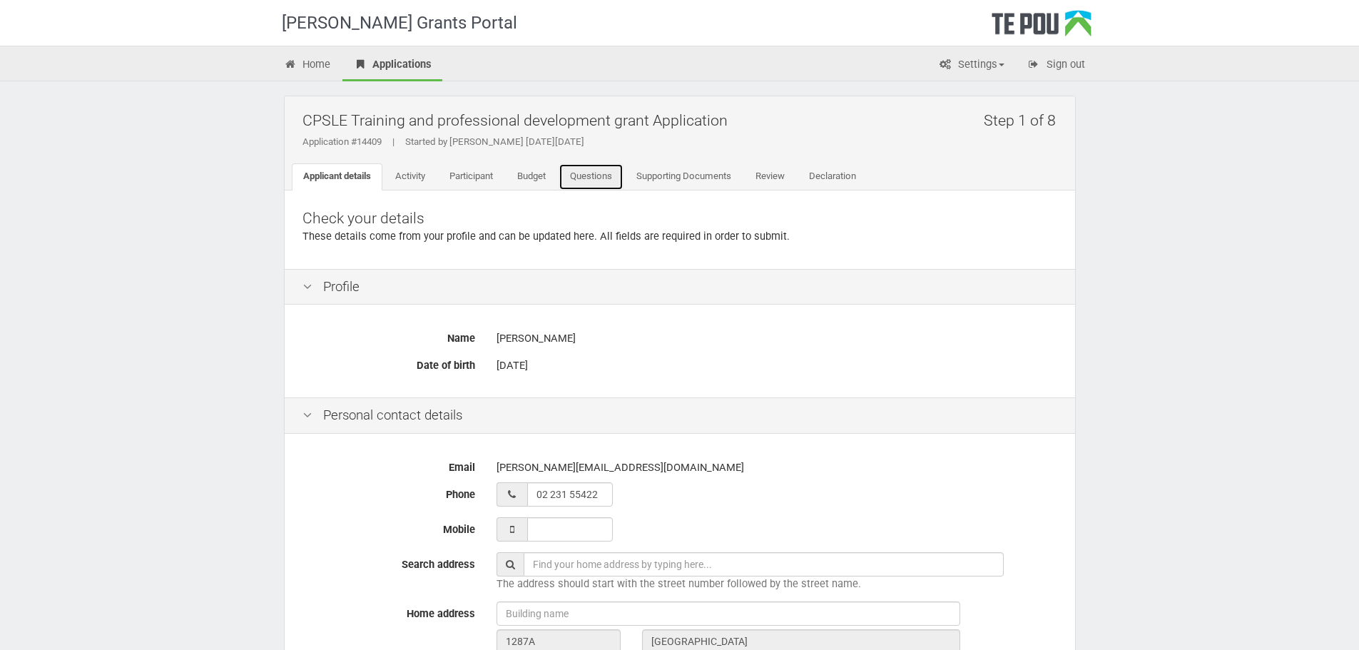
click at [592, 181] on link "Questions" at bounding box center [591, 176] width 65 height 27
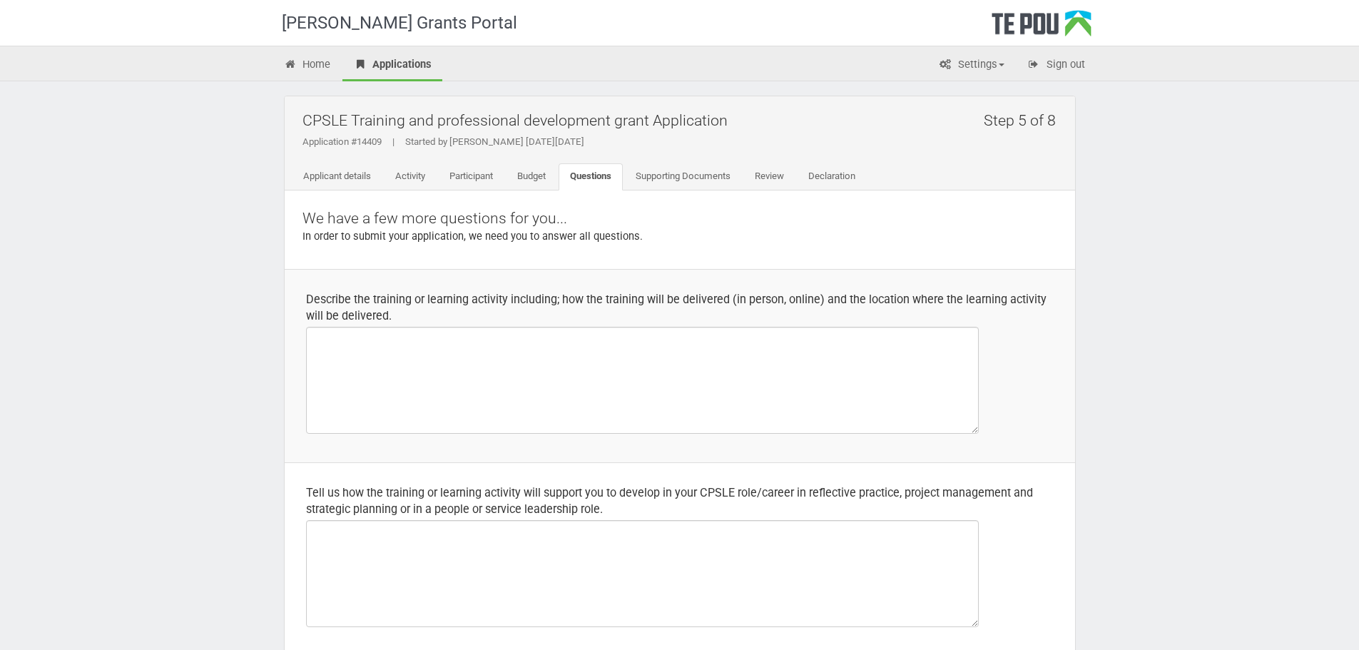
click at [903, 225] on p "We have a few more questions for you..." at bounding box center [680, 218] width 755 height 21
click at [322, 299] on div "Describe the training or learning activity including; how the training will be …" at bounding box center [680, 307] width 748 height 33
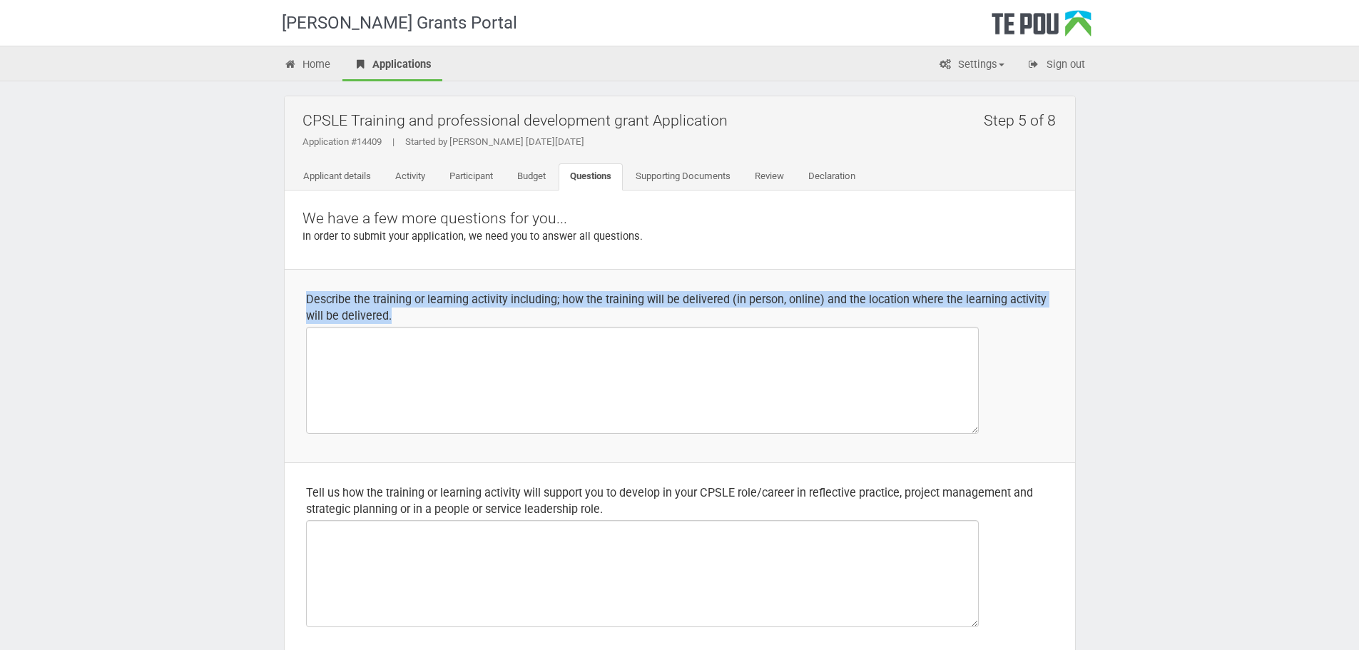
click at [322, 298] on div "Describe the training or learning activity including; how the training will be …" at bounding box center [680, 307] width 748 height 33
copy div "Describe the training or learning activity including; how the training will be …"
click at [361, 370] on textarea at bounding box center [642, 380] width 673 height 107
paste textarea "This professional development course in Project Management will be held in pers…"
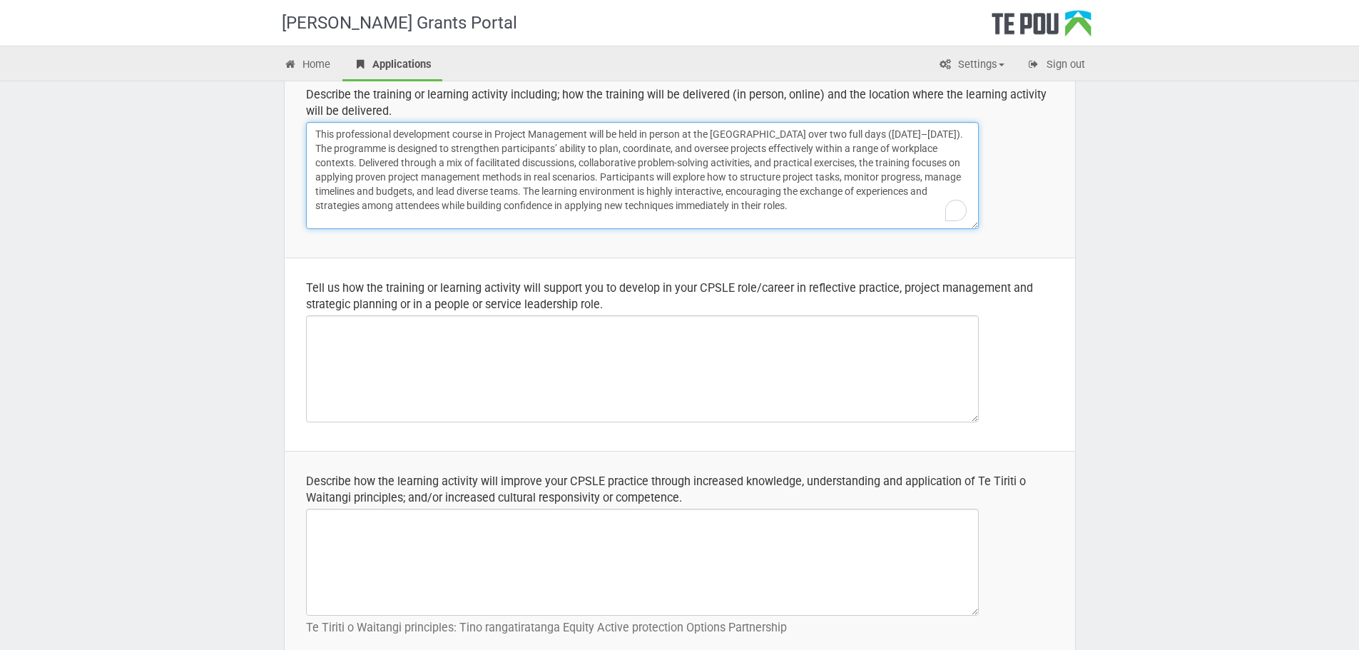
scroll to position [214, 0]
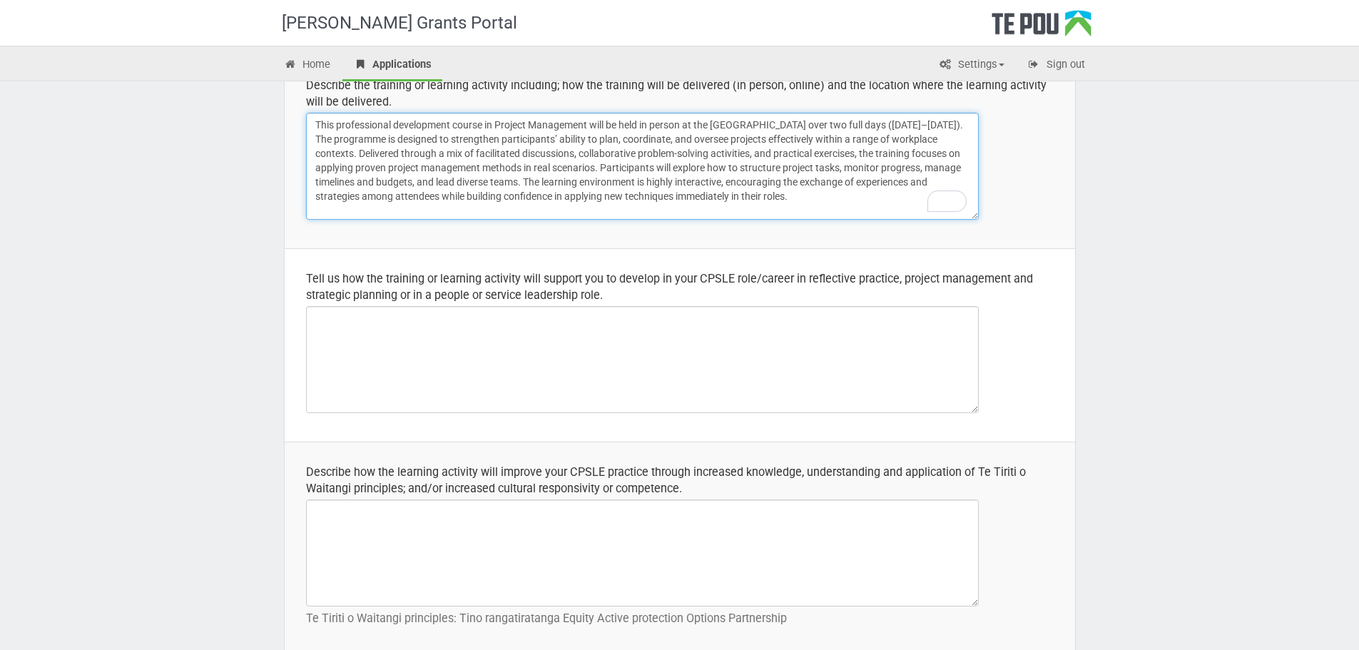
type textarea "This professional development course in Project Management will be held in pers…"
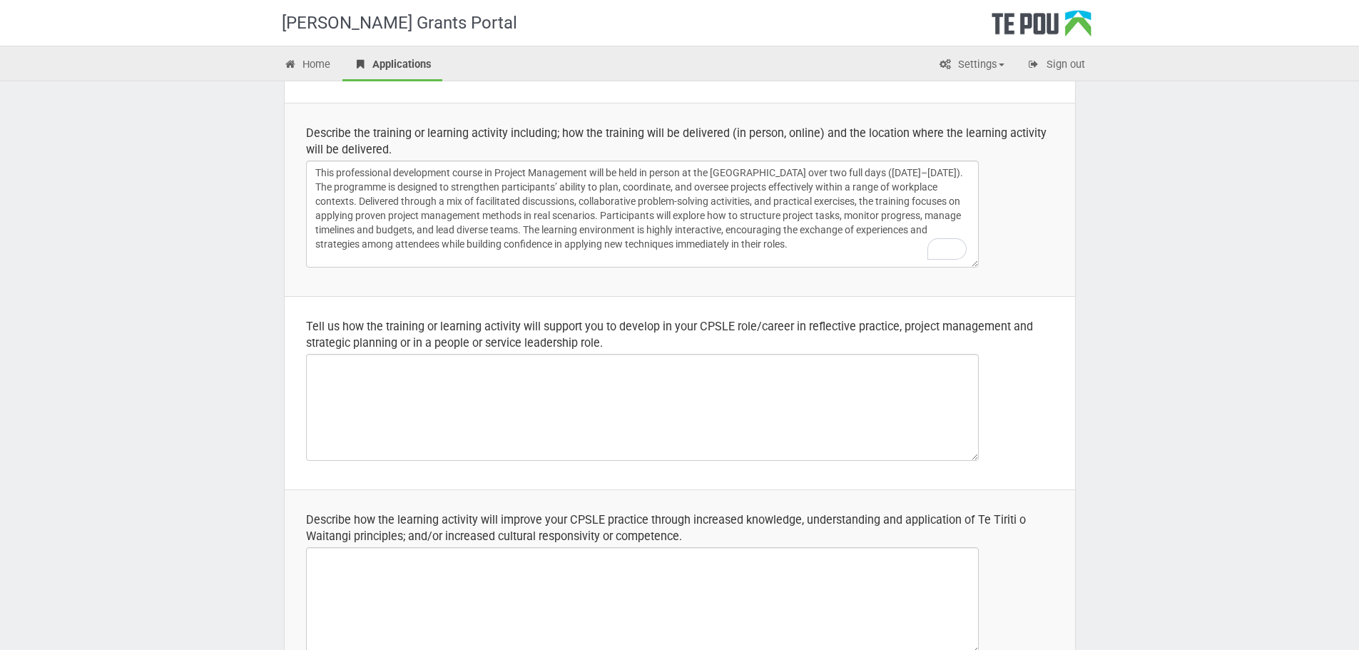
scroll to position [143, 0]
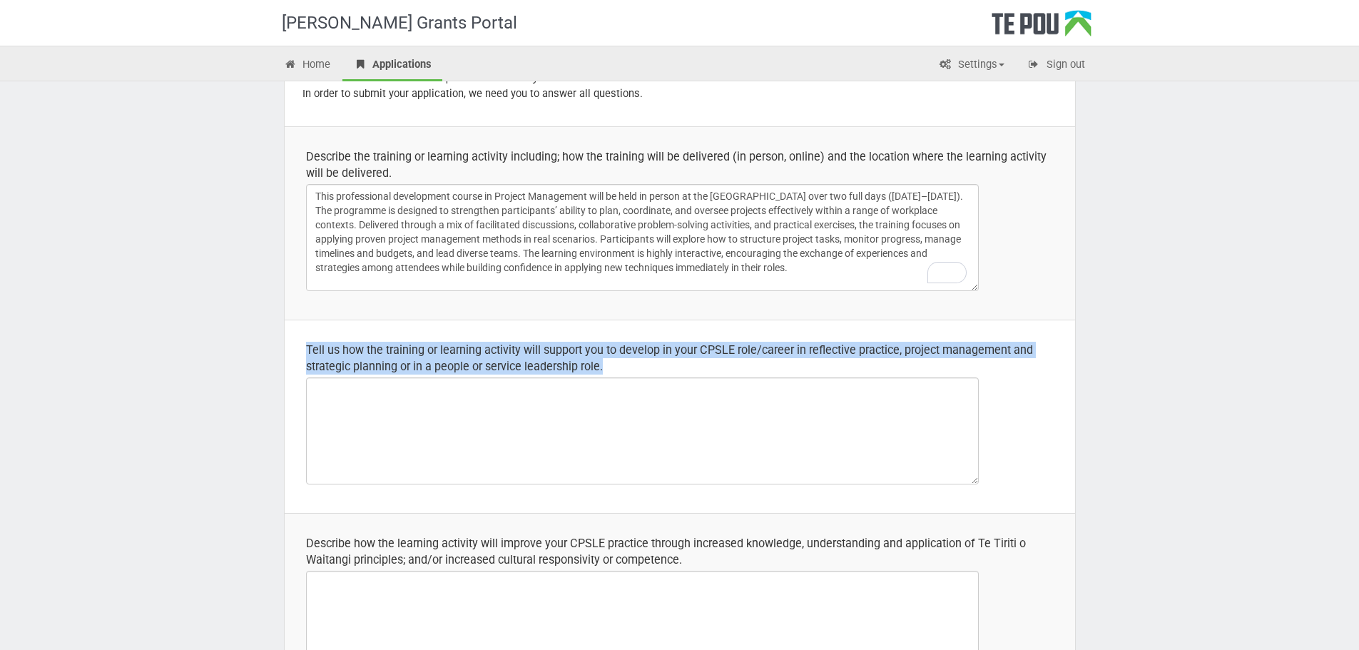
drag, startPoint x: 306, startPoint y: 345, endPoint x: 695, endPoint y: 365, distance: 389.4
click at [695, 365] on div "Tell us how the training or learning activity will support you to develop in yo…" at bounding box center [680, 358] width 748 height 33
copy div "Tell us how the training or learning activity will support you to develop in yo…"
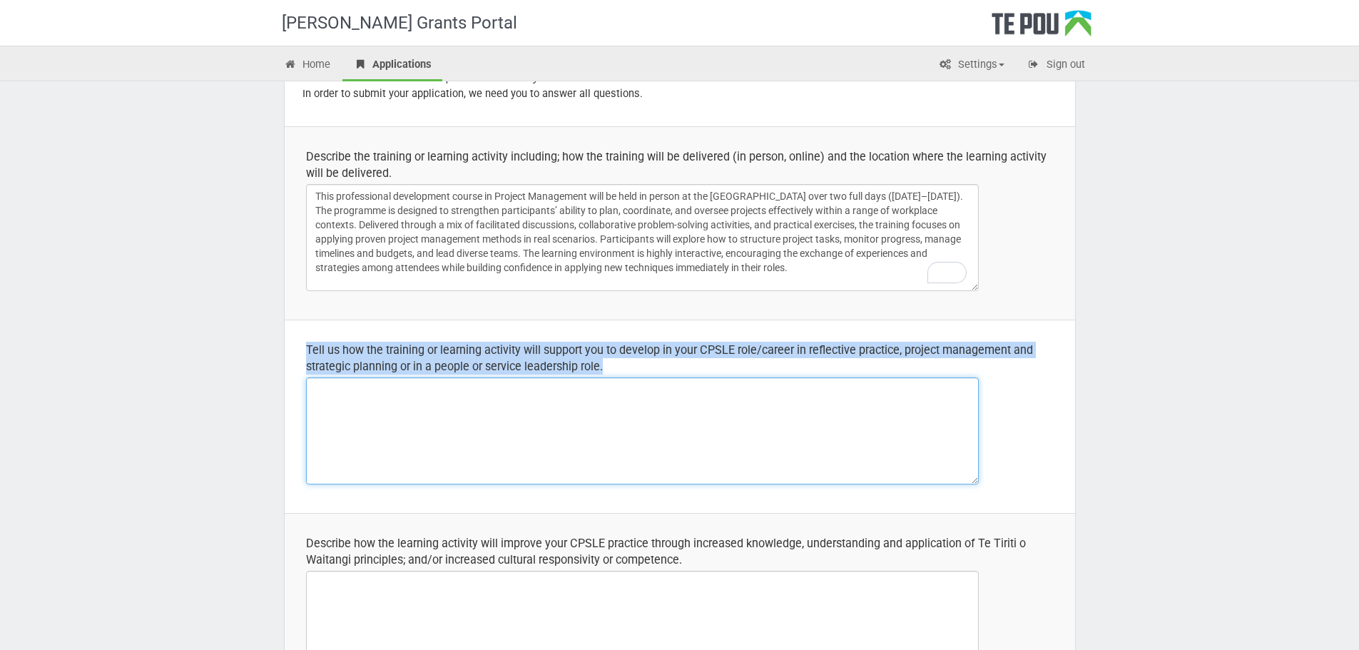
click at [391, 449] on textarea at bounding box center [642, 430] width 673 height 107
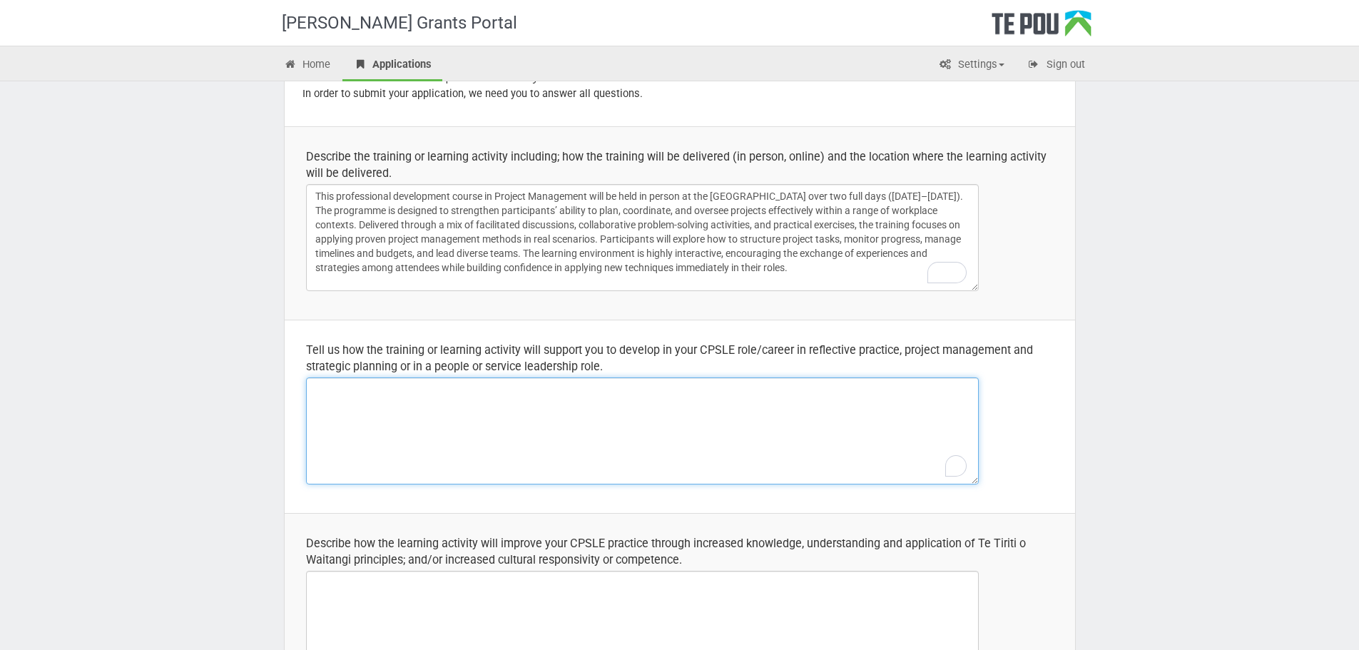
paste textarea "Participating in the two-day Project Management course will strengthen my abili…"
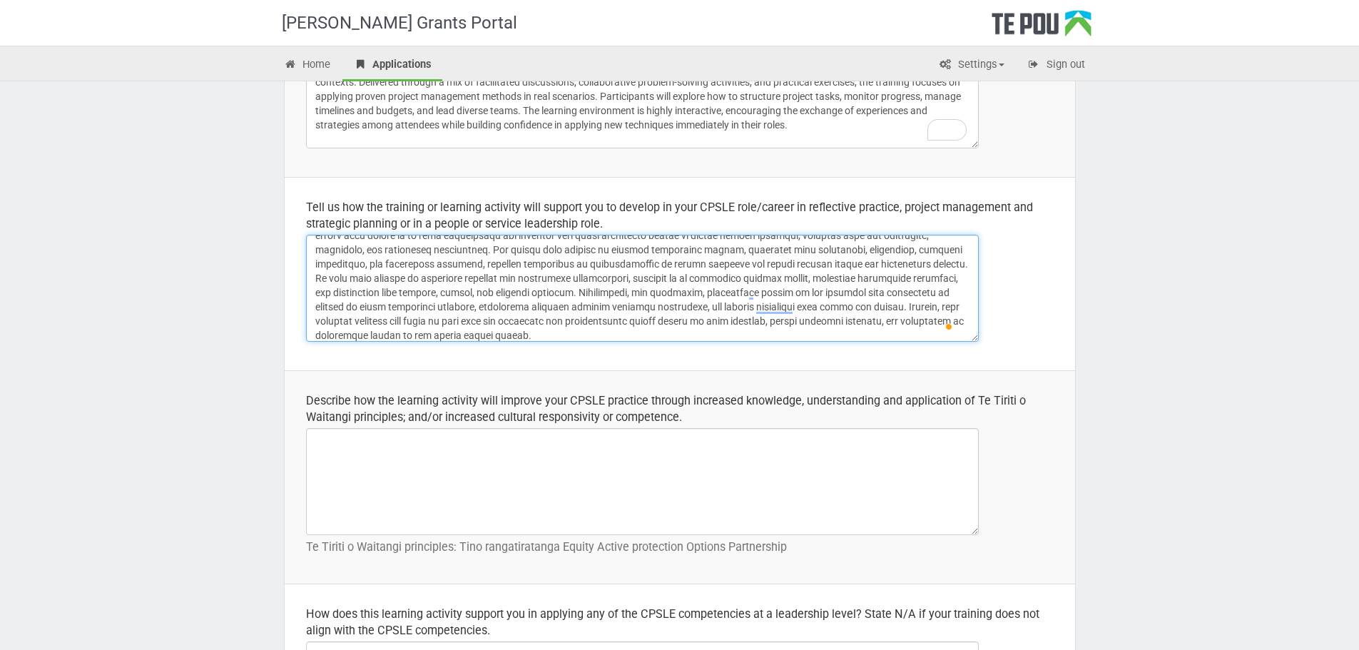
scroll to position [40, 0]
type textarea "Participating in the two-day Project Management course will strengthen my abili…"
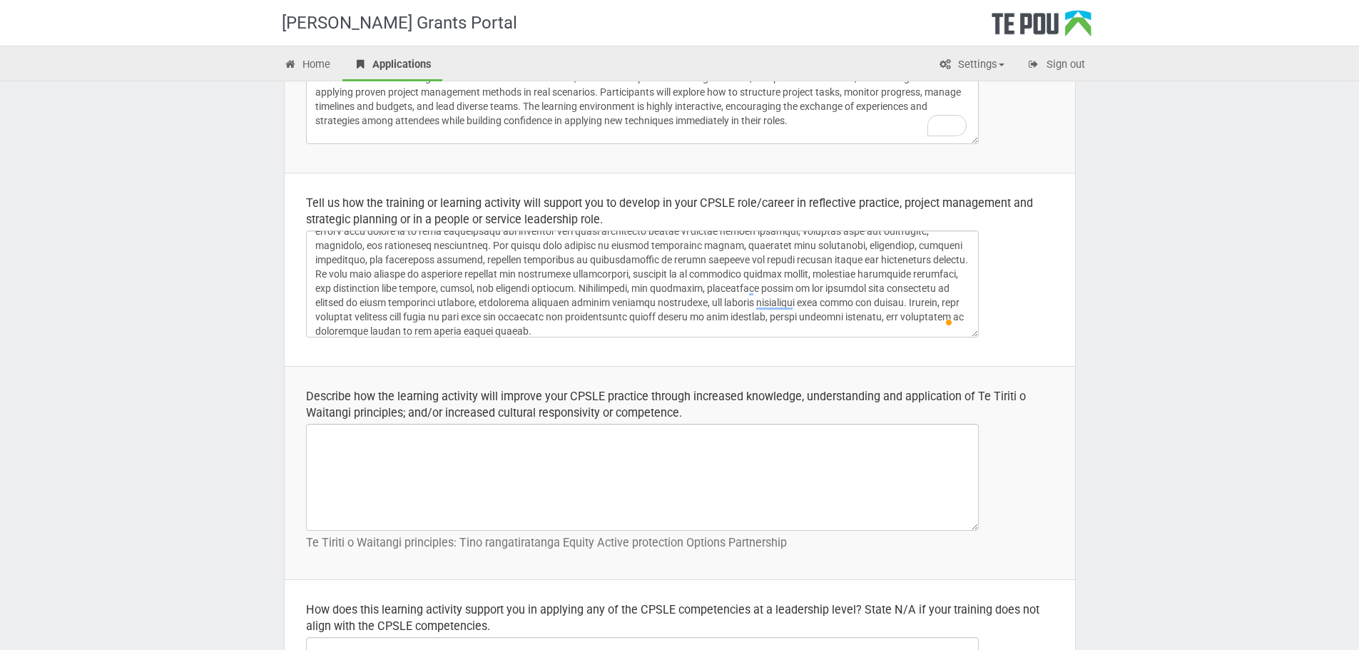
scroll to position [357, 0]
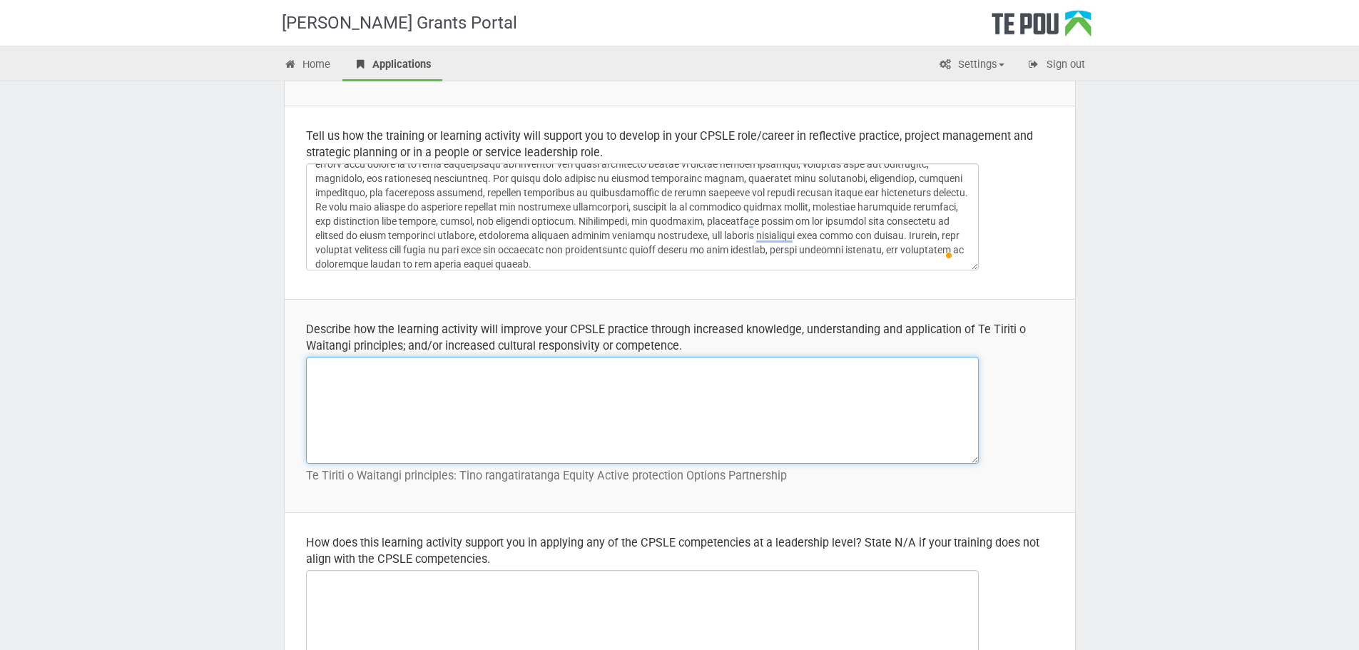
click at [520, 372] on textarea at bounding box center [642, 410] width 673 height 107
paste textarea "As a Child and Youth Peer Support Lived Experience (CPSLE) worker, this trainin…"
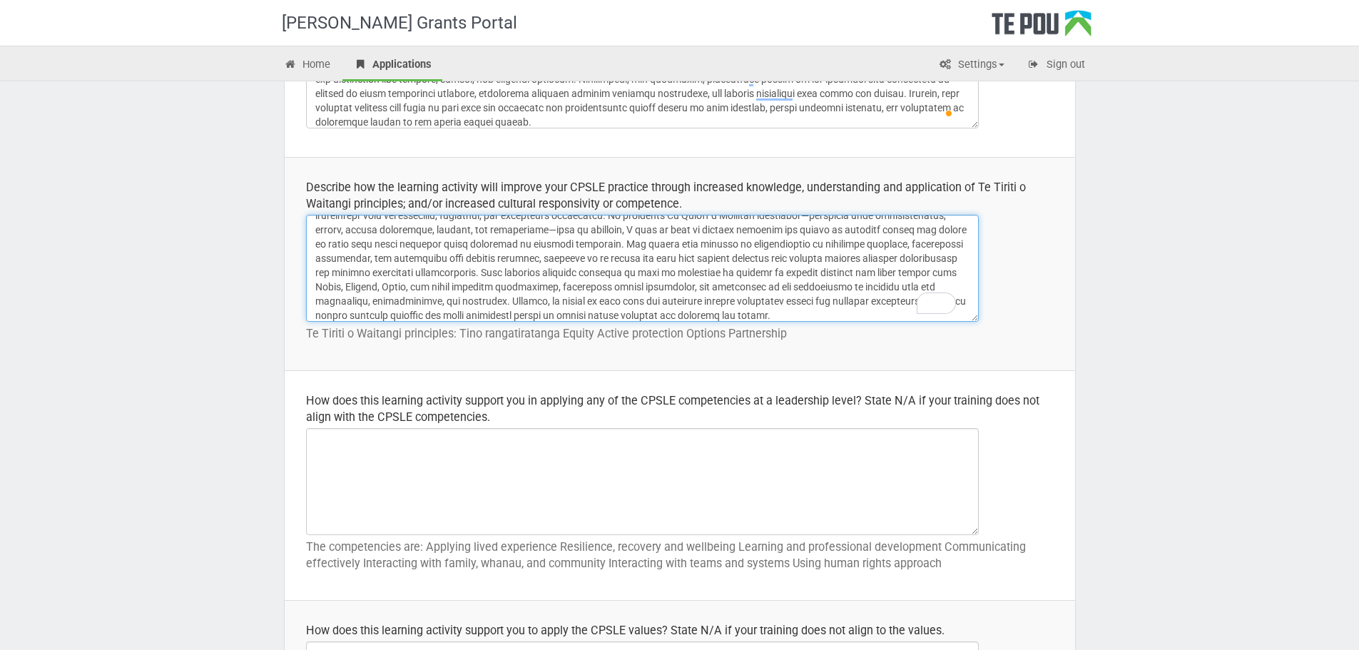
scroll to position [500, 0]
type textarea "As a Child and Youth Peer Support Lived Experience (CPSLE) worker, this trainin…"
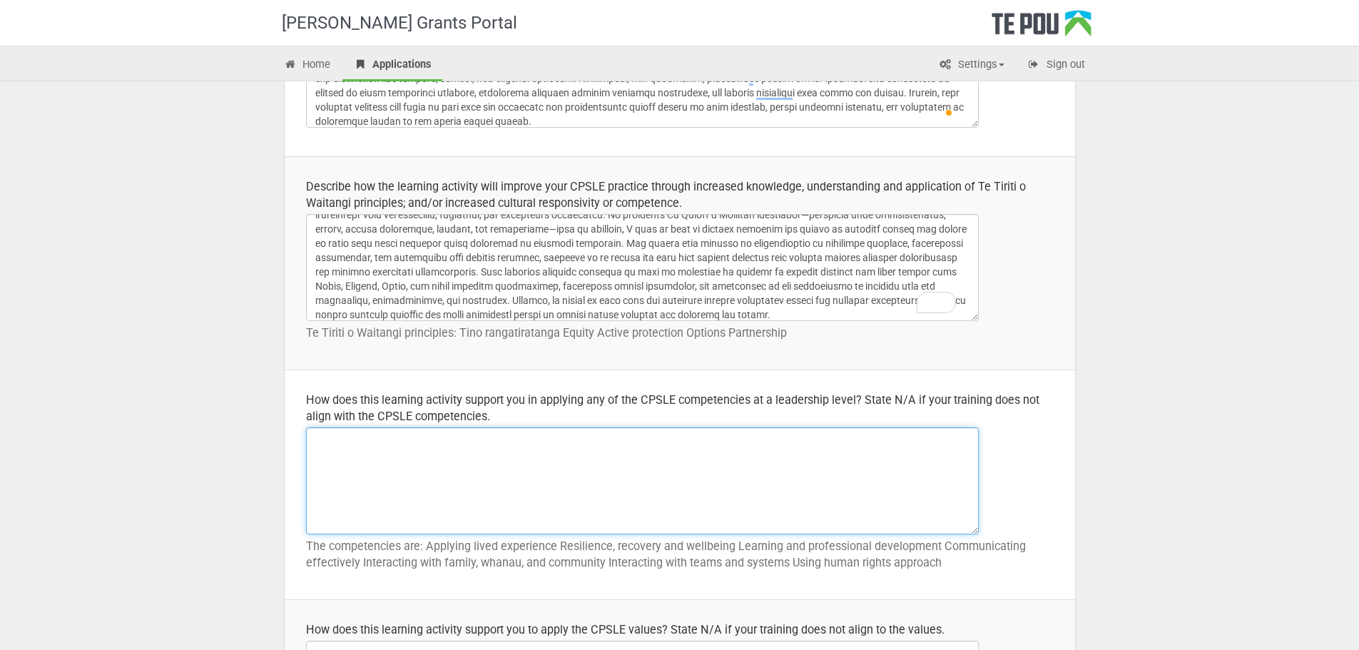
click at [422, 480] on textarea at bounding box center [642, 480] width 673 height 107
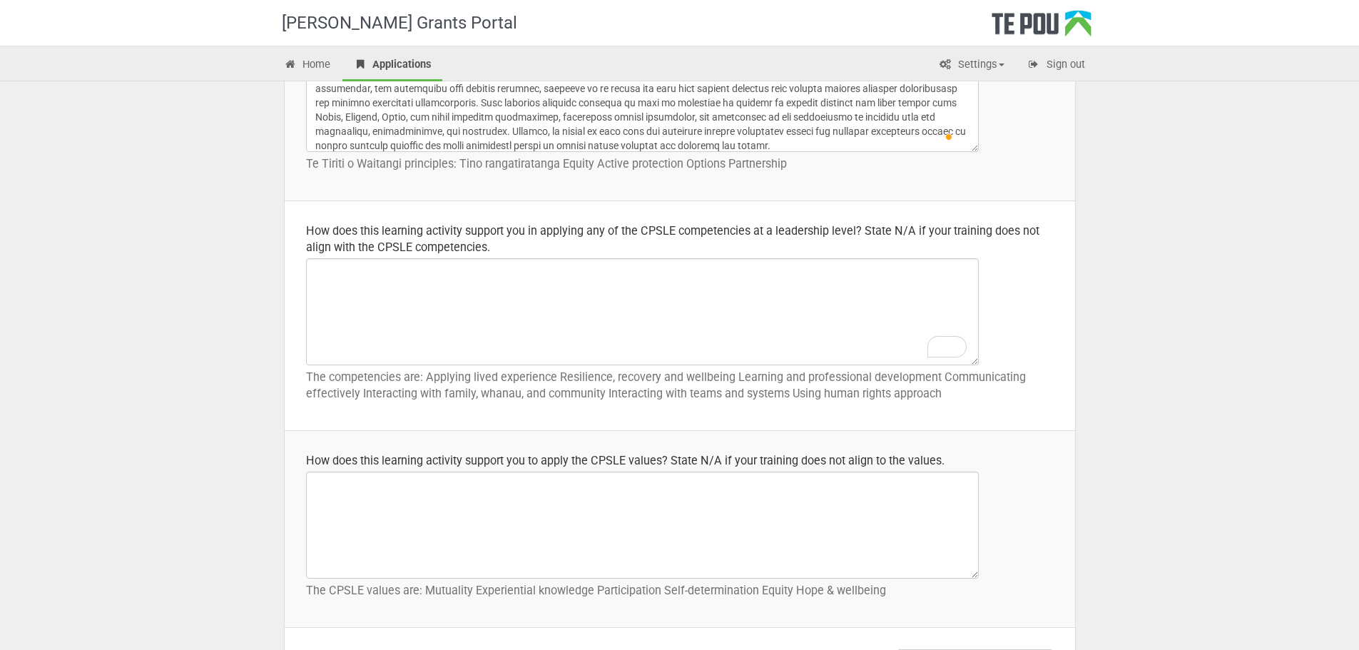
scroll to position [714, 0]
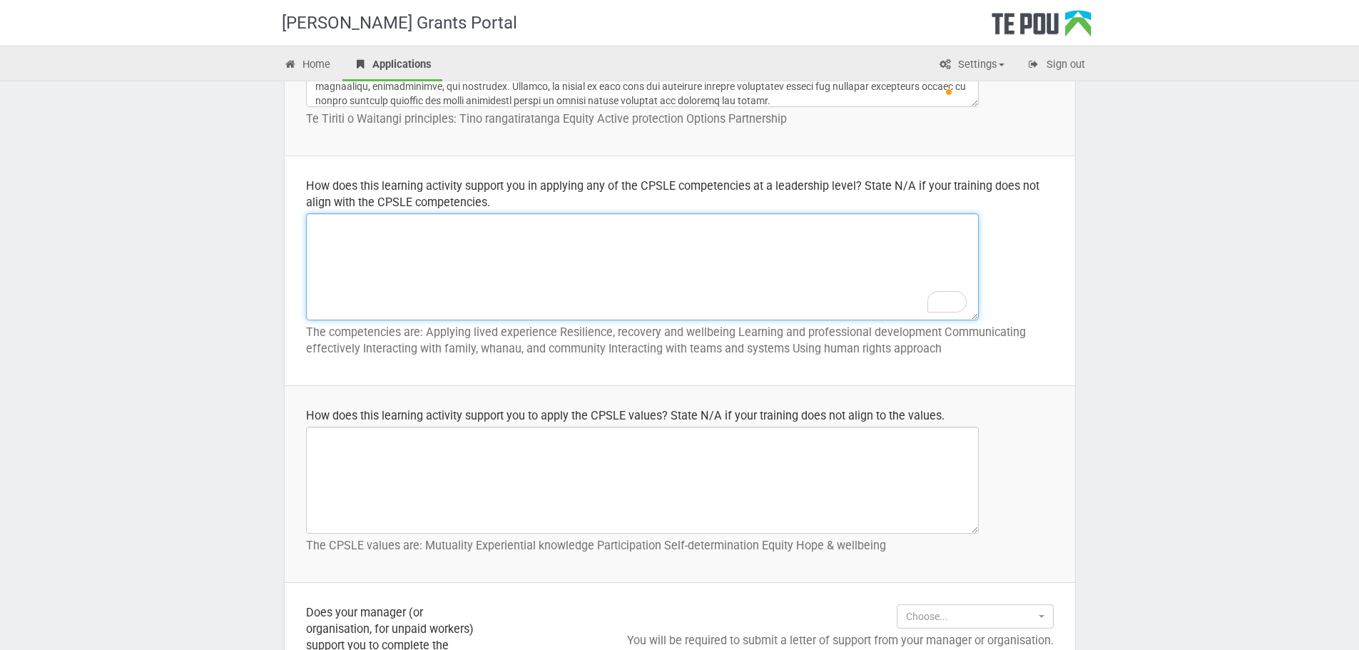
click at [472, 263] on textarea "To enrich screen reader interactions, please activate Accessibility in Grammarl…" at bounding box center [642, 266] width 673 height 107
paste textarea "This Project Management course will support me in applying lived experience at …"
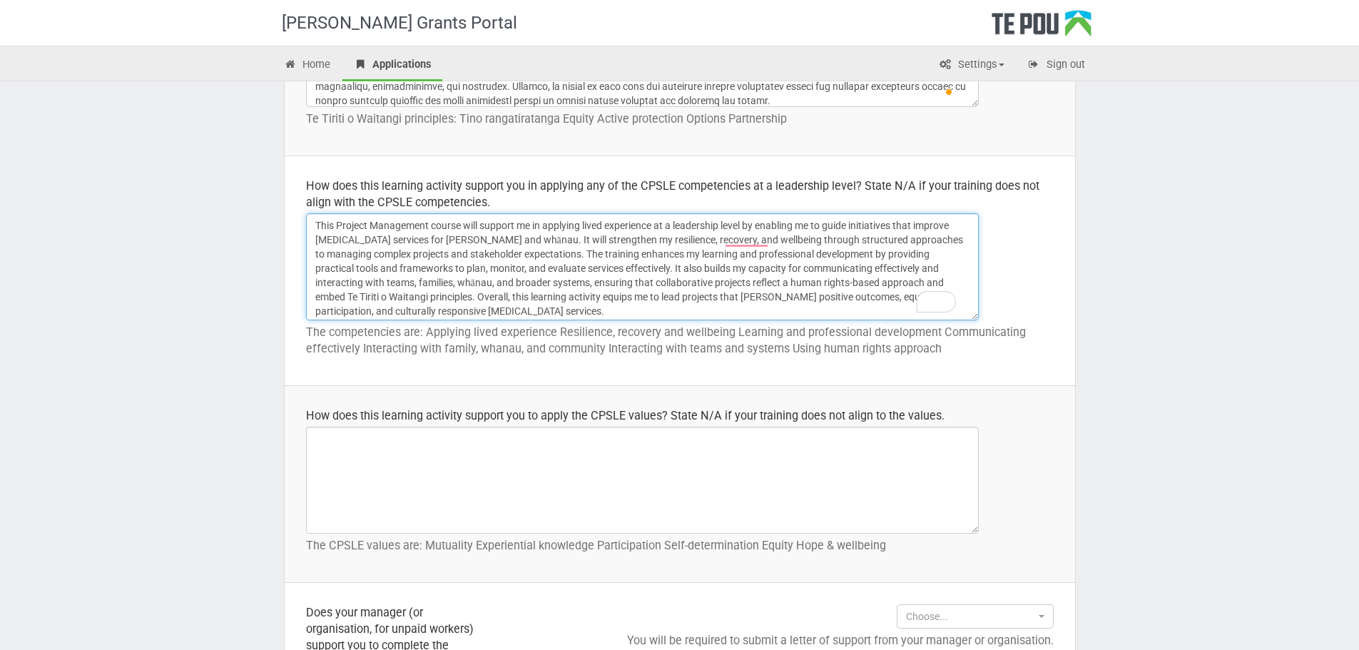
type textarea "This Project Management course will support me in applying lived experience at …"
click at [185, 446] on div "Te Pou Grants Portal Home Applications Settings Profile My account FAQs Sign ou…" at bounding box center [679, 614] width 1359 height 2656
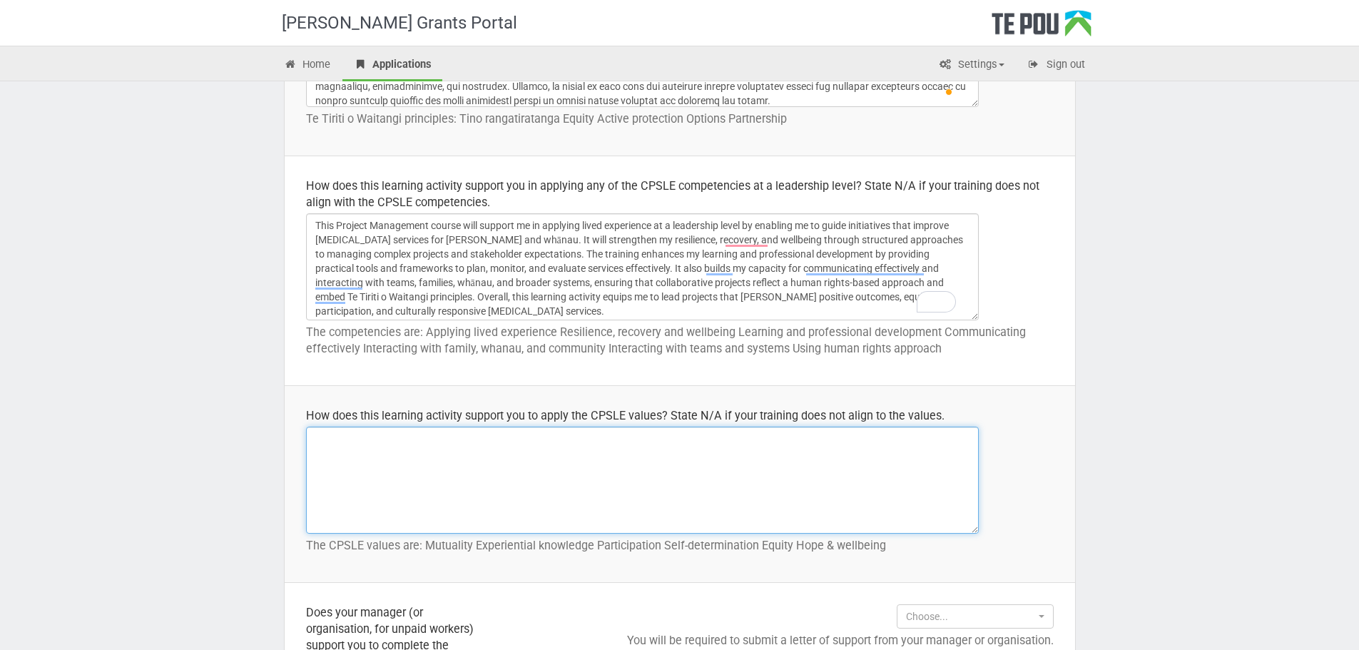
click at [589, 465] on textarea at bounding box center [642, 480] width 673 height 107
paste textarea "This Project Management course supports CPSLE values by strengthening my abilit…"
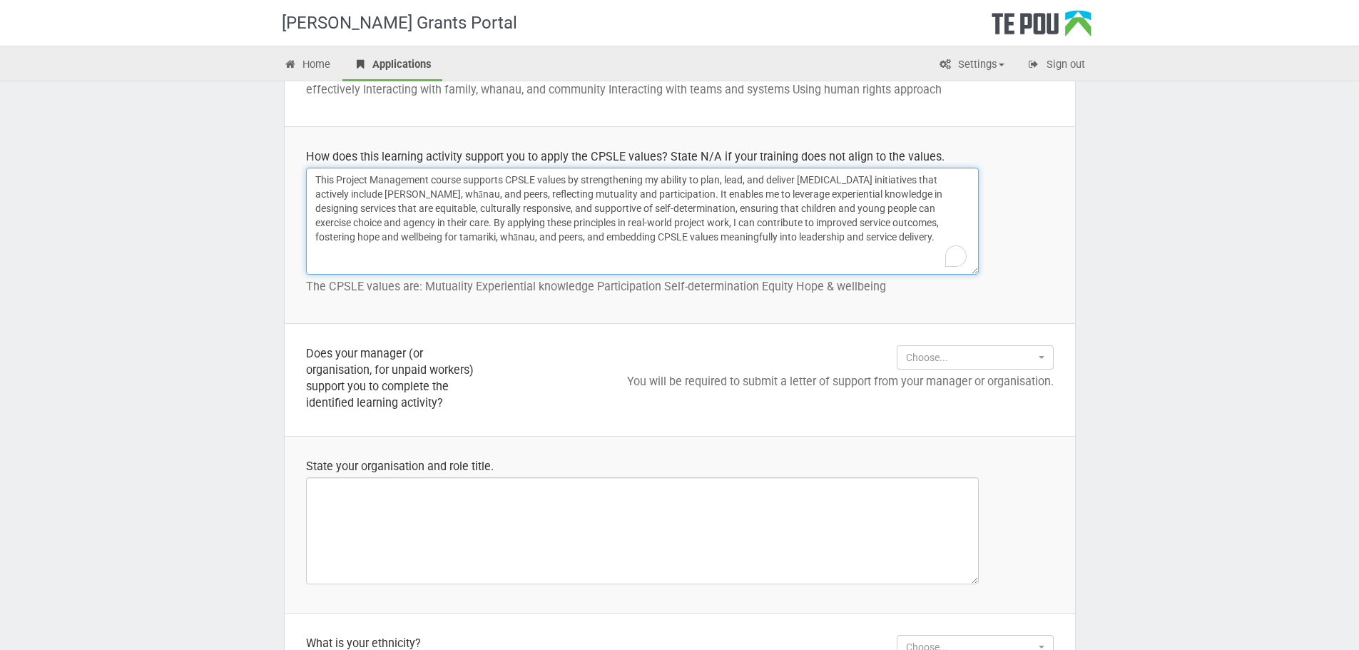
scroll to position [999, 0]
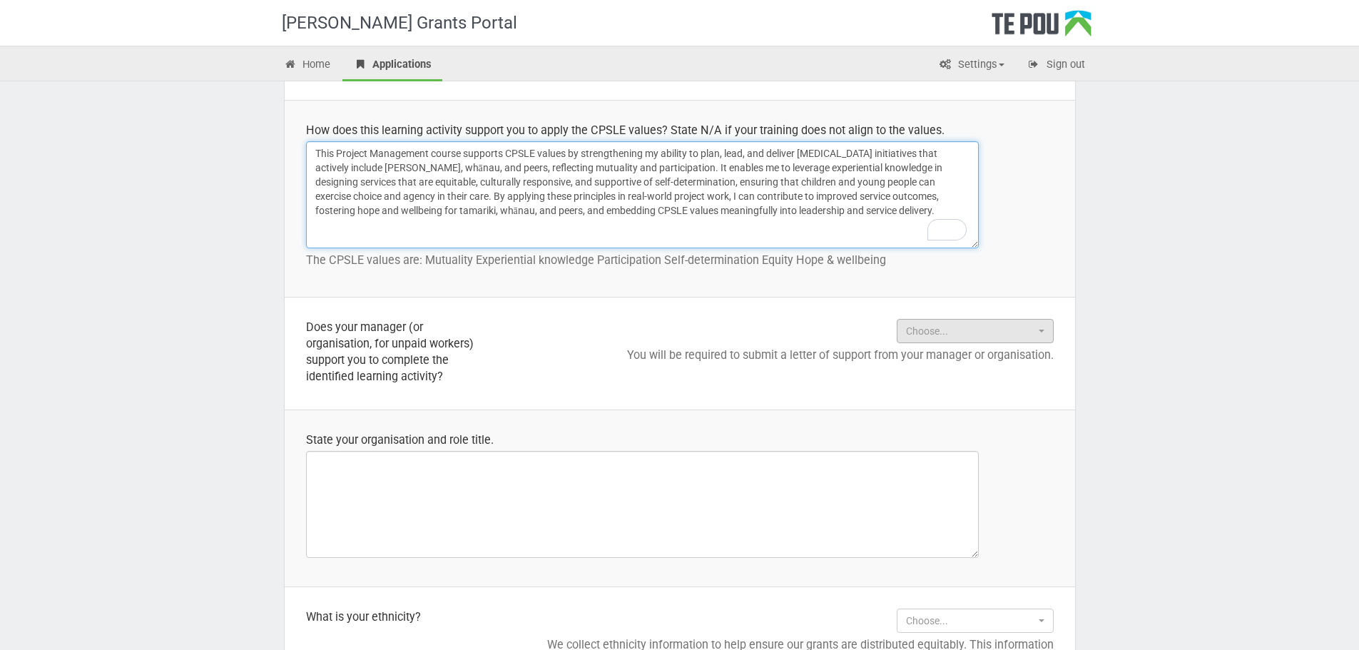
type textarea "This Project Management course supports CPSLE values by strengthening my abilit…"
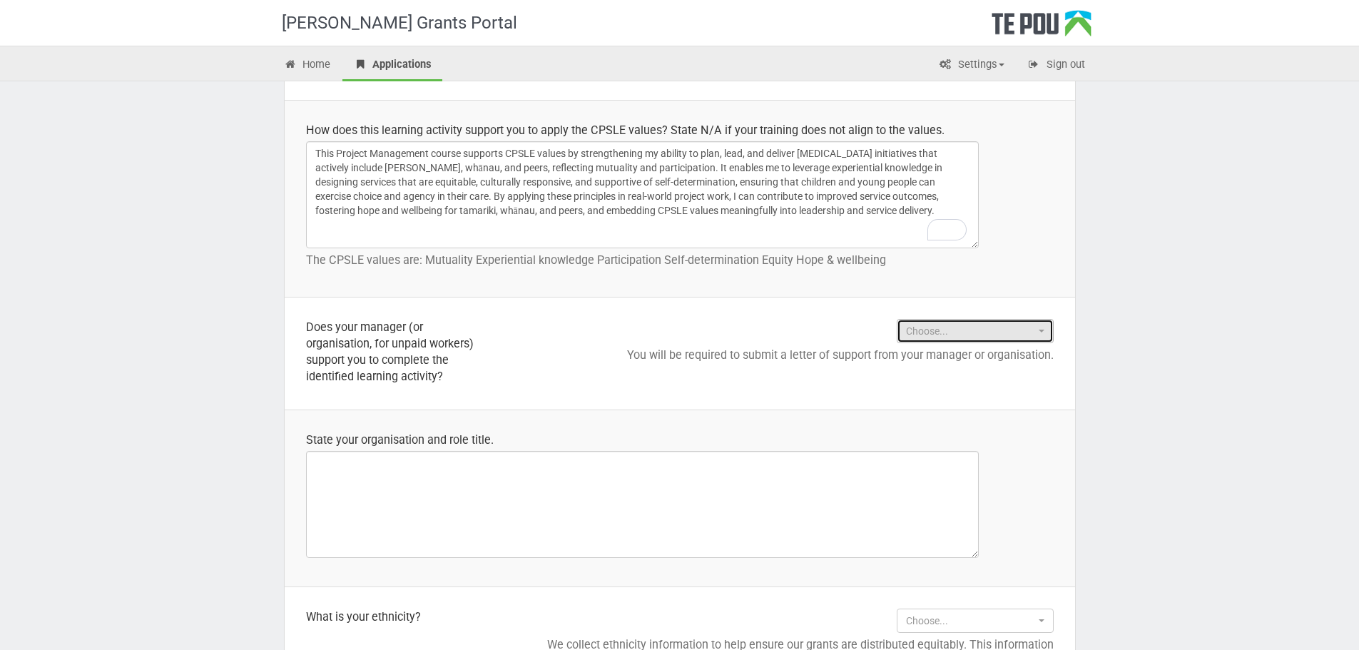
click at [942, 338] on span "Choose..." at bounding box center [970, 331] width 129 height 14
click at [955, 371] on link "Yes" at bounding box center [976, 377] width 156 height 19
select select "Yes"
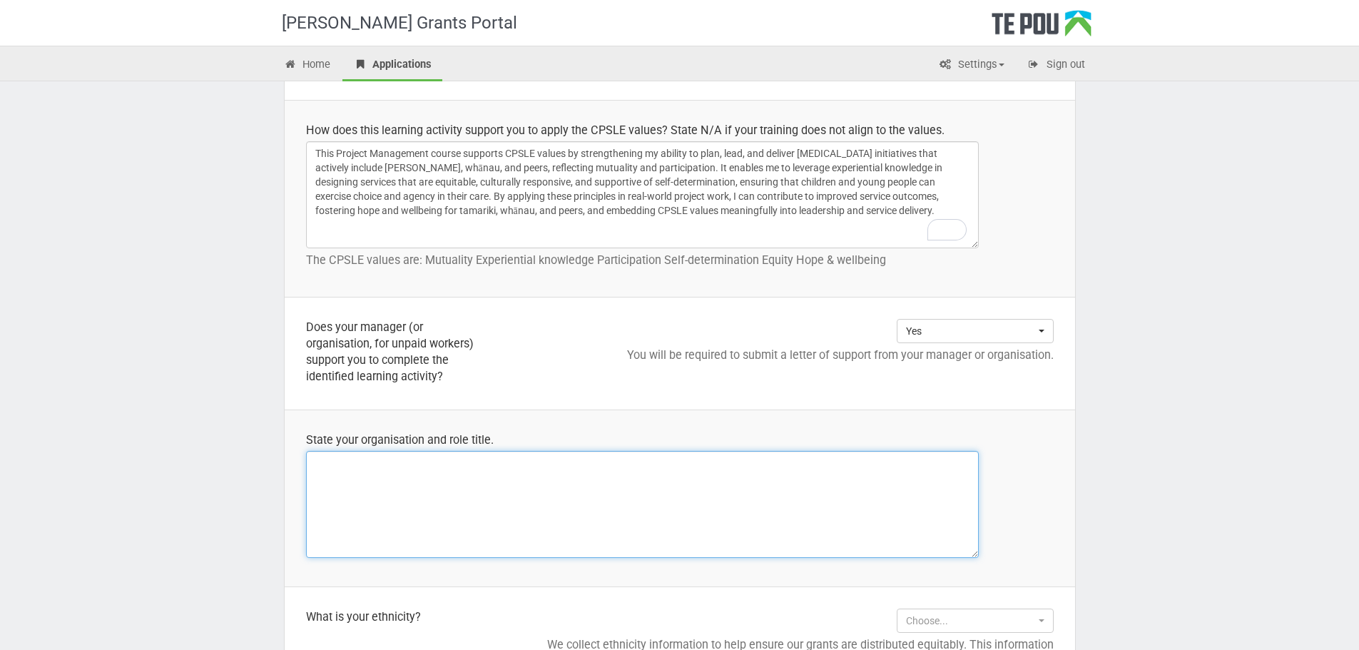
drag, startPoint x: 545, startPoint y: 483, endPoint x: 537, endPoint y: 494, distance: 13.7
click at [544, 490] on textarea at bounding box center [642, 504] width 673 height 107
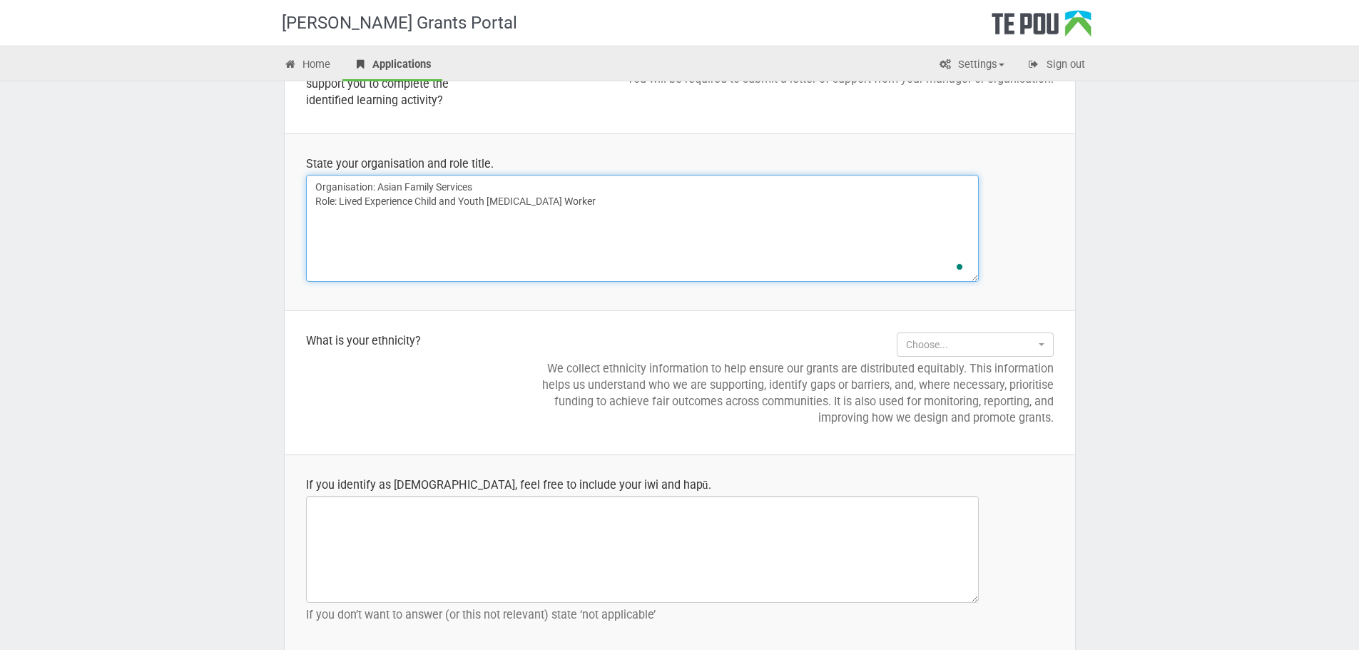
scroll to position [1284, 0]
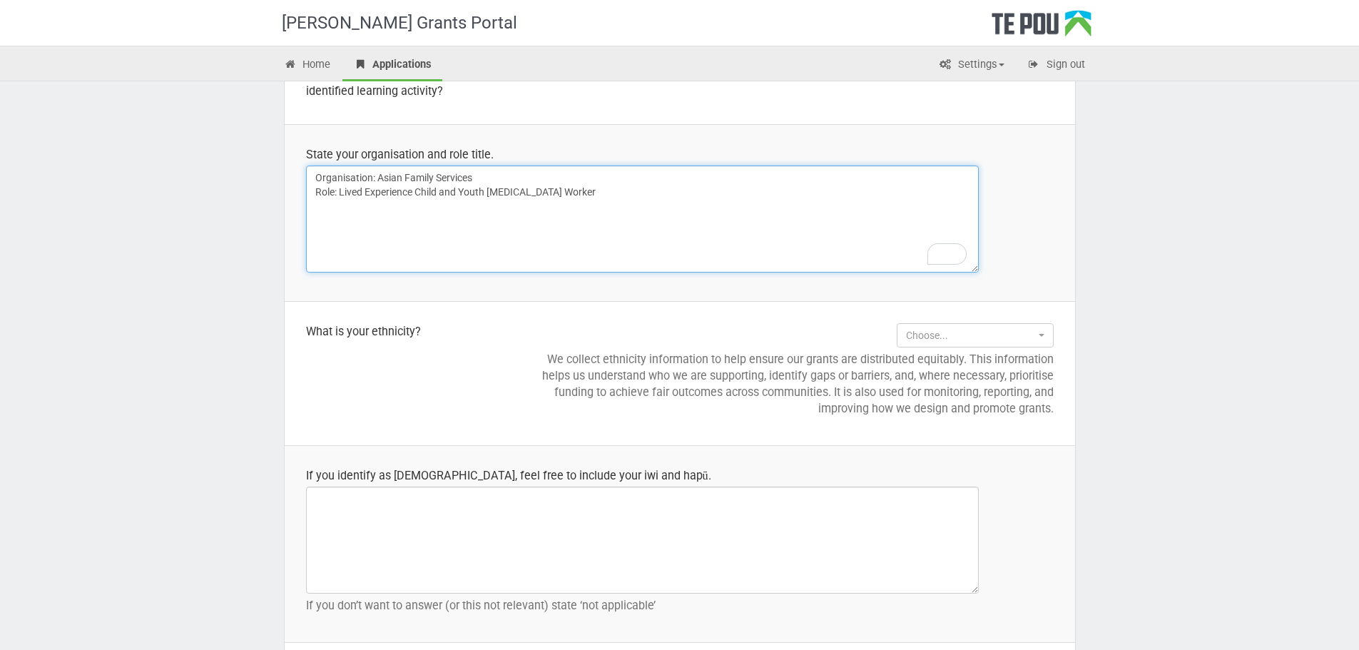
type textarea "Organisation: Asian Family Services Role: Lived Experience Child and Youth Peer…"
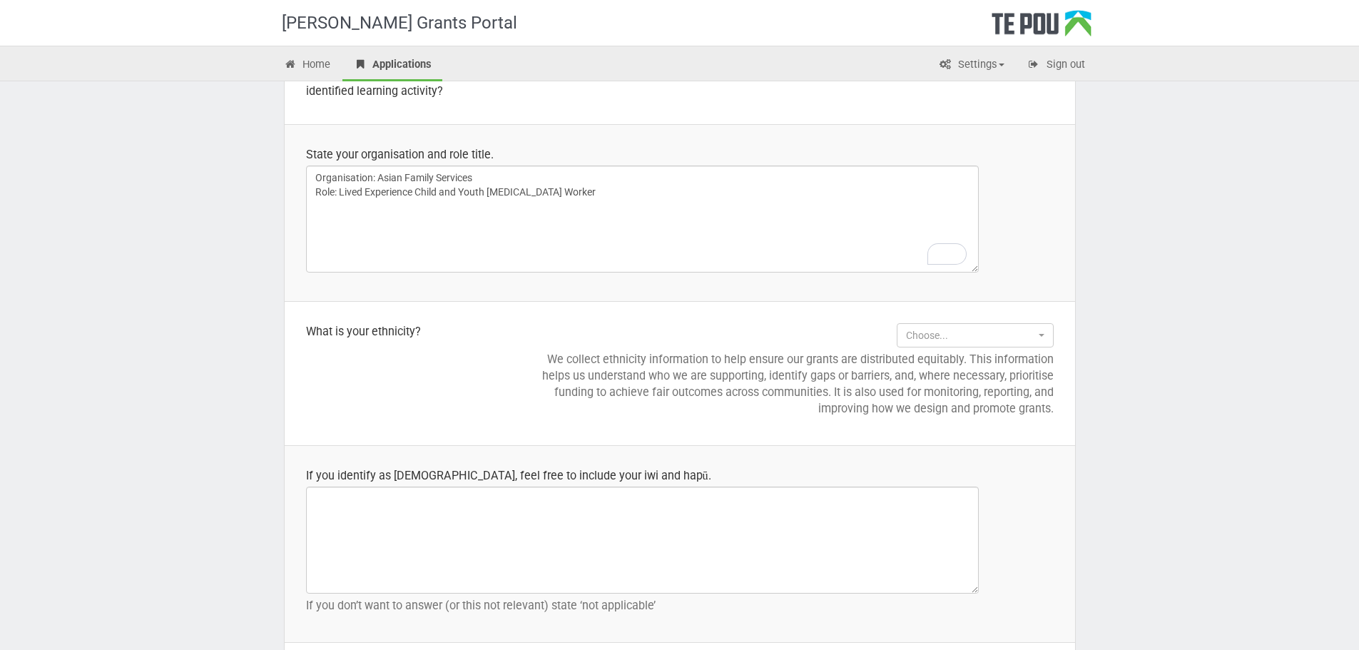
click at [226, 387] on div "Te Pou Grants Portal Home Applications Settings Profile My account FAQs Sign ou…" at bounding box center [679, 44] width 1359 height 2656
click at [960, 352] on p "We collect ethnicity information to help ensure our grants are distributed equi…" at bounding box center [792, 384] width 524 height 66
click at [962, 335] on span "Choose..." at bounding box center [970, 335] width 129 height 14
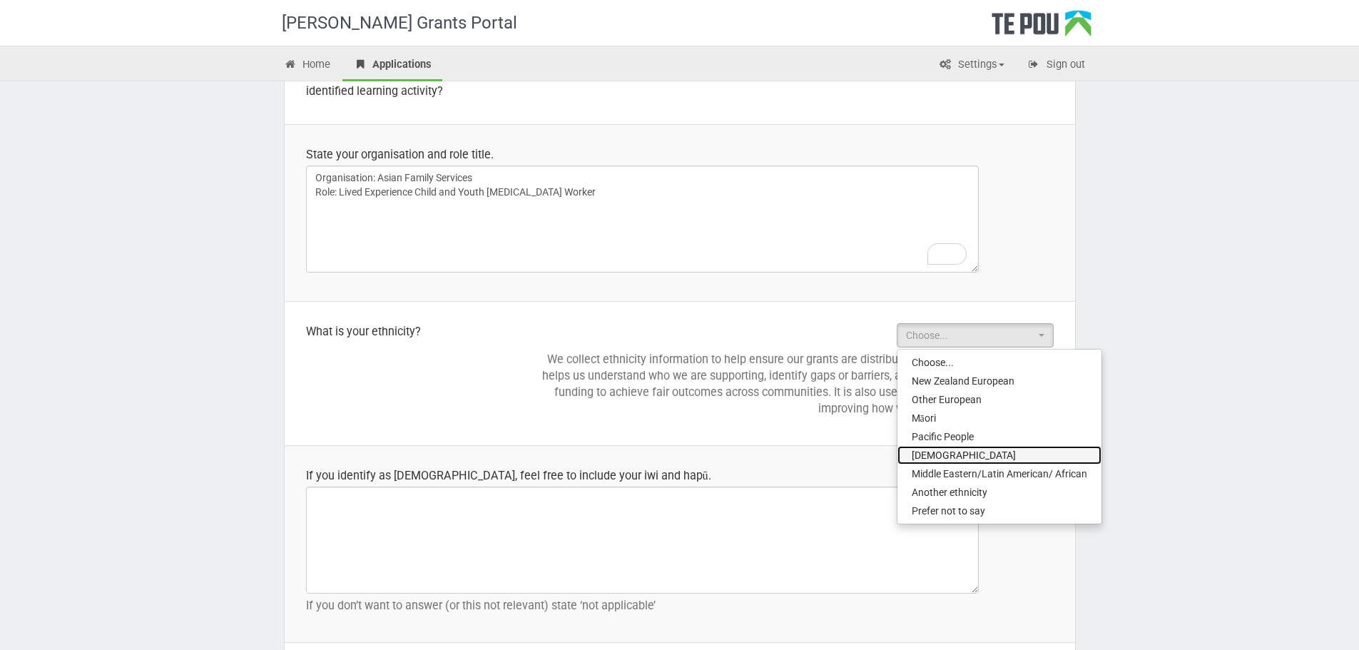
click at [995, 450] on link "Asian" at bounding box center [1000, 455] width 204 height 19
select select "Asian"
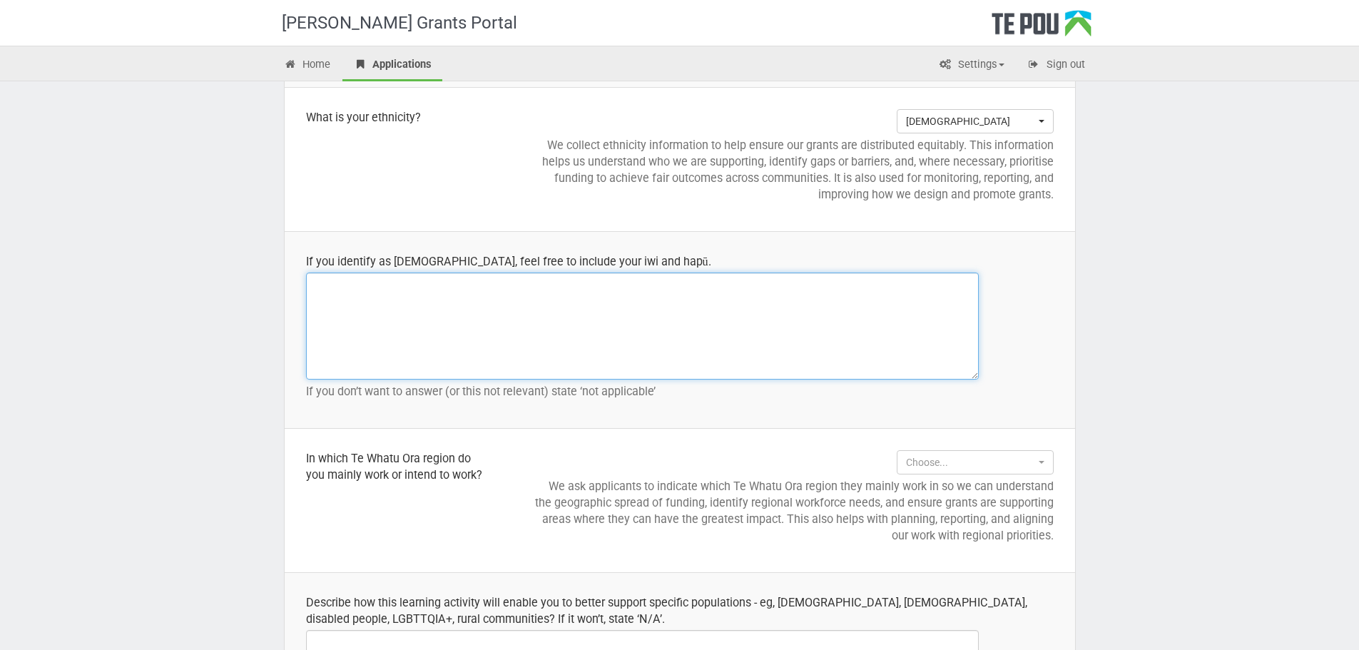
click at [380, 326] on textarea at bounding box center [642, 326] width 673 height 107
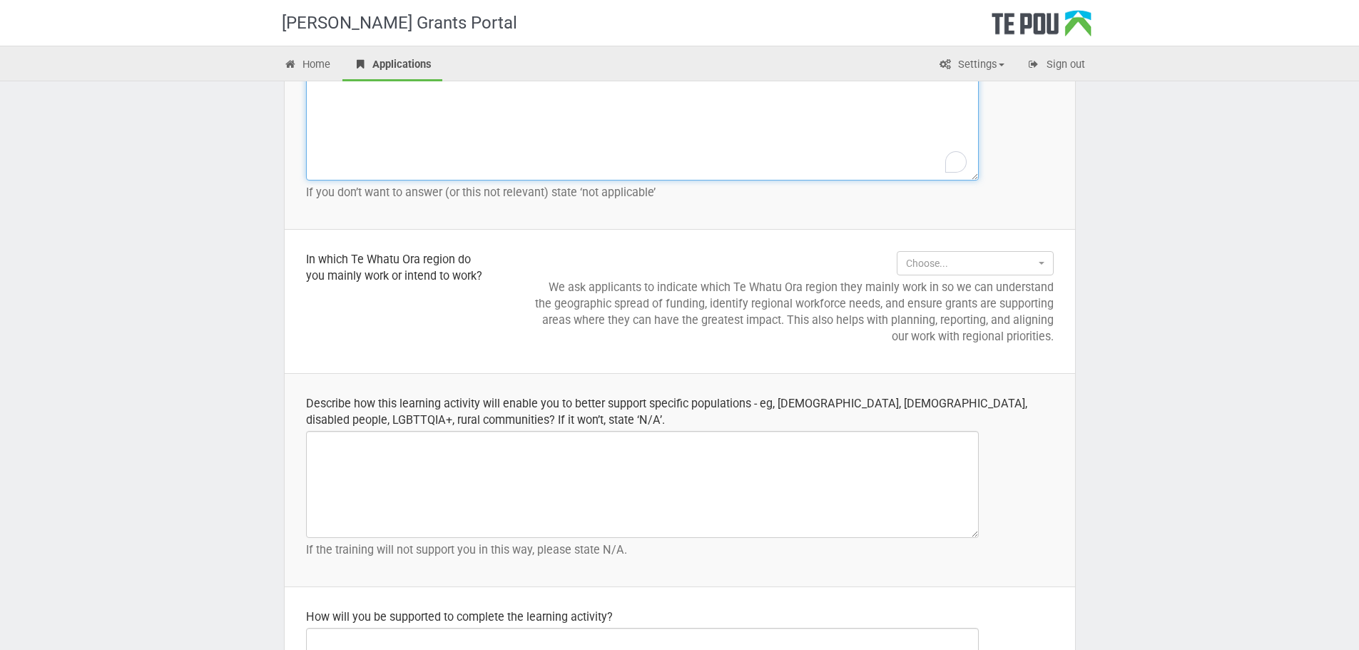
scroll to position [1713, 0]
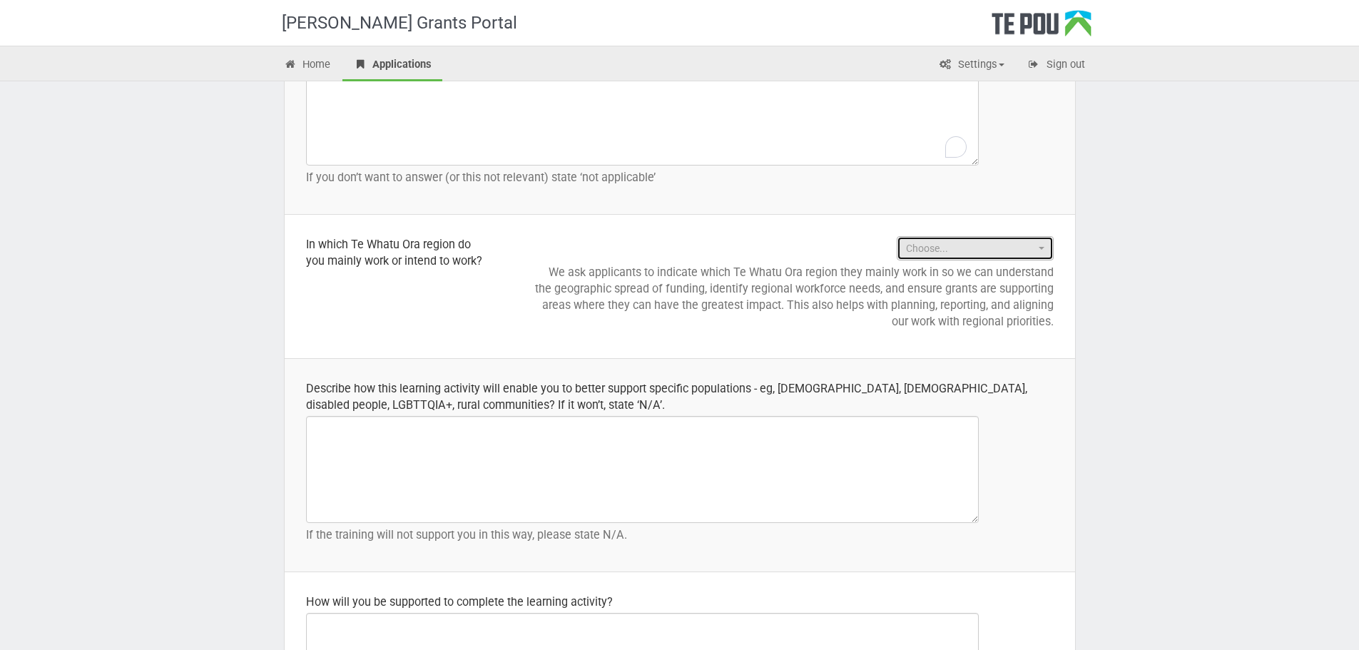
click at [936, 255] on span "Choose..." at bounding box center [970, 248] width 129 height 14
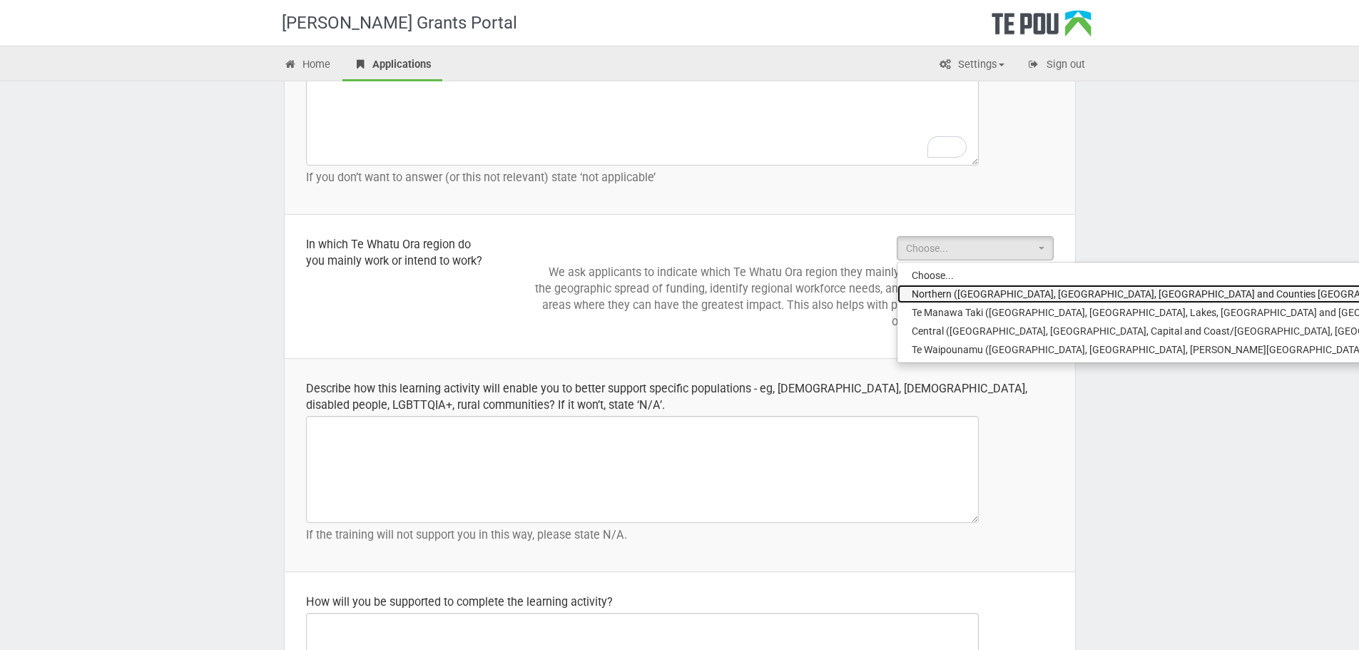
click at [953, 288] on span "Northern (Northland, Auckland, Waitematā and Counties Manukau)" at bounding box center [1165, 294] width 506 height 14
select select "Northern (Northland, Auckland, Waitematā and Counties Manukau)"
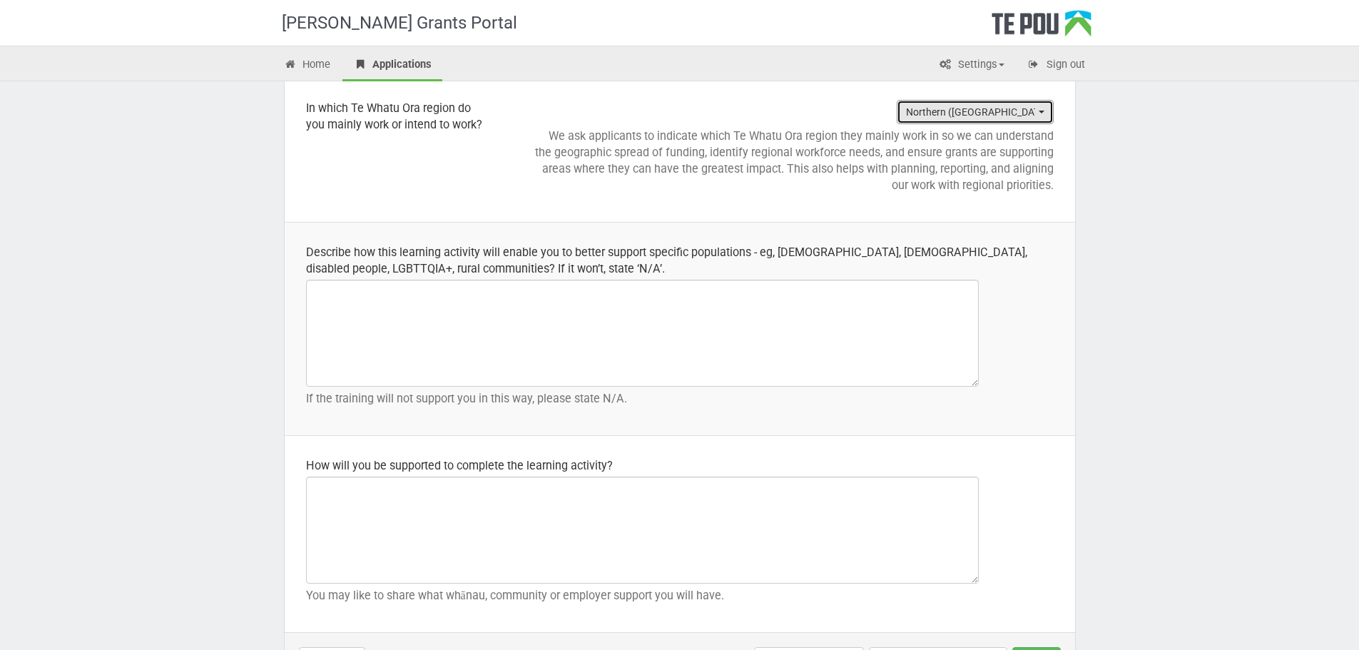
scroll to position [1855, 0]
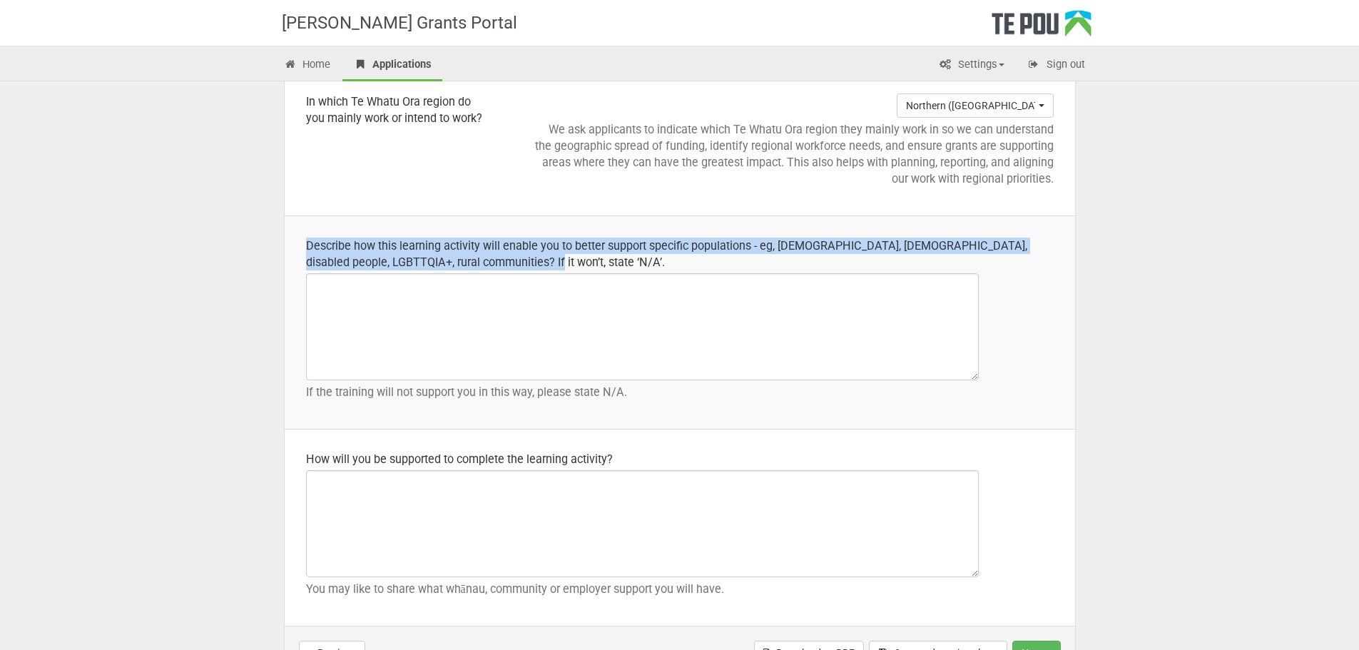
drag, startPoint x: 375, startPoint y: 262, endPoint x: 508, endPoint y: 262, distance: 132.7
click at [508, 262] on td "Describe how this learning activity will enable you to better support specific …" at bounding box center [680, 322] width 791 height 213
copy div "Describe how this learning activity will enable you to better support specific …"
click at [735, 296] on textarea at bounding box center [642, 326] width 673 height 107
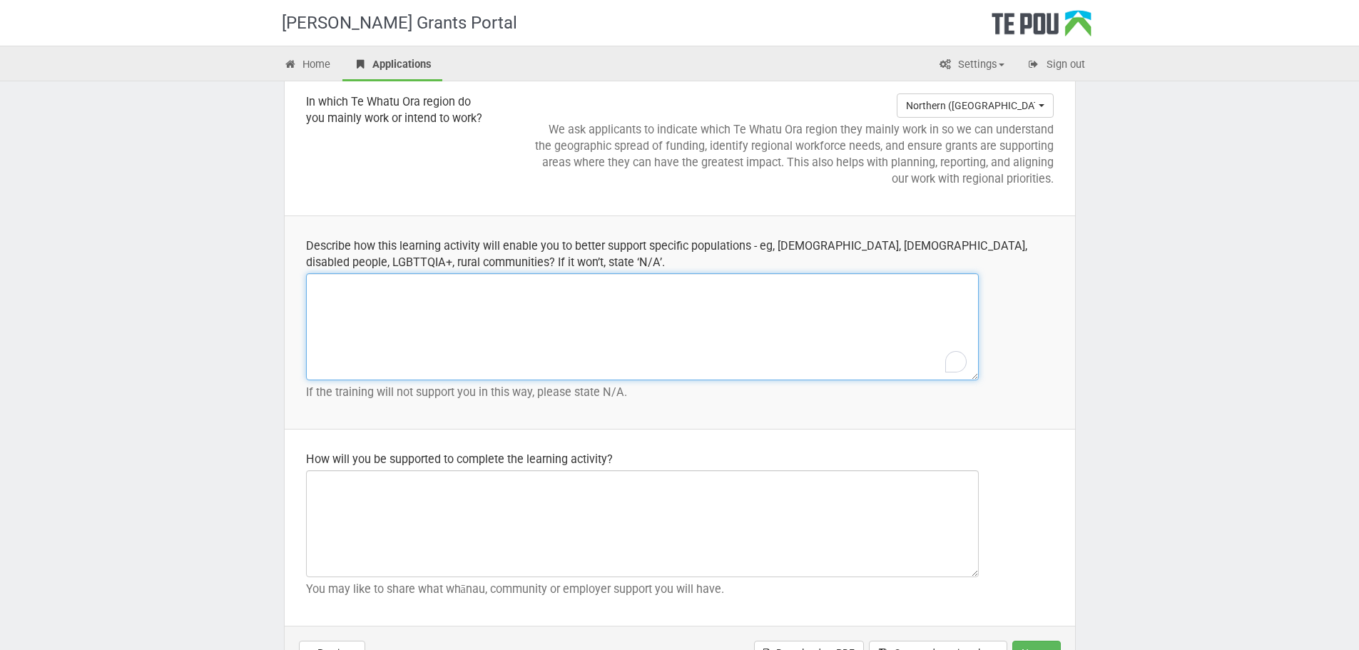
paste textarea "This Project Management course will strengthen my ability to plan, lead, and de…"
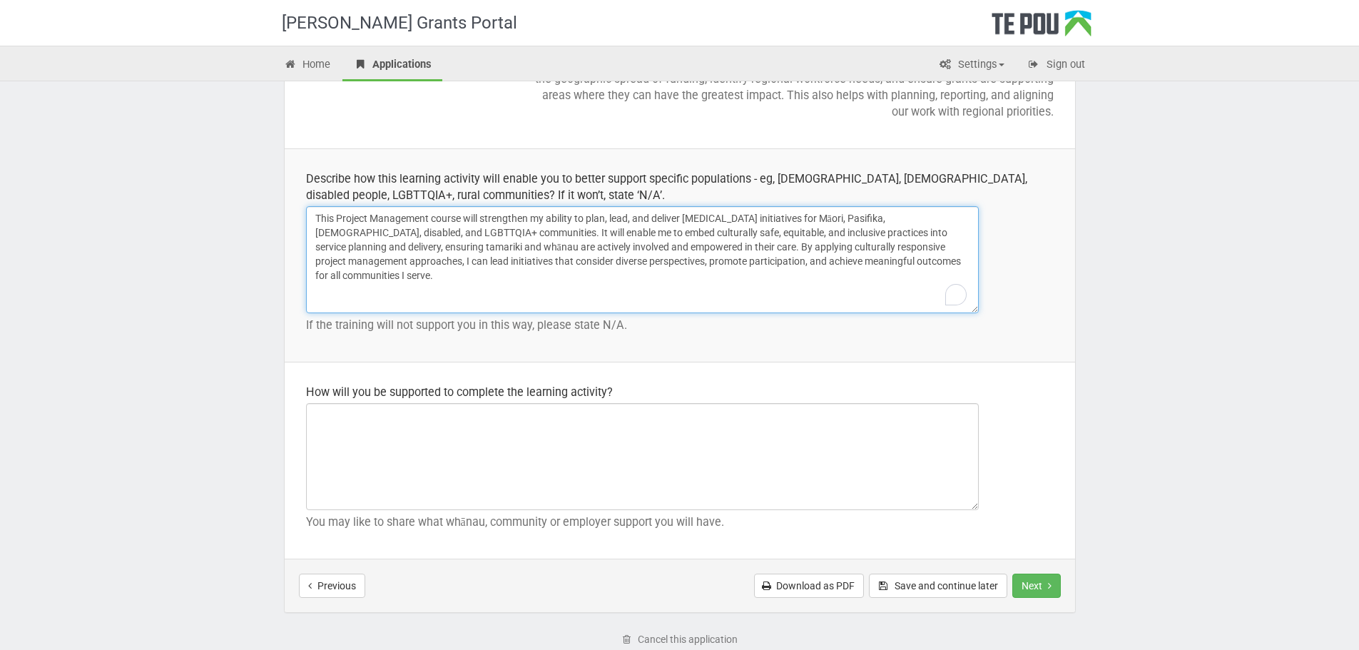
scroll to position [1998, 0]
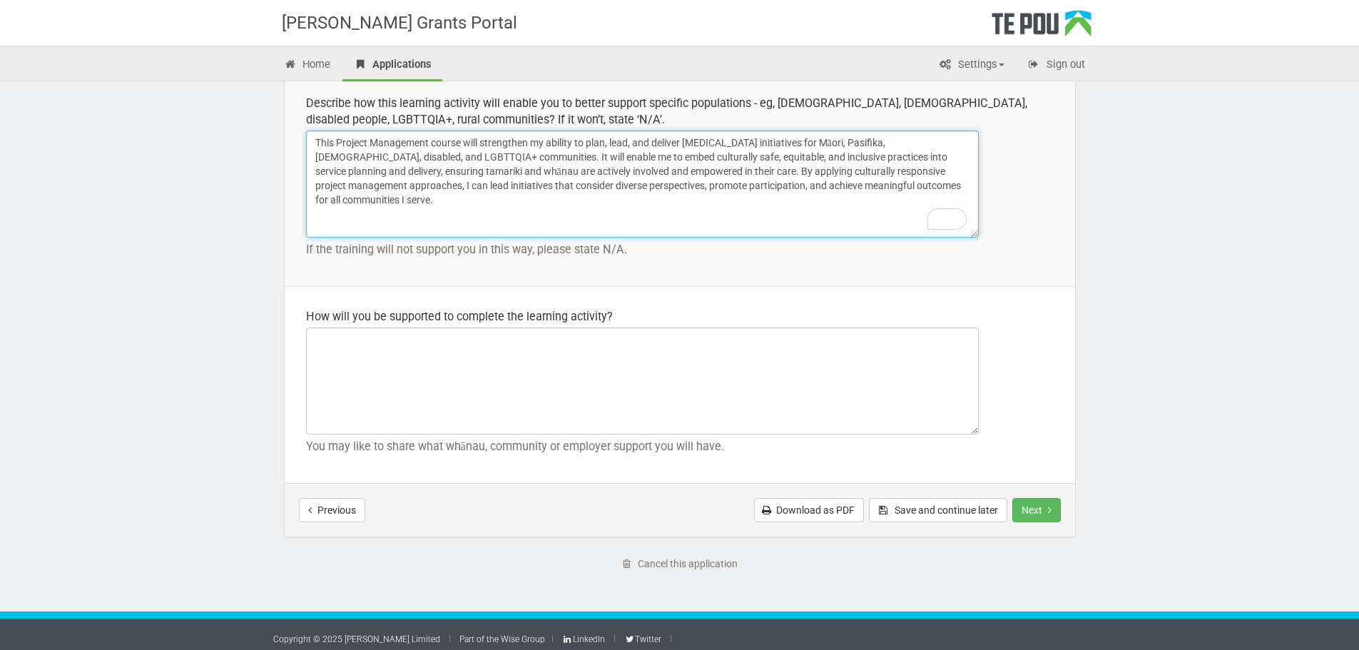
type textarea "This Project Management course will strengthen my ability to plan, lead, and de…"
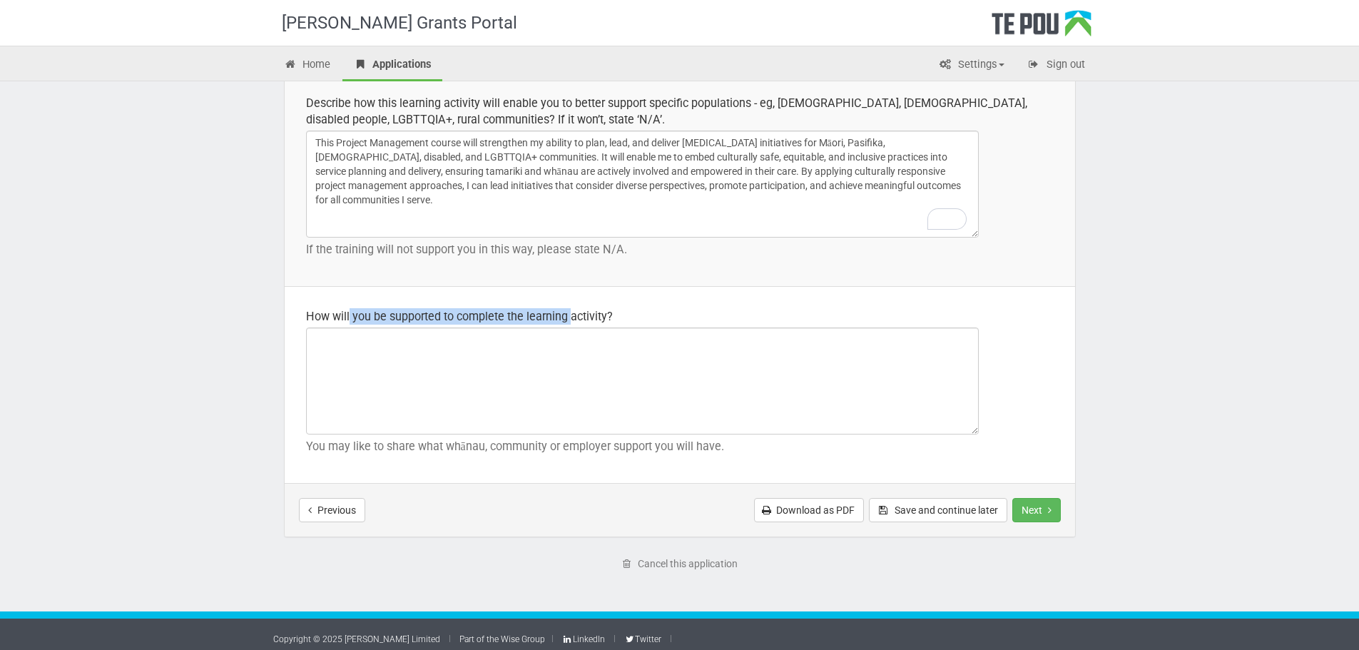
drag, startPoint x: 350, startPoint y: 312, endPoint x: 572, endPoint y: 302, distance: 222.2
click at [572, 302] on td "How will you be supported to complete the learning activity? You may like to sh…" at bounding box center [680, 385] width 791 height 197
click at [432, 399] on textarea at bounding box center [642, 381] width 673 height 107
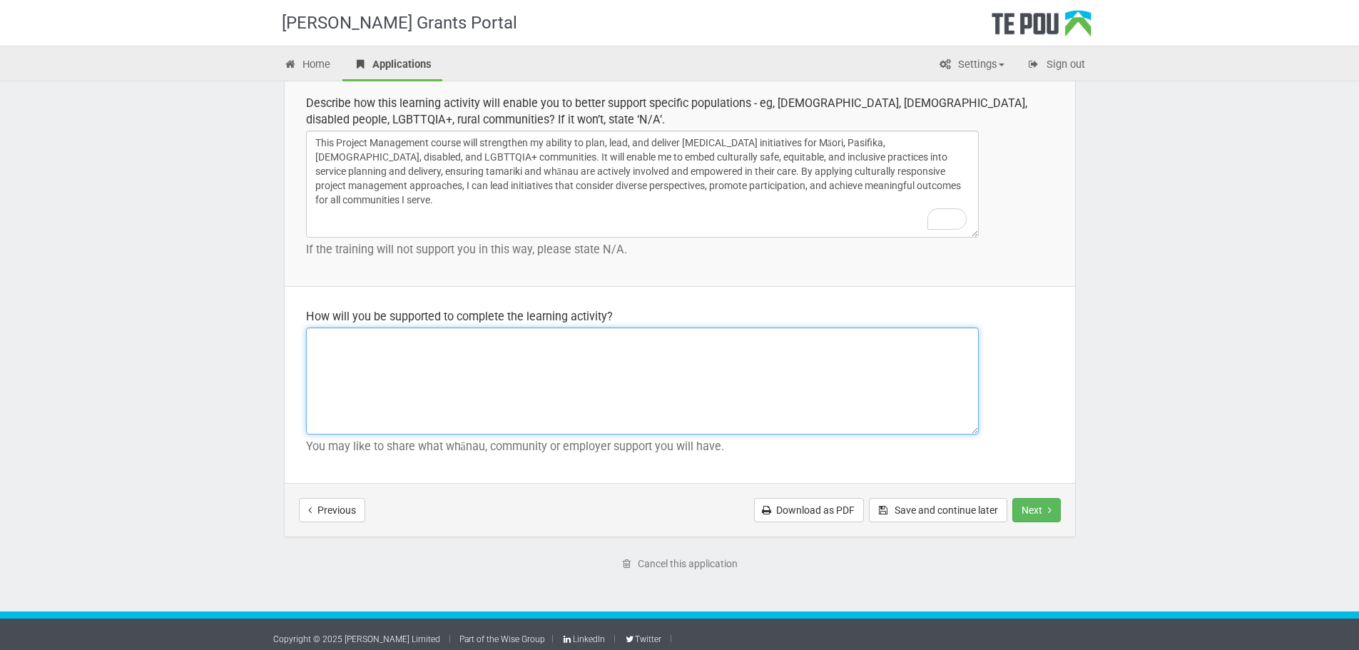
paste textarea "I will be supported by AFS (Auckland Family Support) through flexible schedulin…"
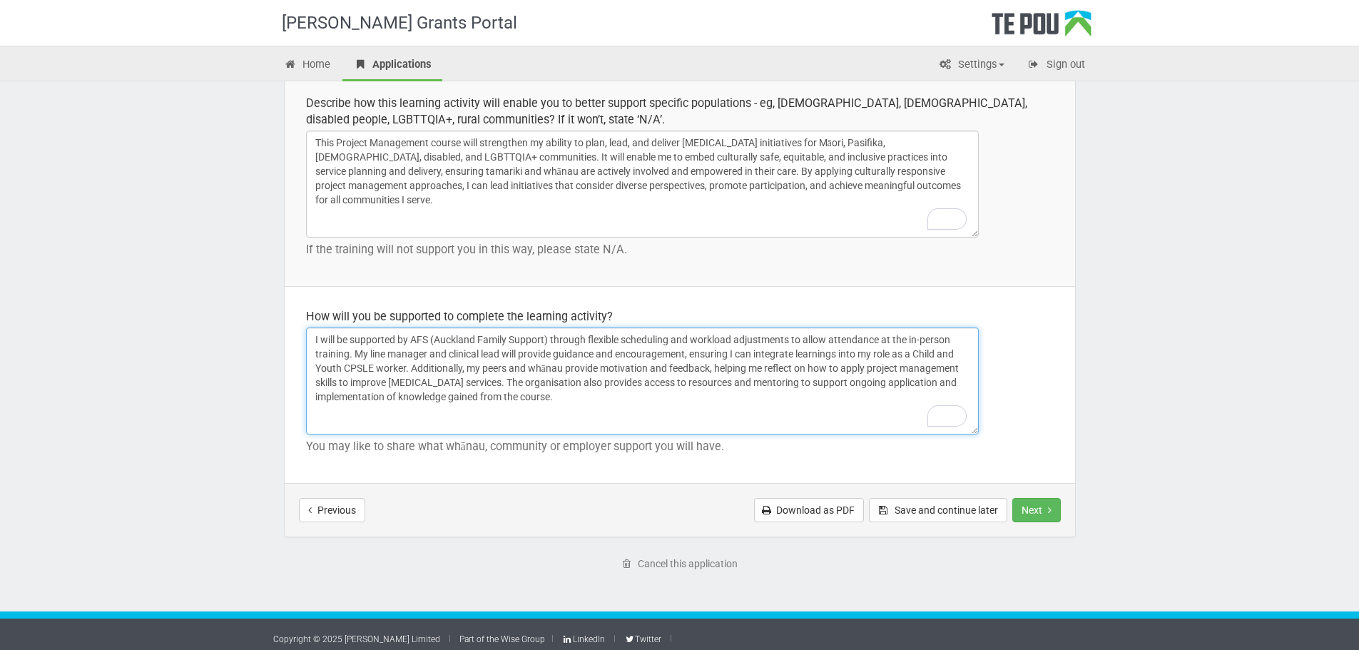
drag, startPoint x: 741, startPoint y: 380, endPoint x: 786, endPoint y: 379, distance: 45.0
click at [786, 379] on textarea "I will be supported by AFS (Auckland Family Support) through flexible schedulin…" at bounding box center [642, 381] width 673 height 107
type textarea "I will be supported by AFS (Auckland Family Support) through flexible schedulin…"
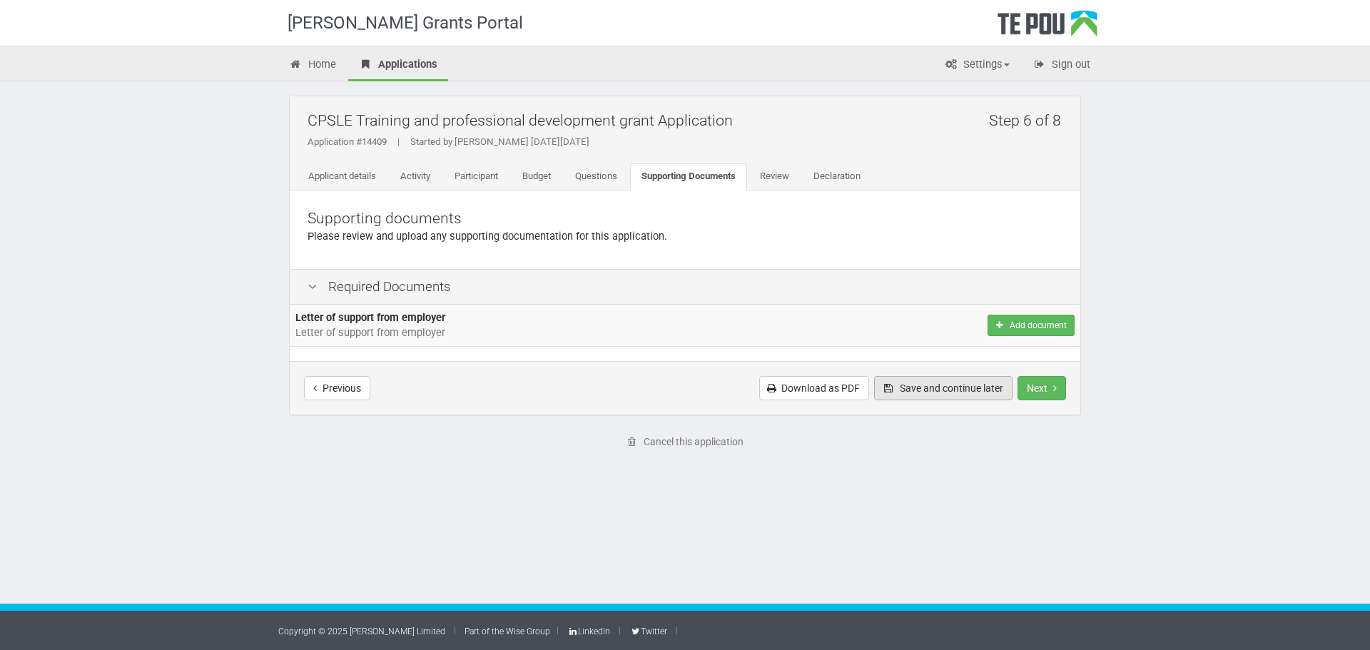
click at [993, 385] on button "Save and continue later" at bounding box center [943, 388] width 138 height 24
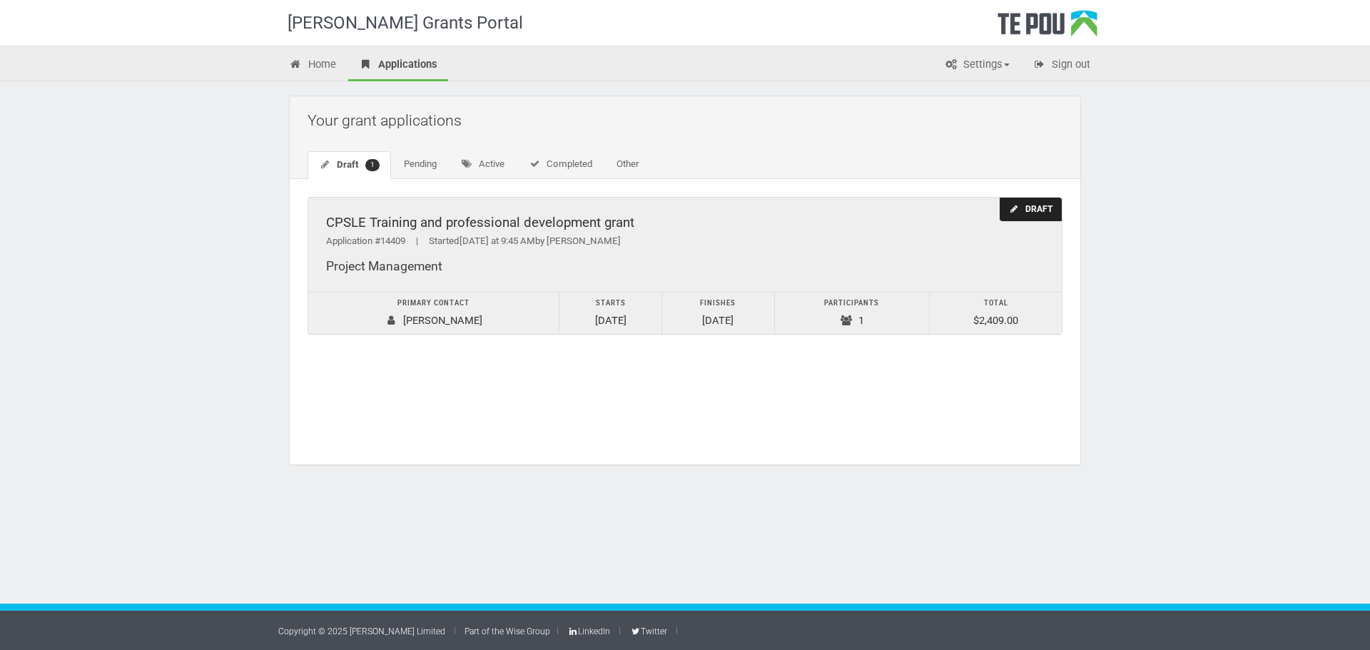
click at [1025, 219] on div "Draft" at bounding box center [1031, 210] width 62 height 24
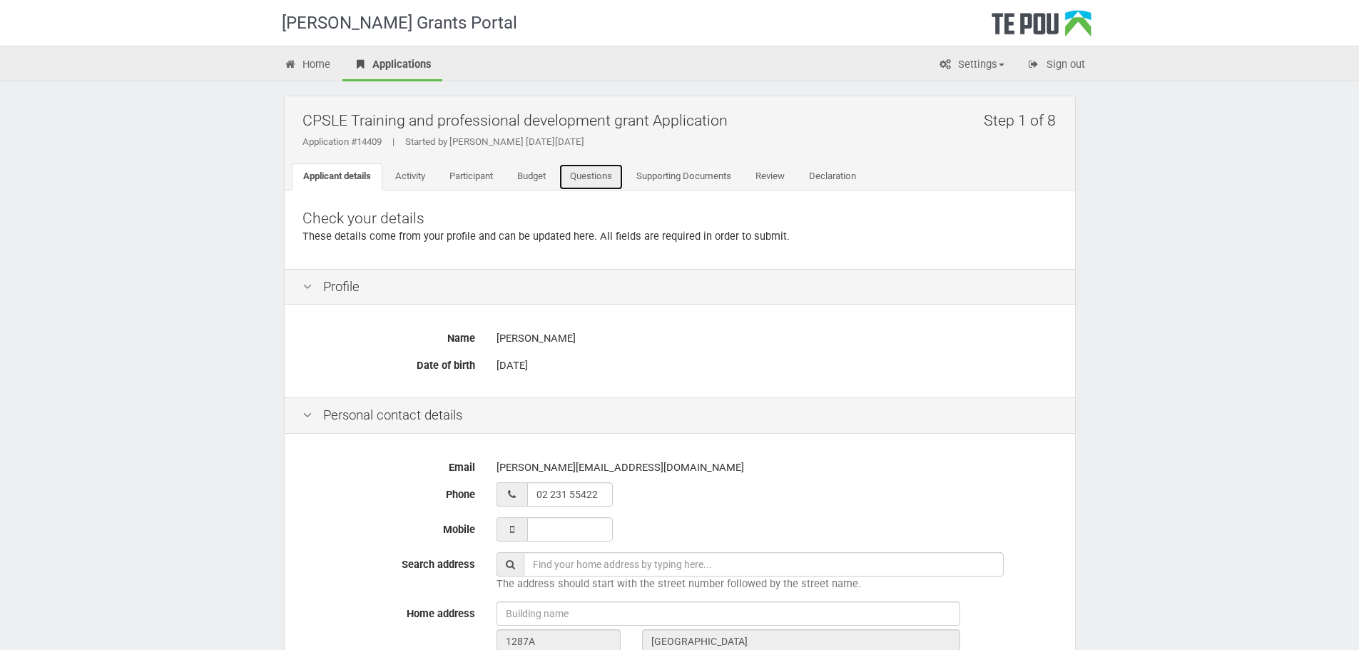
click at [624, 178] on link "Questions" at bounding box center [591, 176] width 65 height 27
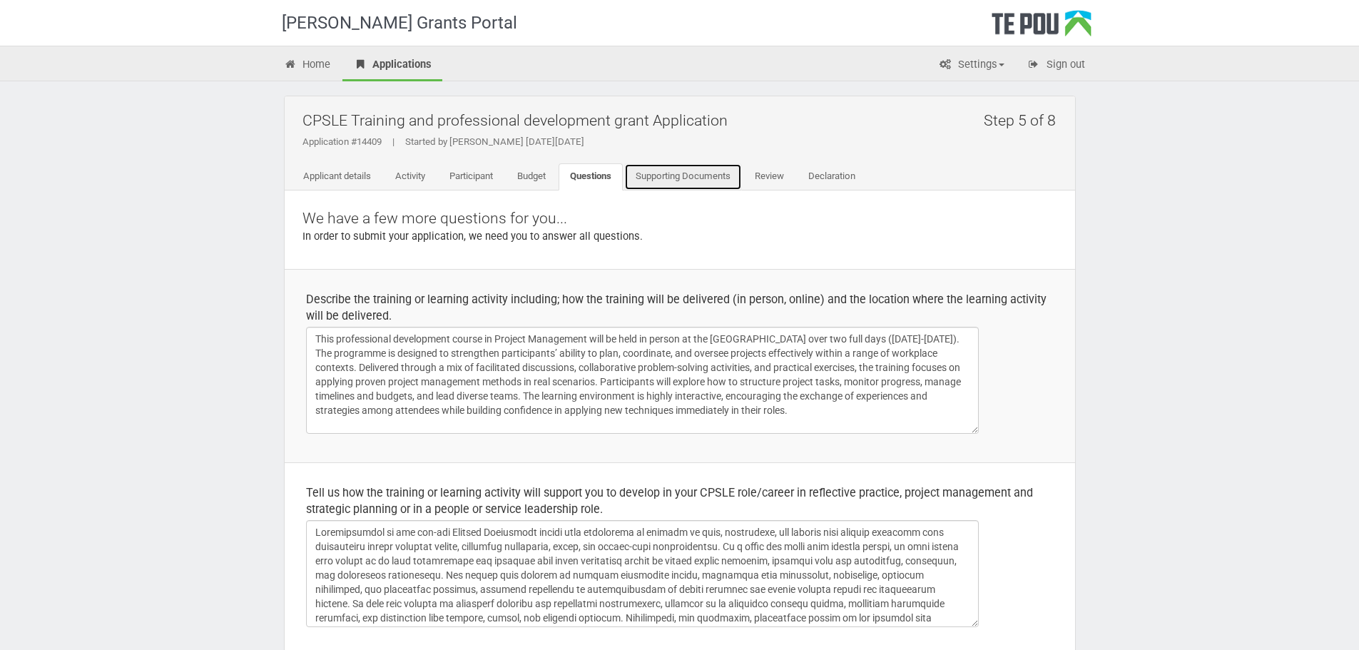
click at [656, 177] on link "Supporting Documents" at bounding box center [683, 176] width 118 height 27
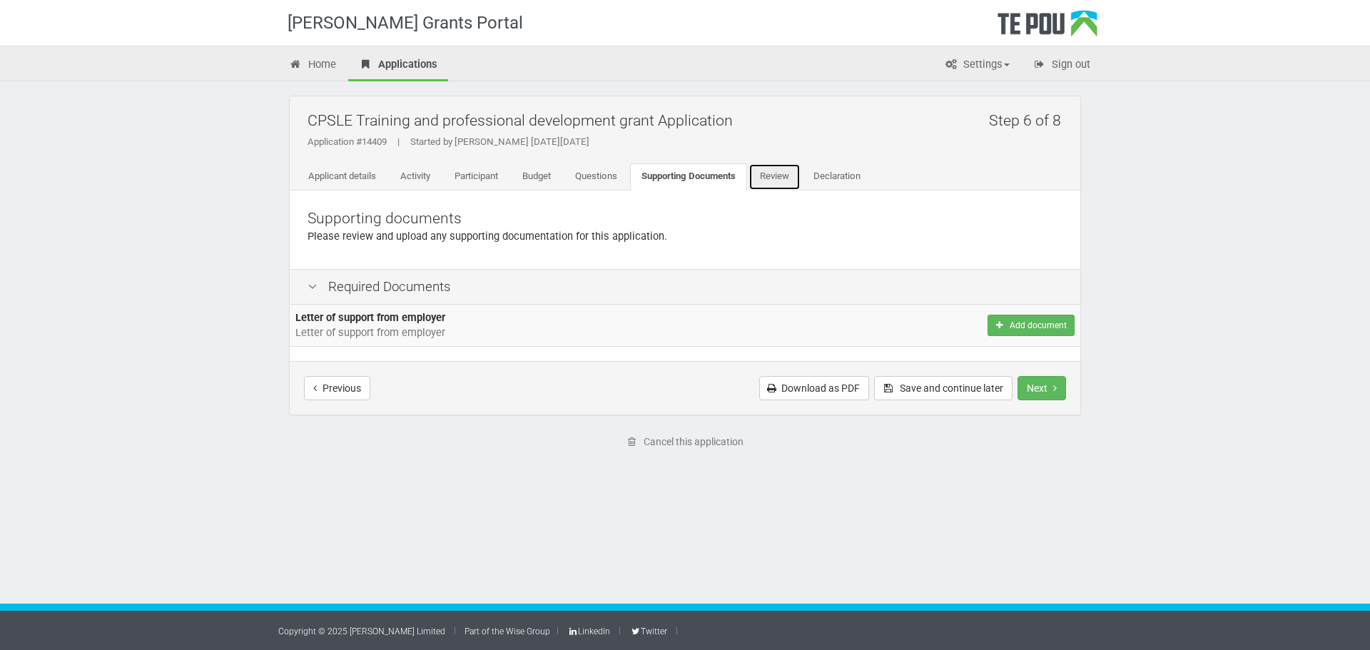
click at [789, 177] on link "Review" at bounding box center [775, 176] width 52 height 27
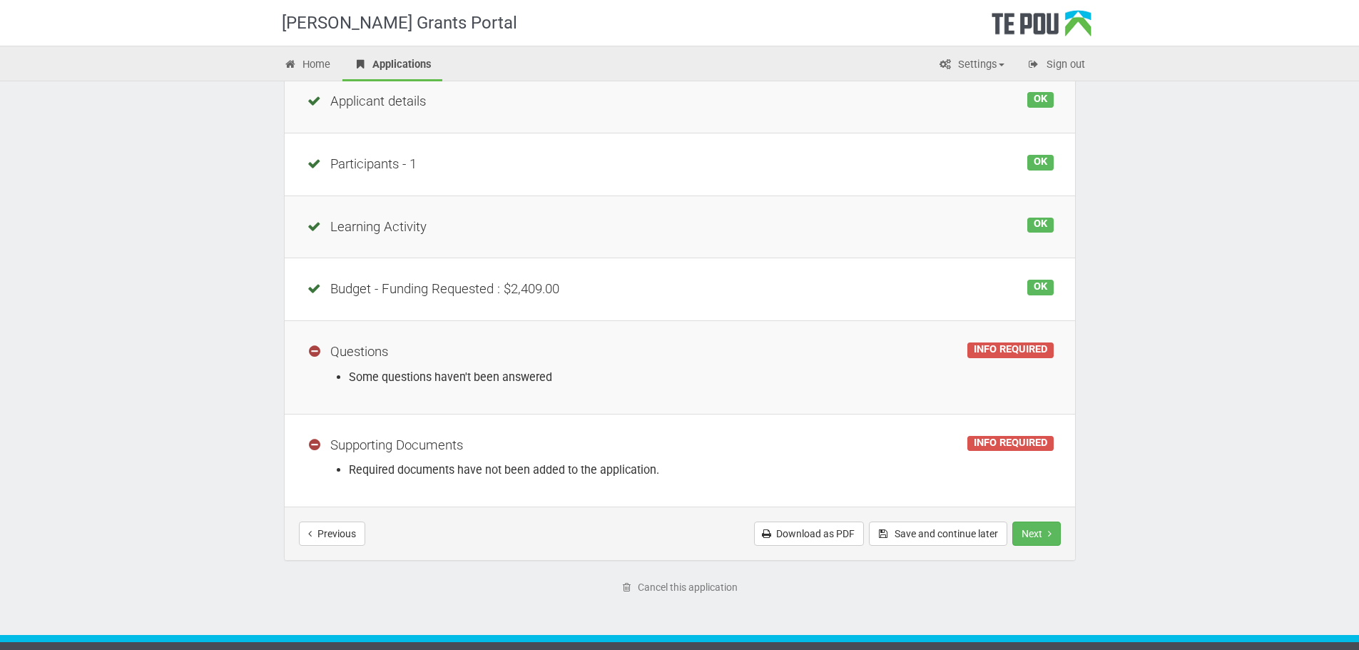
scroll to position [214, 0]
click at [1011, 348] on div "INFO REQUIRED" at bounding box center [1011, 350] width 86 height 16
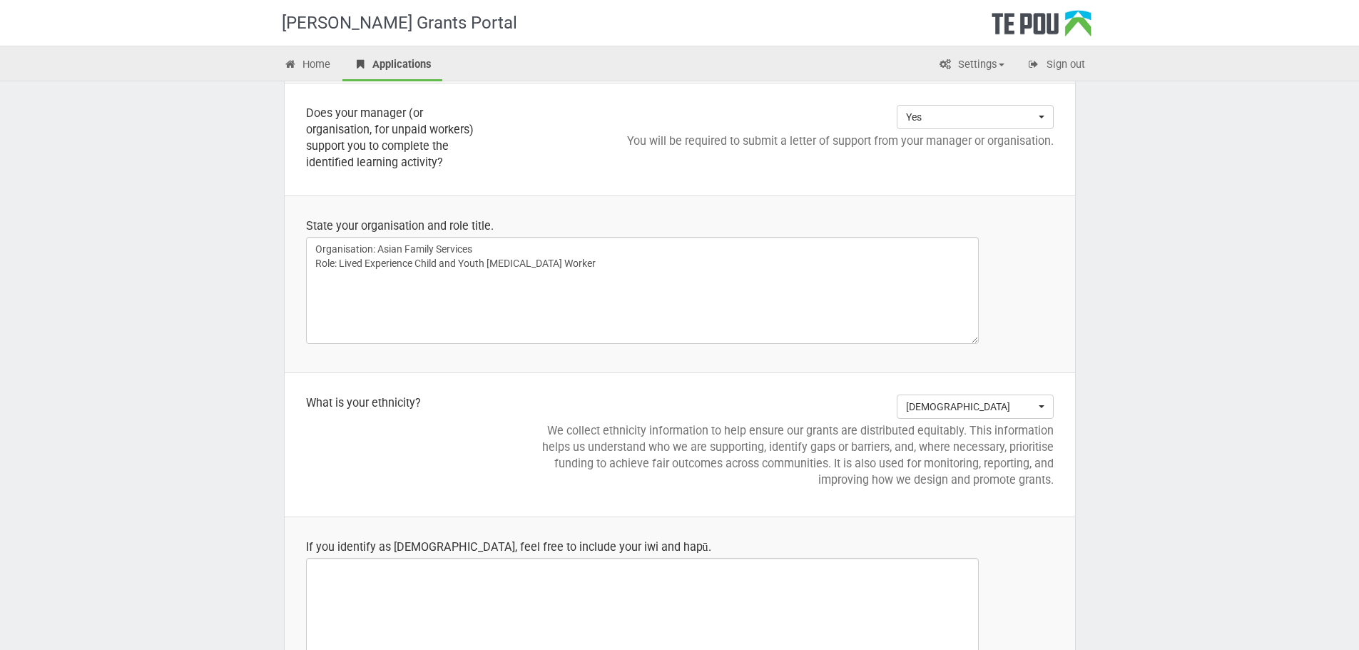
scroll to position [1427, 0]
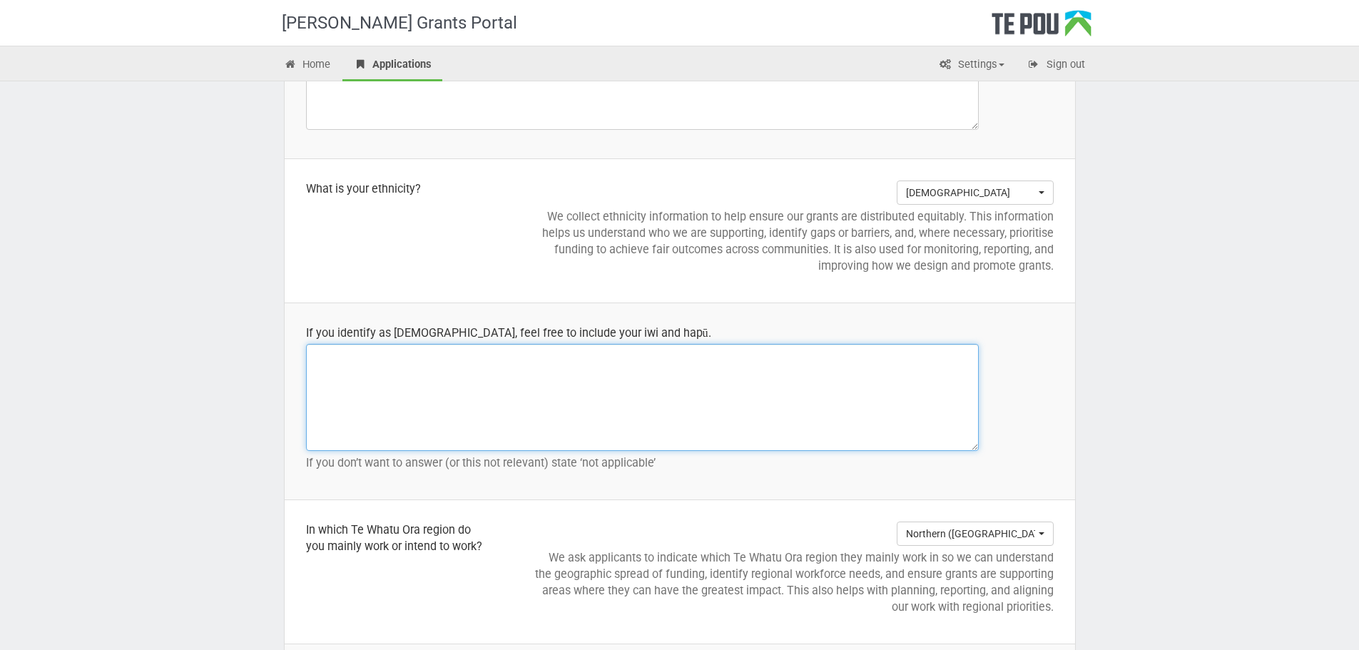
click at [523, 372] on textarea at bounding box center [642, 397] width 673 height 107
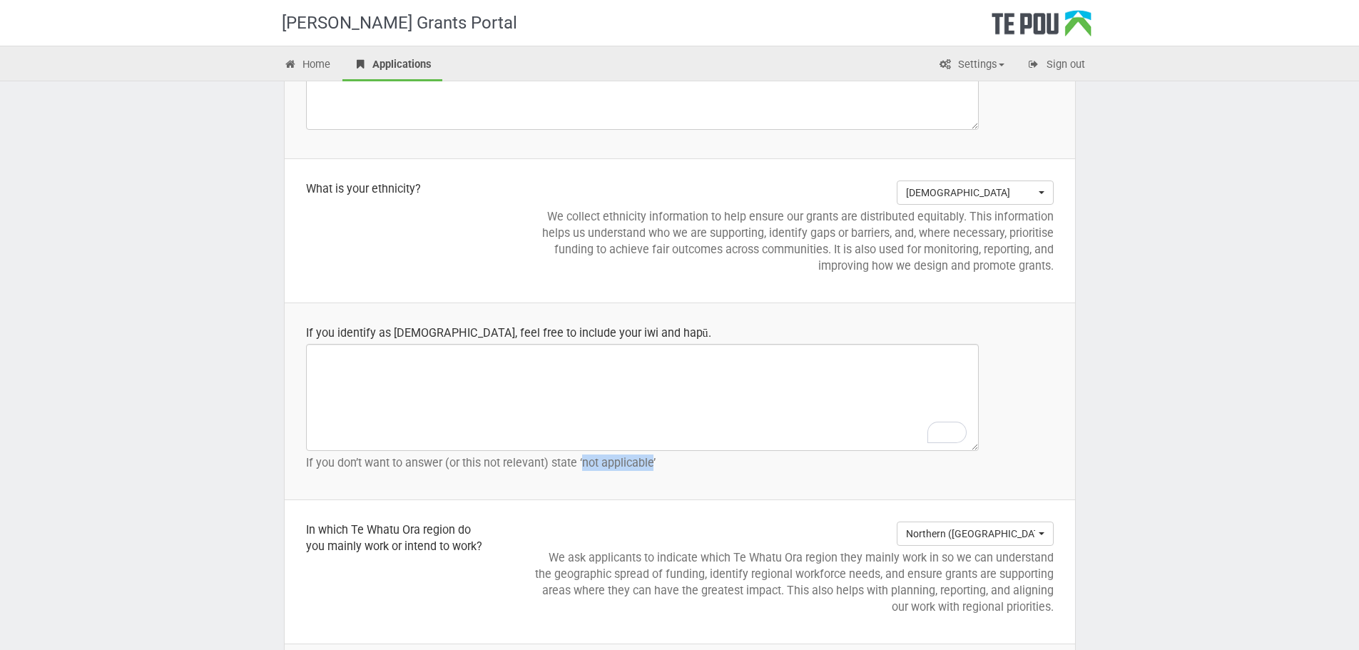
drag, startPoint x: 582, startPoint y: 465, endPoint x: 653, endPoint y: 467, distance: 70.7
click at [653, 467] on p "If you don’t want to answer (or this not relevant) state ‘not applicable’" at bounding box center [680, 463] width 748 height 16
copy p "not applicable"
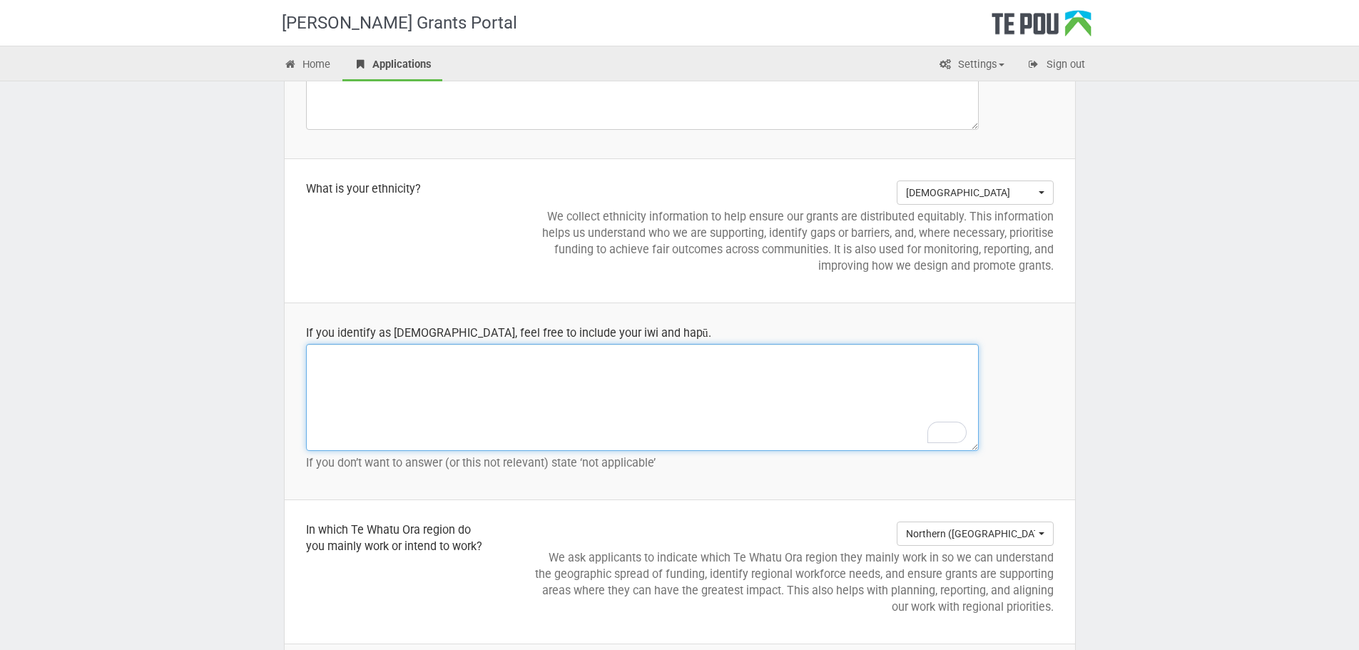
click at [512, 355] on textarea "To enrich screen reader interactions, please activate Accessibility in Grammarl…" at bounding box center [642, 397] width 673 height 107
paste textarea "not applicable"
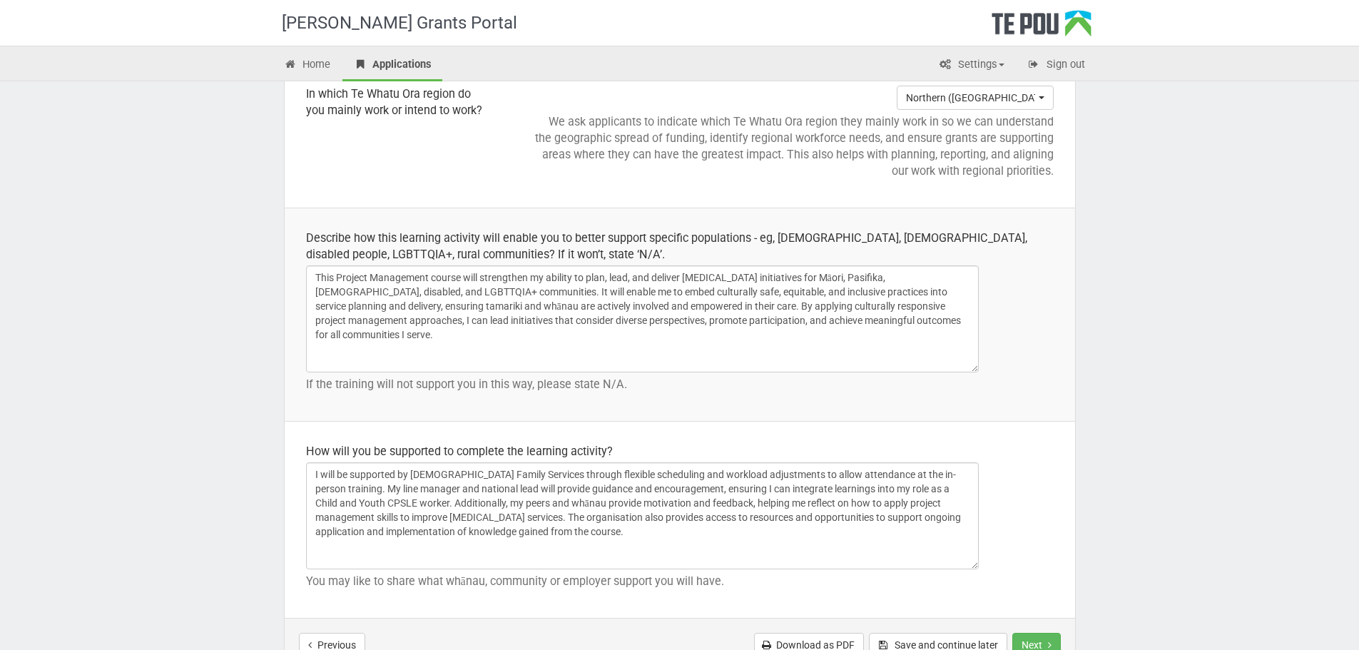
scroll to position [2006, 0]
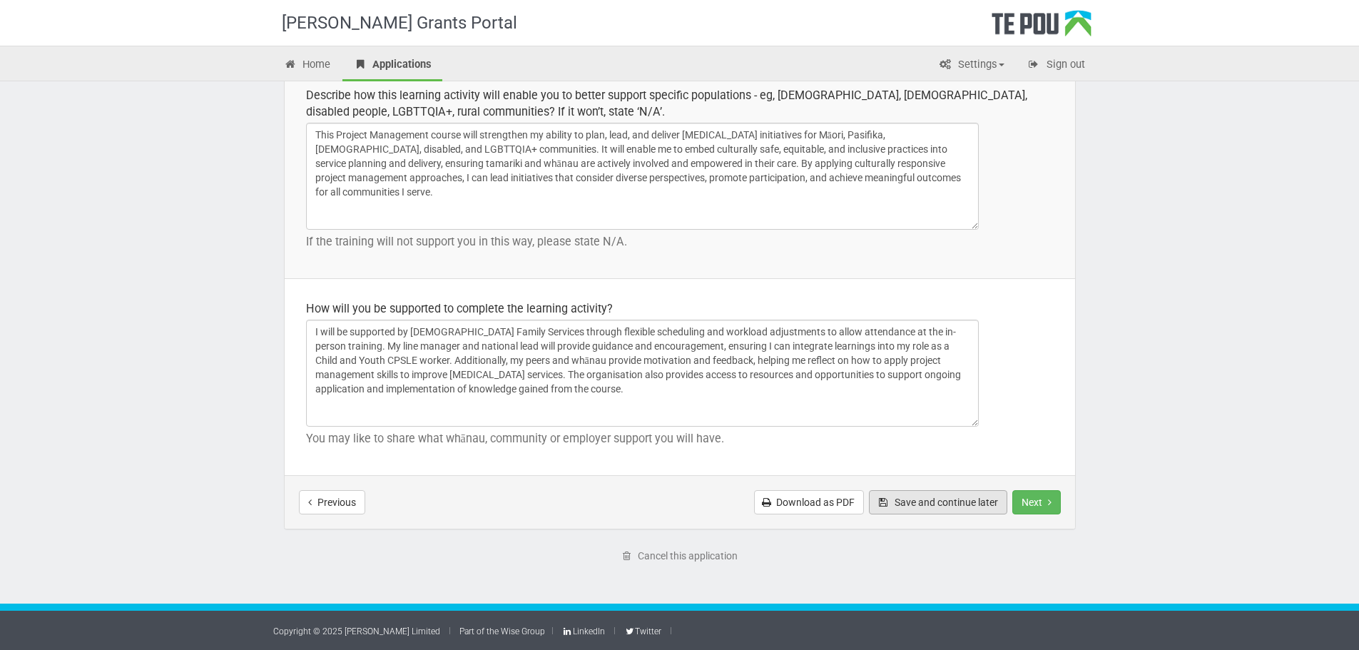
type textarea "not applicable"
click at [881, 502] on icon "Save and continue later" at bounding box center [883, 502] width 13 height 10
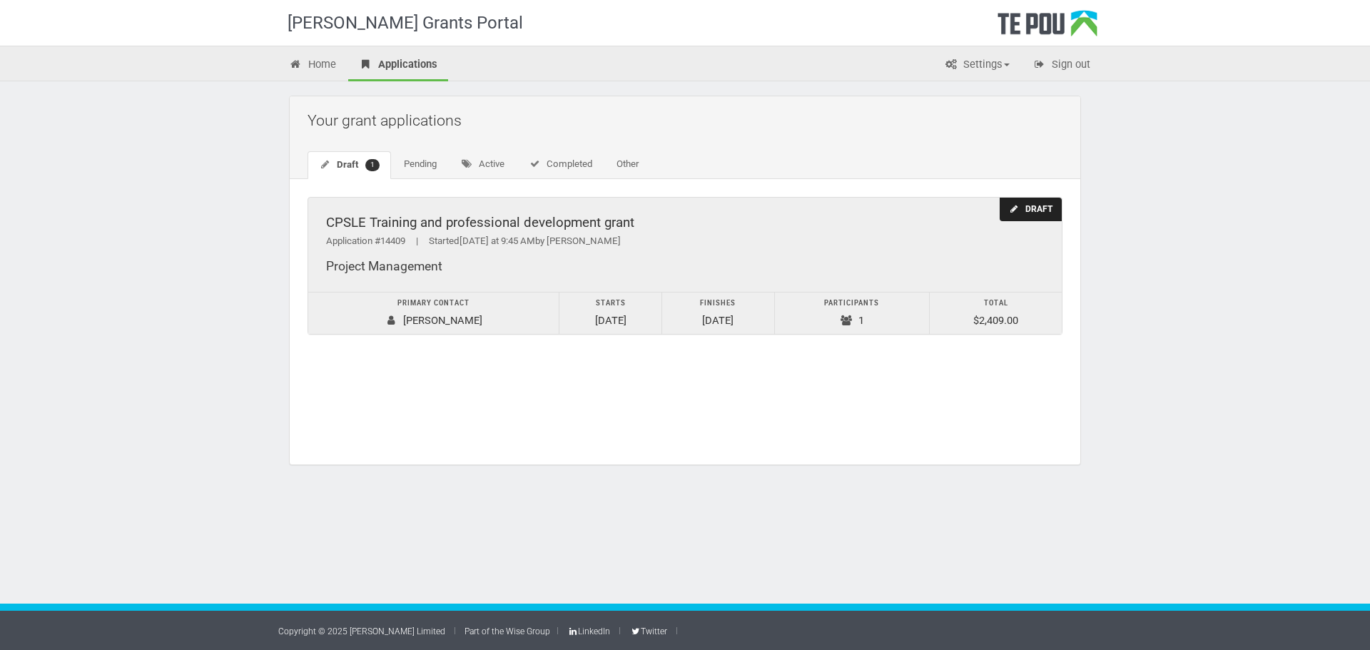
click at [473, 211] on div "CPSLE Training and professional development grant Application #14409 | Started …" at bounding box center [685, 245] width 754 height 94
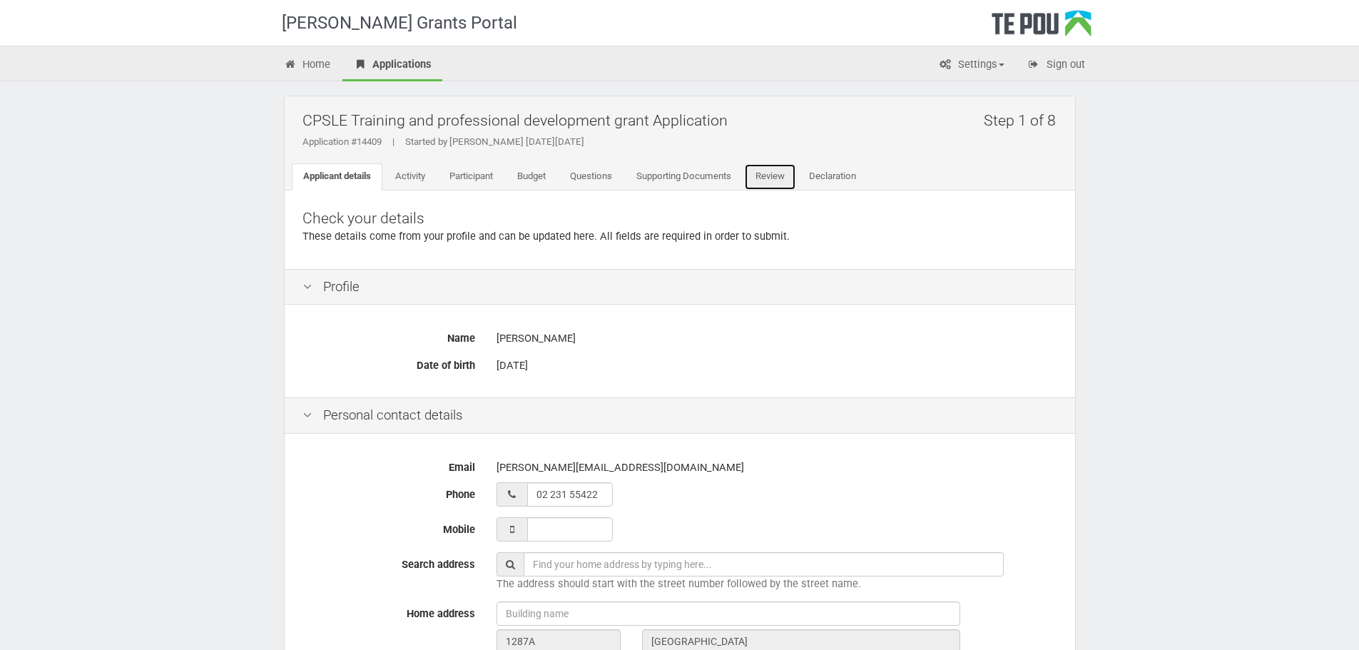
click at [785, 179] on link "Review" at bounding box center [770, 176] width 52 height 27
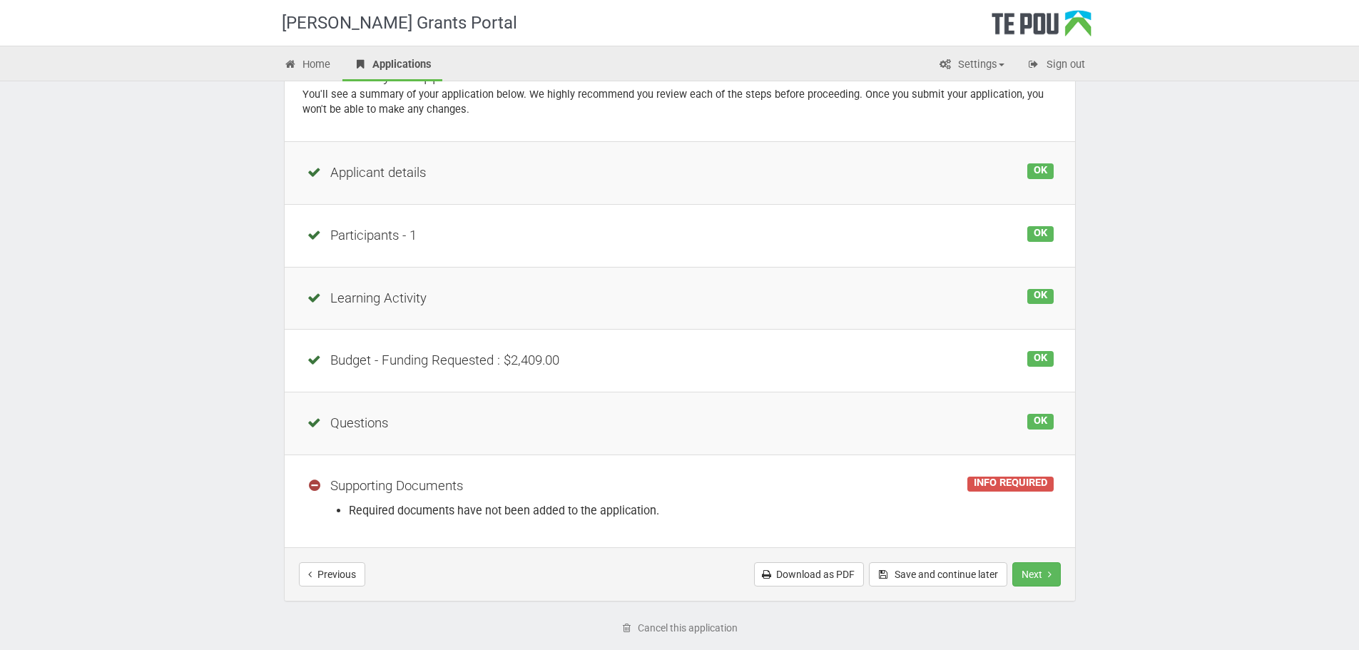
scroll to position [214, 0]
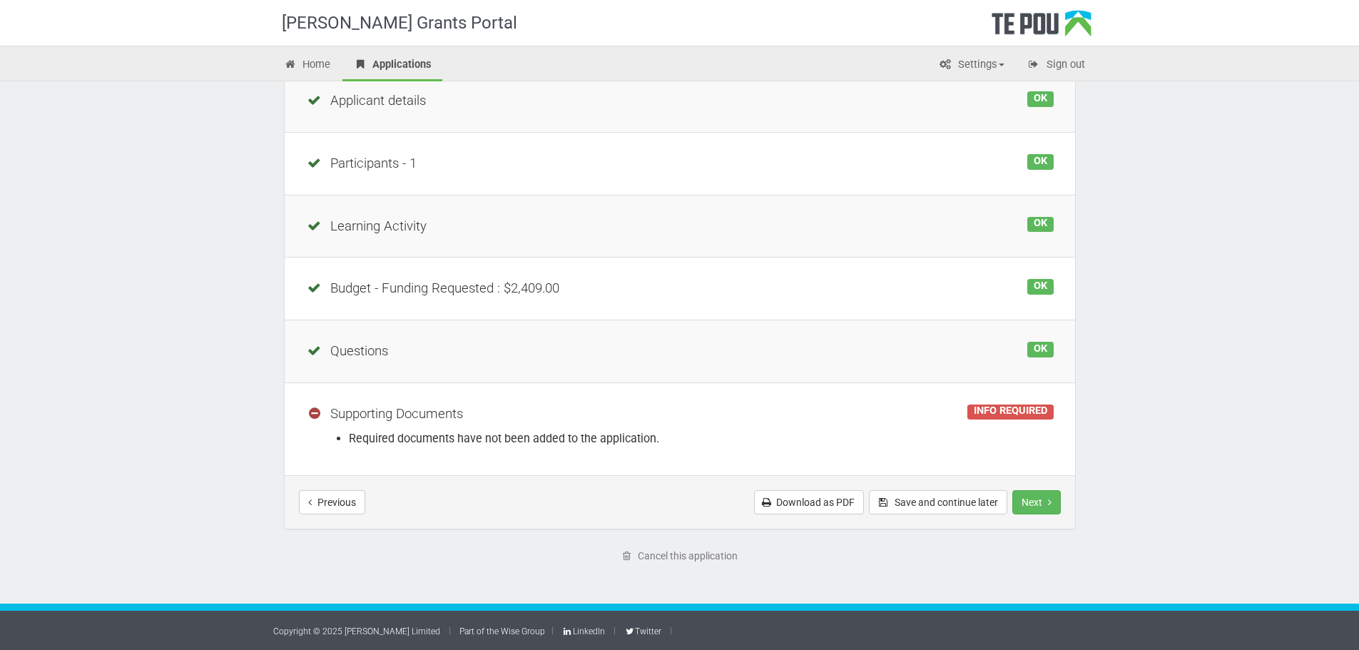
click at [584, 427] on td "INFO REQUIRED Supporting Documents Required documents have not been added to th…" at bounding box center [680, 428] width 791 height 93
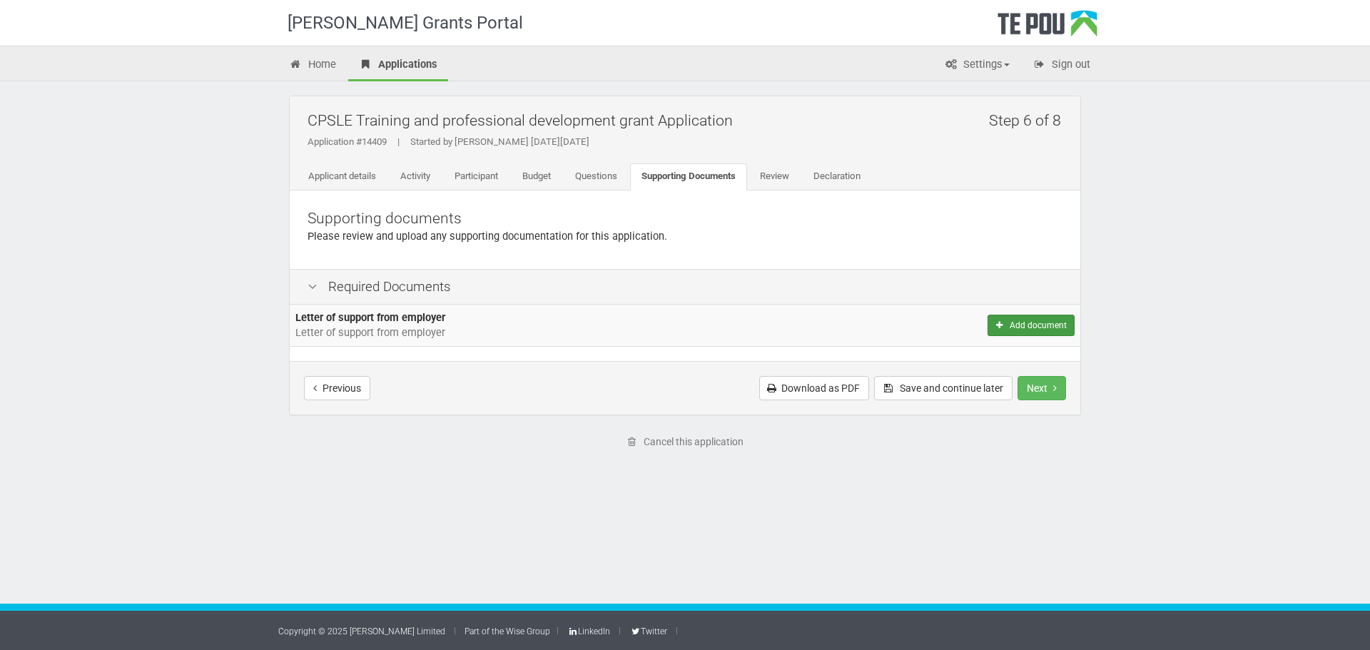
click at [1020, 325] on button "Add document" at bounding box center [1031, 325] width 87 height 21
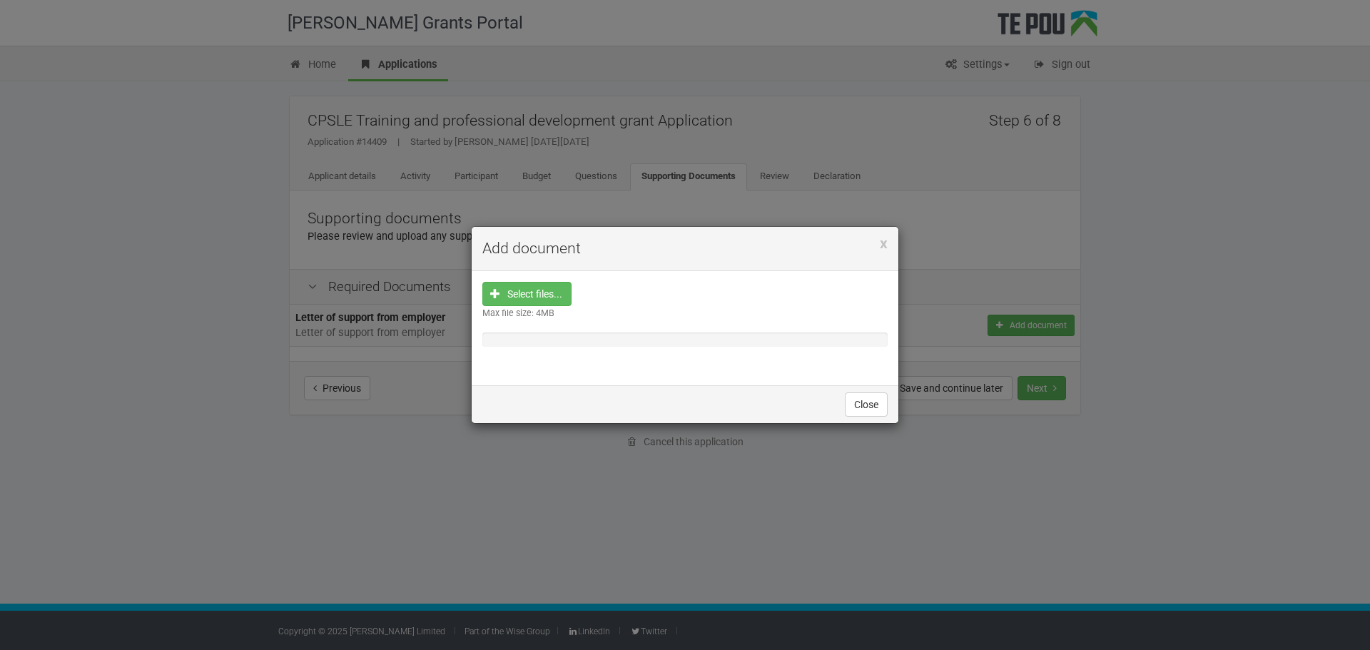
click at [876, 245] on h4 "Add document" at bounding box center [684, 248] width 405 height 21
click at [883, 240] on span "x" at bounding box center [884, 243] width 8 height 17
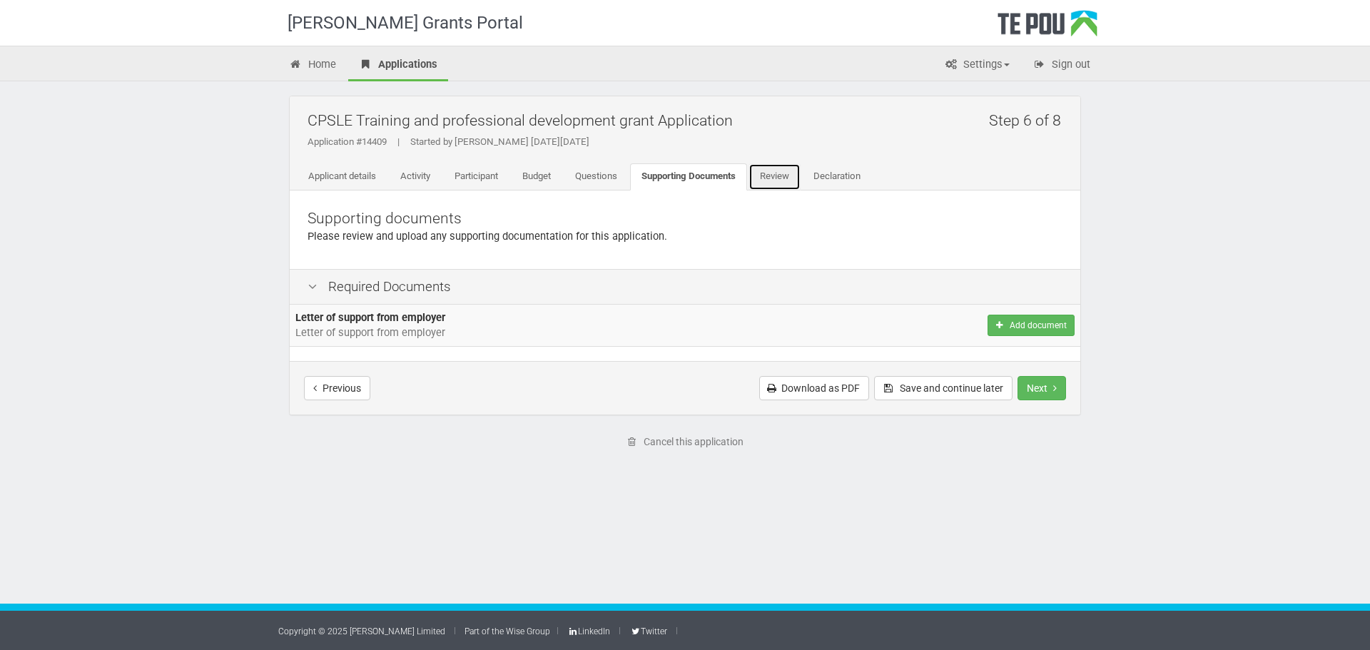
click at [801, 180] on link "Review" at bounding box center [775, 176] width 52 height 27
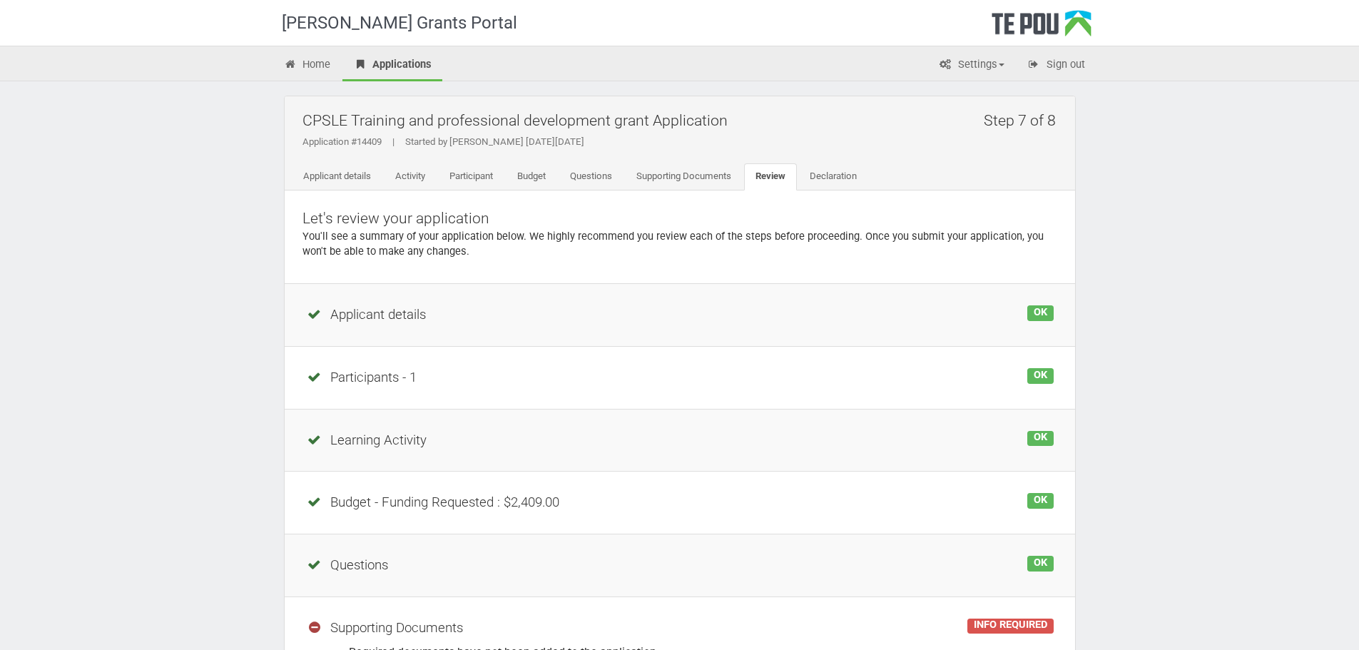
click at [846, 176] on link "Declaration" at bounding box center [834, 176] width 70 height 27
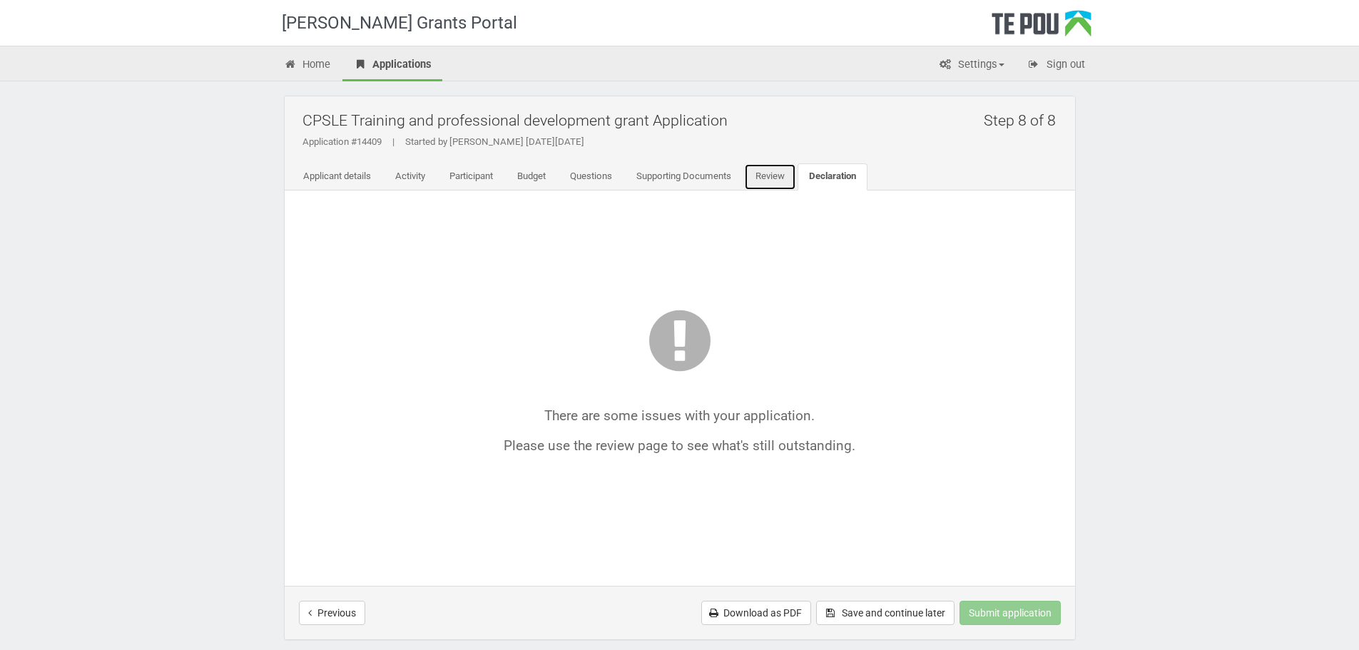
click at [757, 178] on link "Review" at bounding box center [770, 176] width 52 height 27
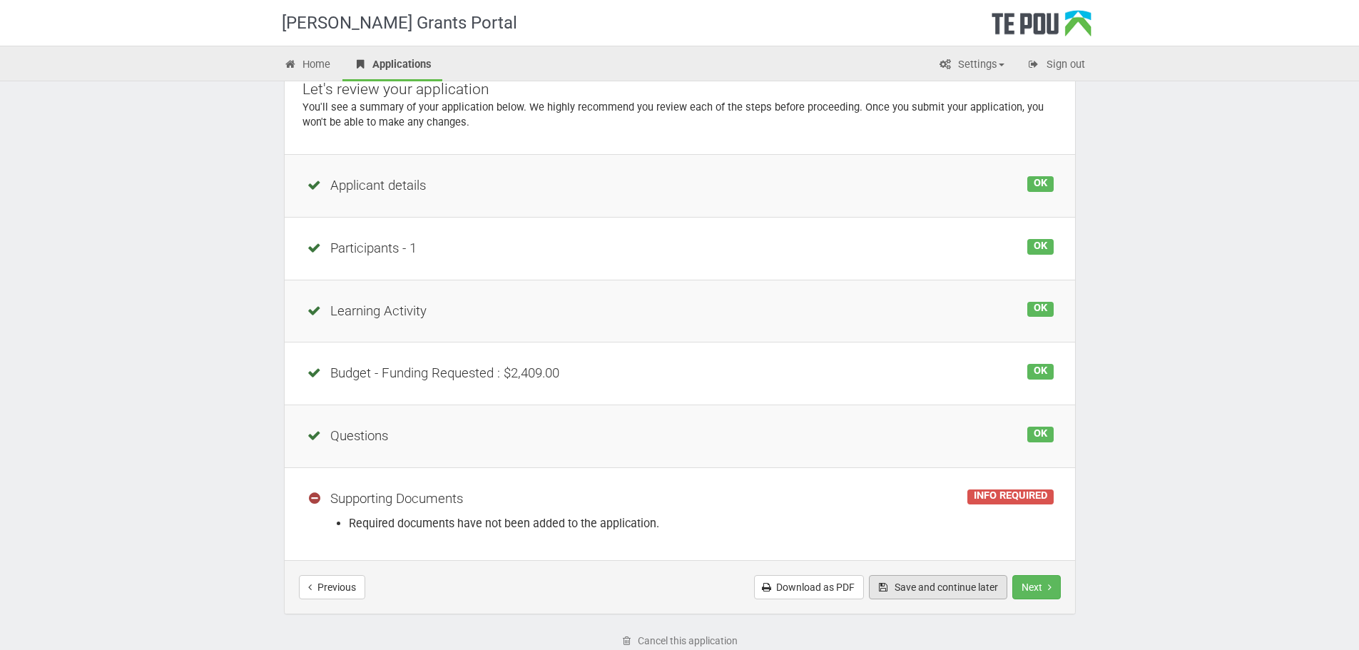
scroll to position [214, 0]
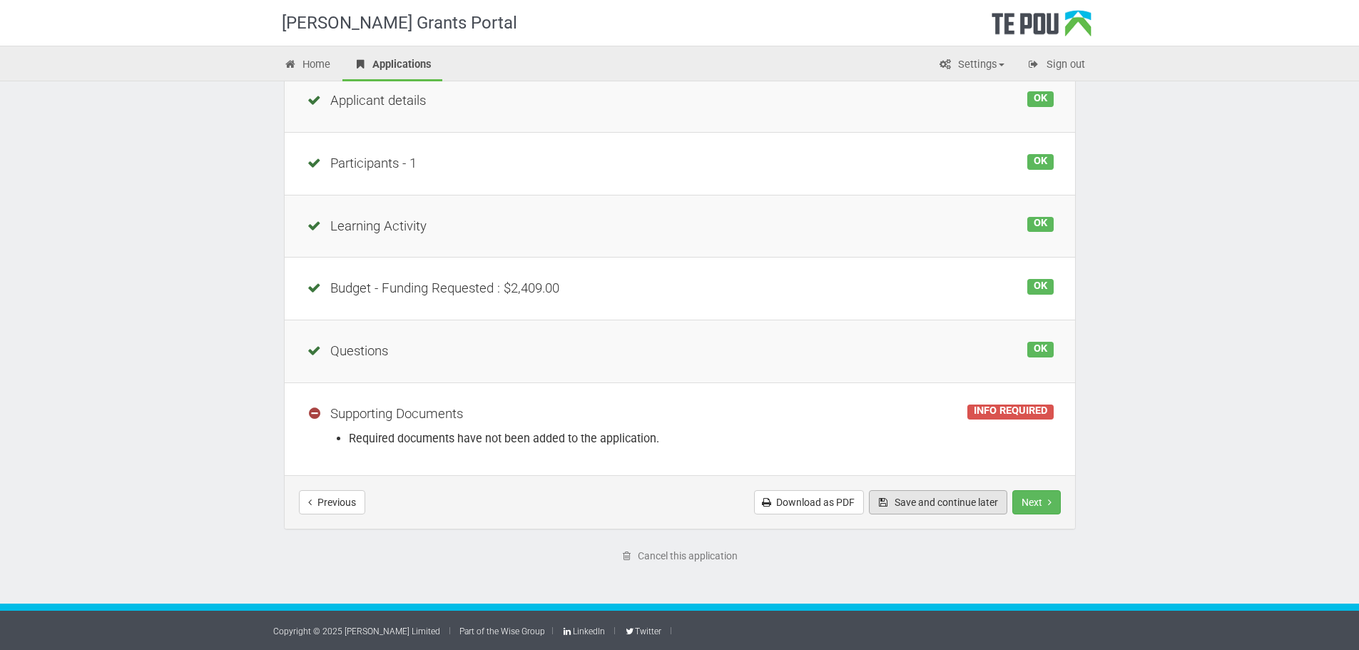
click at [936, 504] on button "Save and continue later" at bounding box center [938, 502] width 138 height 24
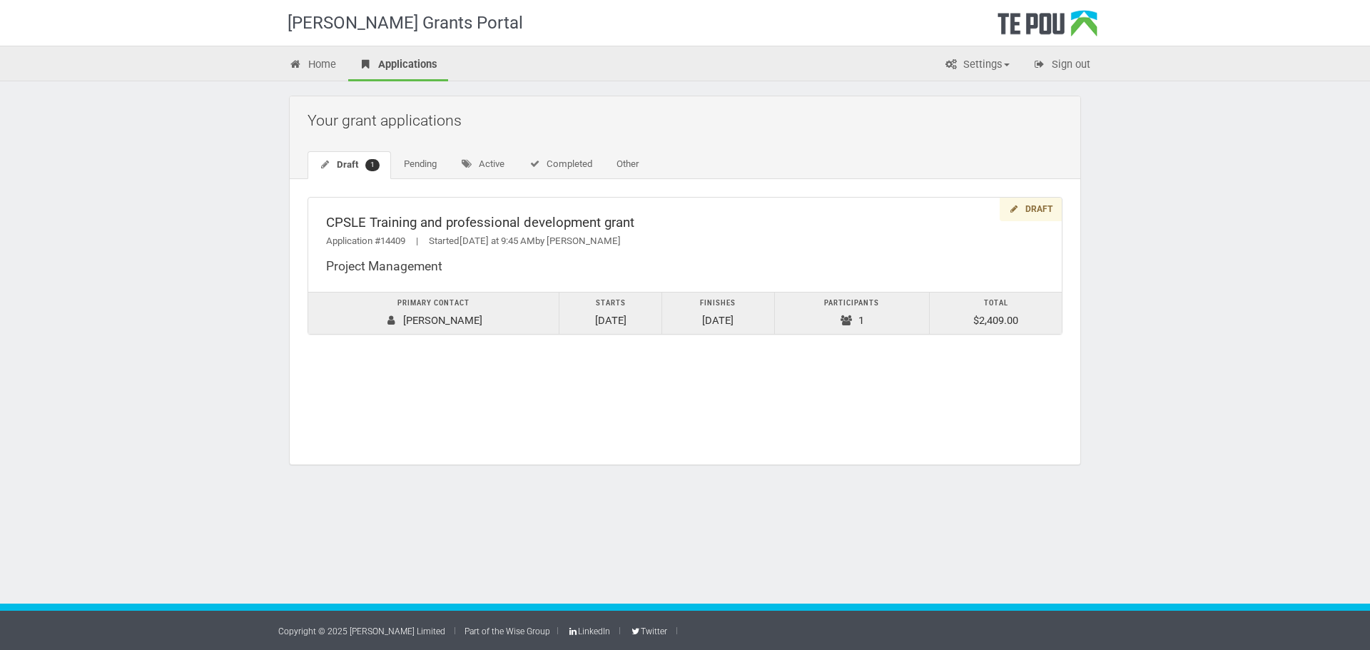
click at [791, 415] on div "Draft CPSLE Training and professional development grant Application #14409 | St…" at bounding box center [685, 321] width 791 height 285
click at [462, 383] on div "Draft CPSLE Training and professional development grant Application #14409 | St…" at bounding box center [685, 321] width 791 height 285
click at [1216, 341] on div "[PERSON_NAME] Grants Portal Home Applications Settings Profile My account FAQs …" at bounding box center [685, 325] width 1370 height 650
